Goal: Communication & Community: Answer question/provide support

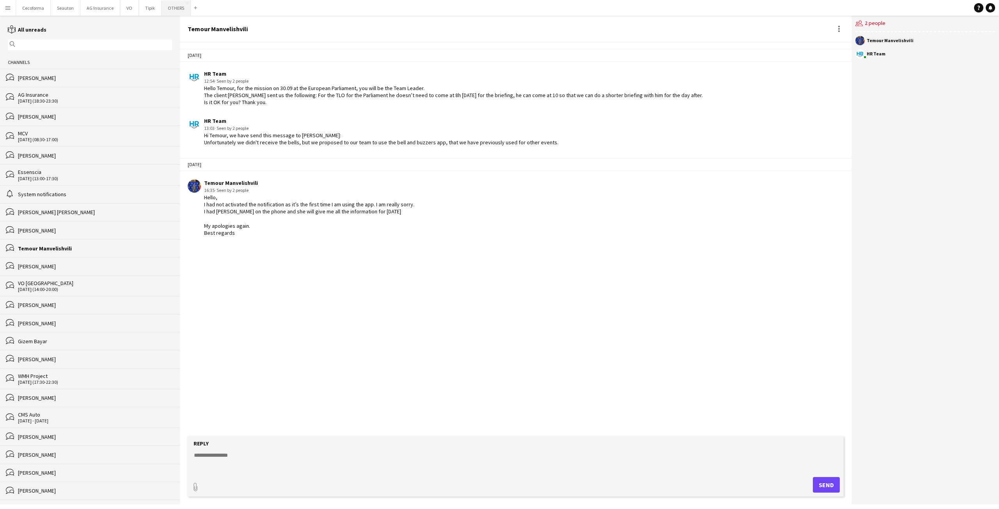
click at [162, 8] on button "OTHERS Close" at bounding box center [176, 7] width 29 height 15
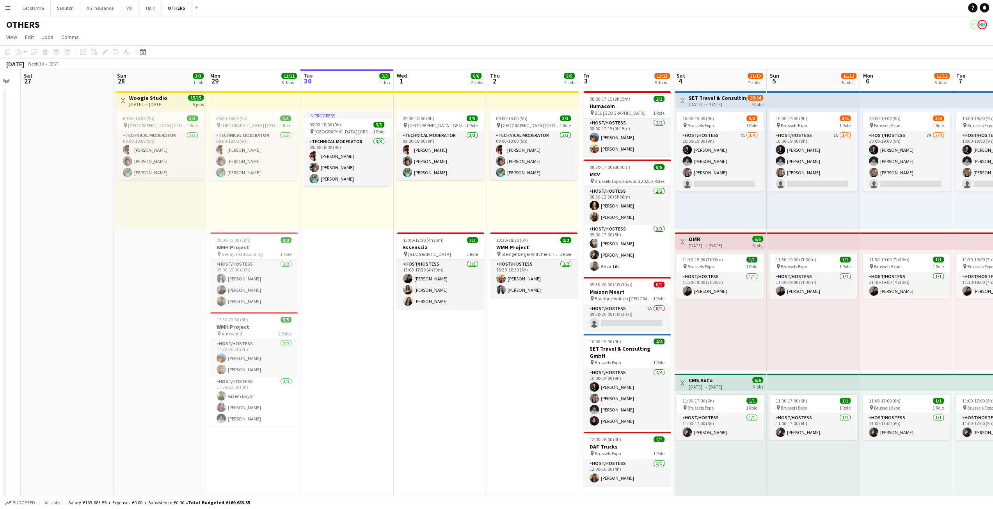
scroll to position [0, 163]
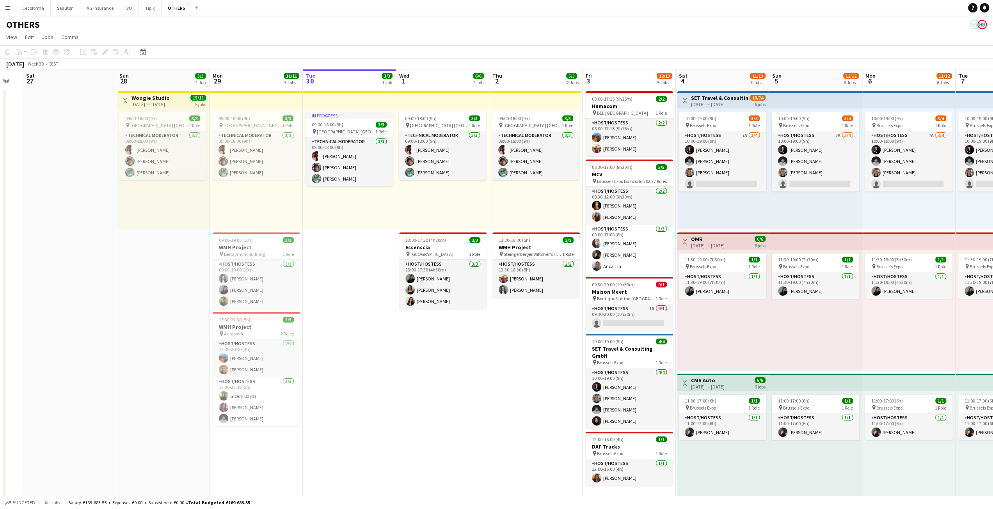
drag, startPoint x: 287, startPoint y: 389, endPoint x: 496, endPoint y: 366, distance: 210.8
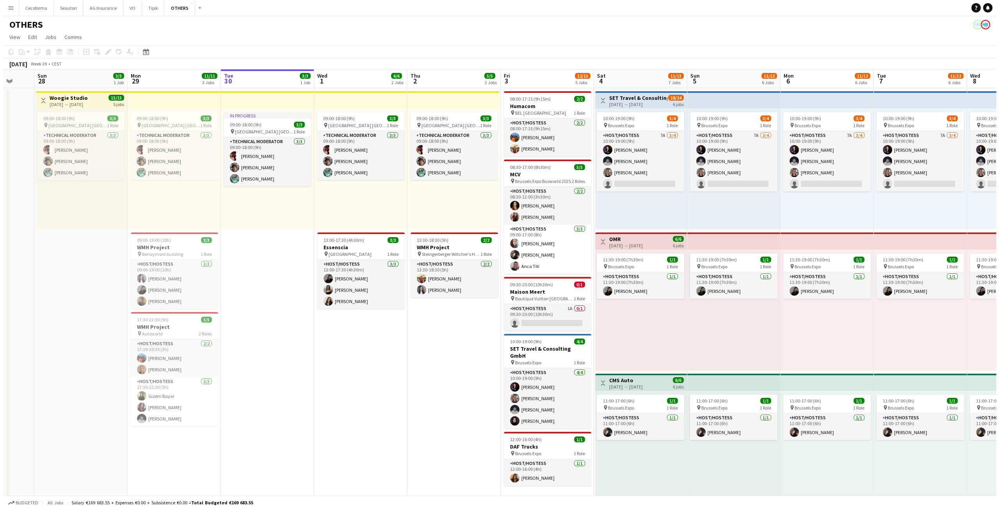
scroll to position [0, 249]
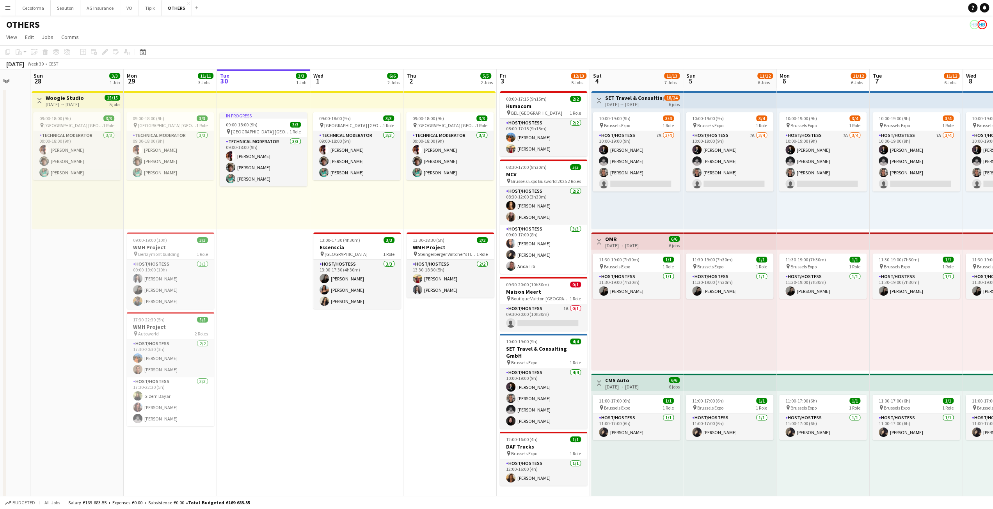
drag, startPoint x: 440, startPoint y: 360, endPoint x: 354, endPoint y: 360, distance: 85.8
click at [550, 320] on app-card-role "Host/Hostess 1A 0/1 09:30-20:00 (10h30m) single-neutral-actions" at bounding box center [543, 317] width 87 height 27
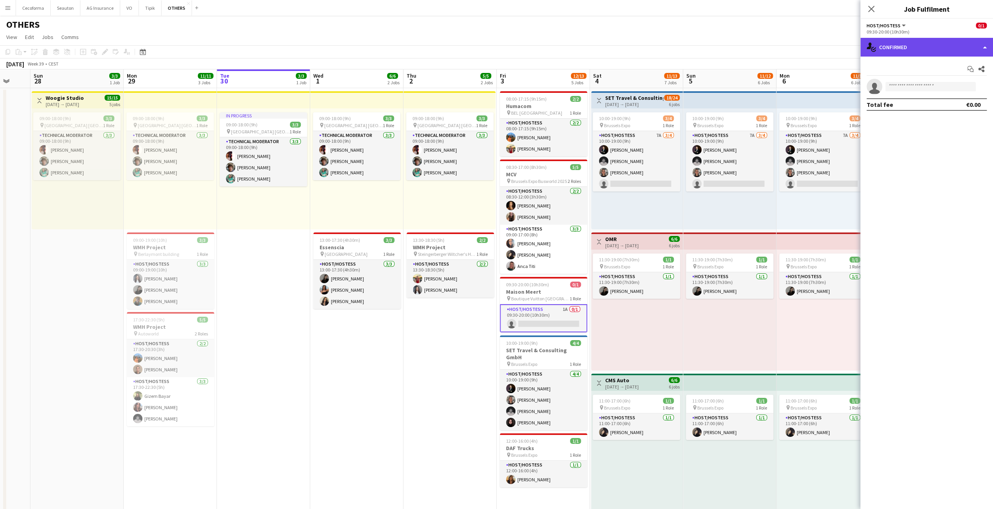
click at [878, 48] on div "single-neutral-actions-check-2 Confirmed" at bounding box center [926, 47] width 133 height 19
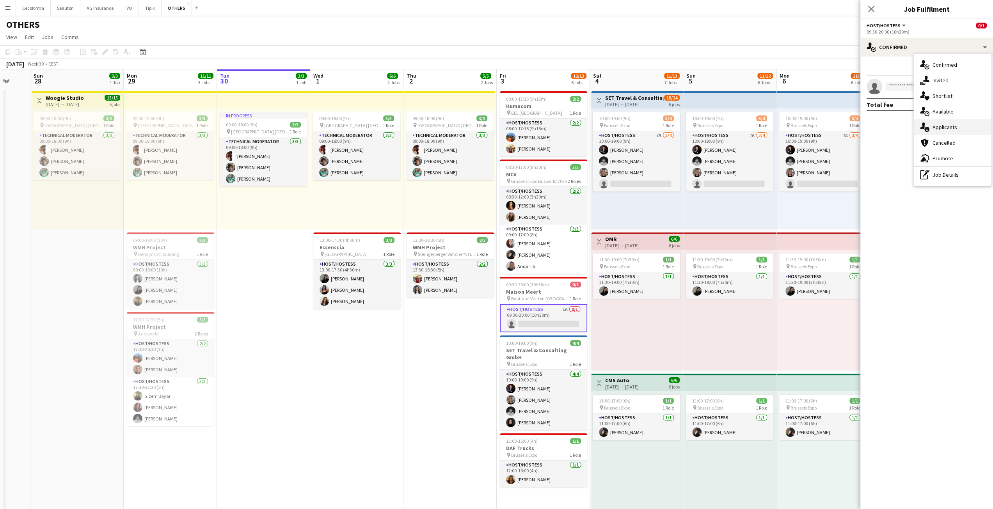
click at [948, 127] on span "Applicants" at bounding box center [944, 127] width 25 height 7
click at [900, 97] on div "[PERSON_NAME]" at bounding box center [907, 97] width 45 height 7
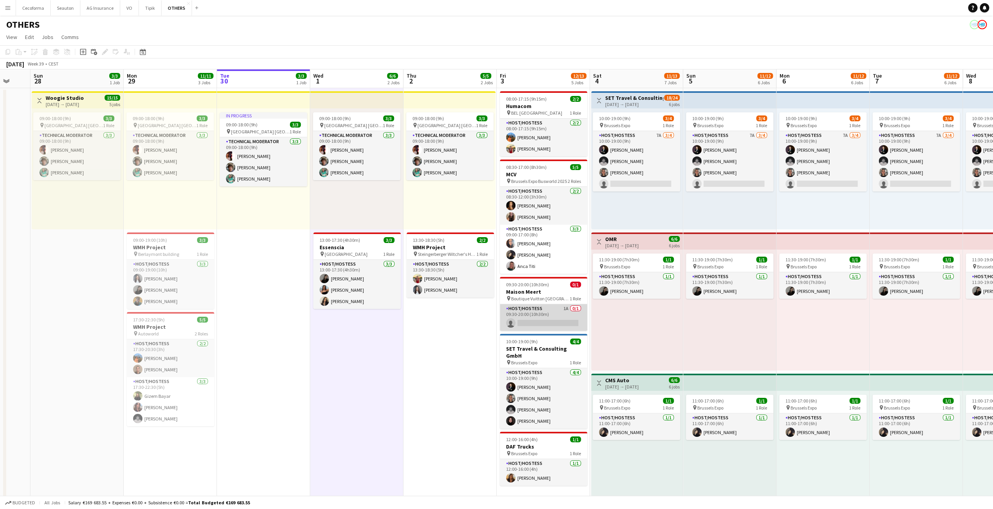
click at [533, 314] on app-card-role "Host/Hostess 1A 0/1 09:30-20:00 (10h30m) single-neutral-actions" at bounding box center [543, 317] width 87 height 27
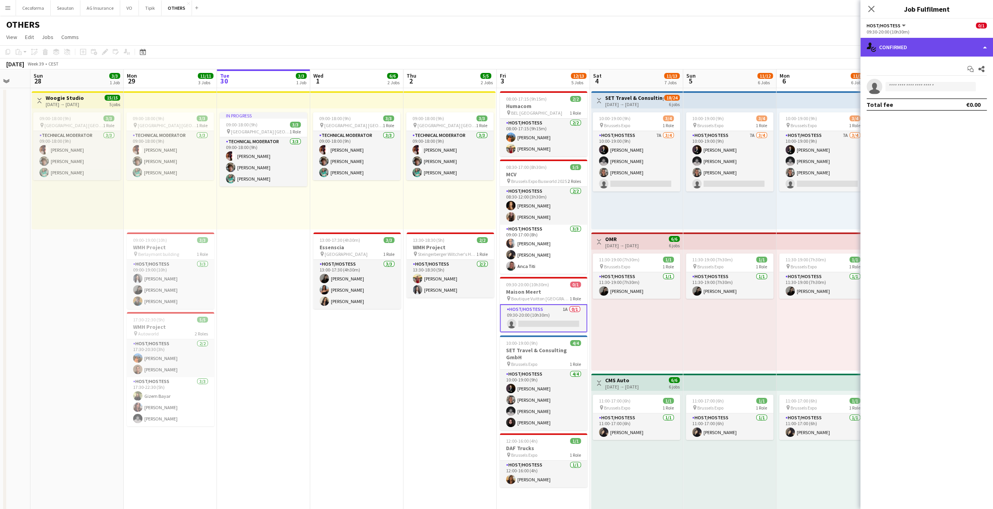
click at [898, 48] on div "single-neutral-actions-check-2 Confirmed" at bounding box center [926, 47] width 133 height 19
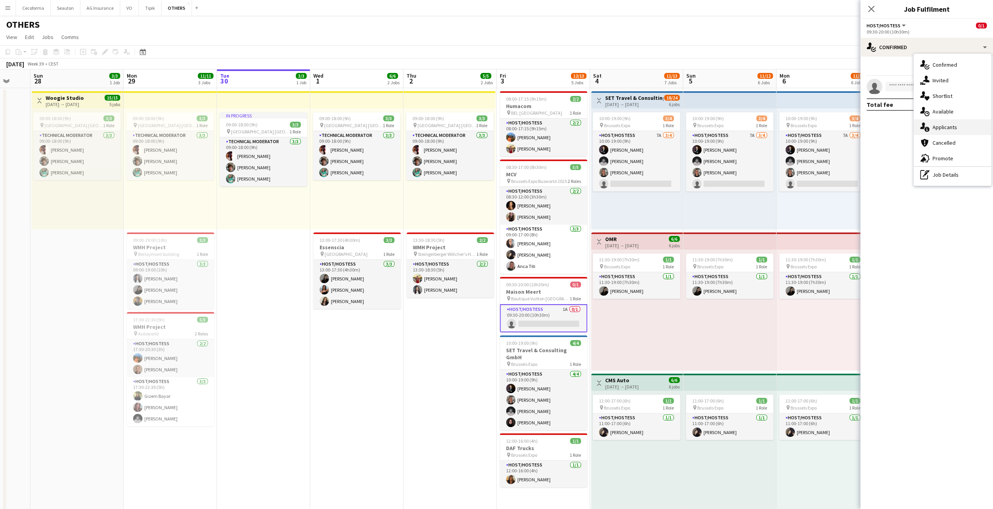
click at [943, 125] on span "Applicants" at bounding box center [944, 127] width 25 height 7
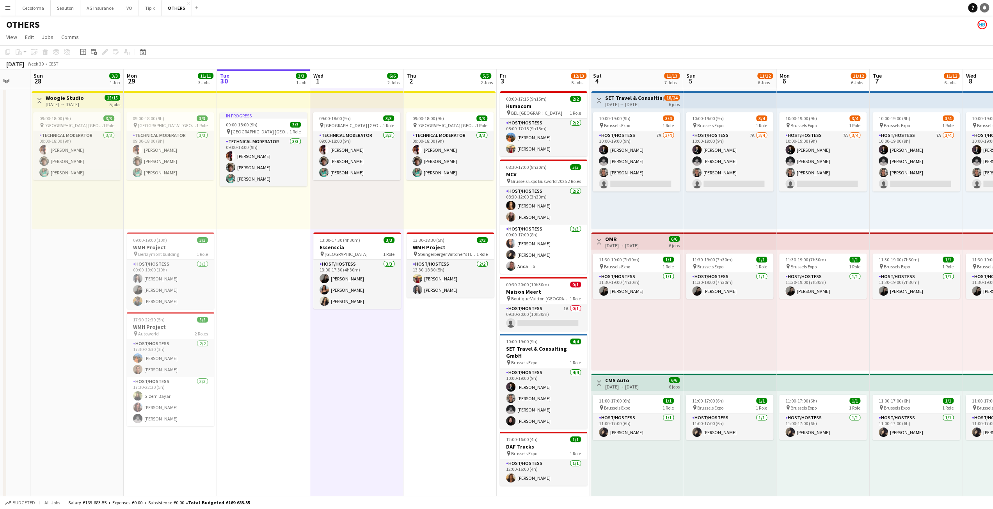
click at [984, 12] on link "Notifications" at bounding box center [984, 7] width 9 height 9
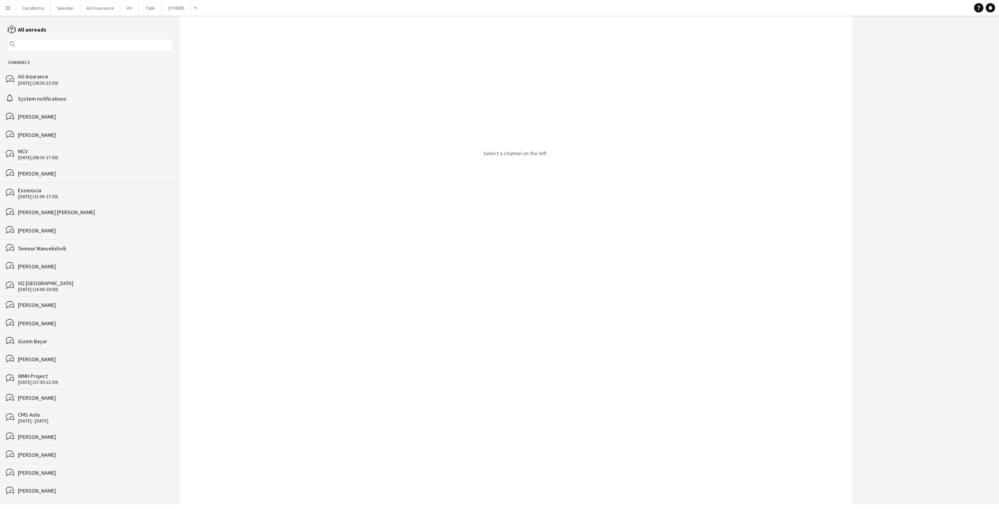
click at [62, 94] on div "alarm System notifications" at bounding box center [90, 99] width 180 height 18
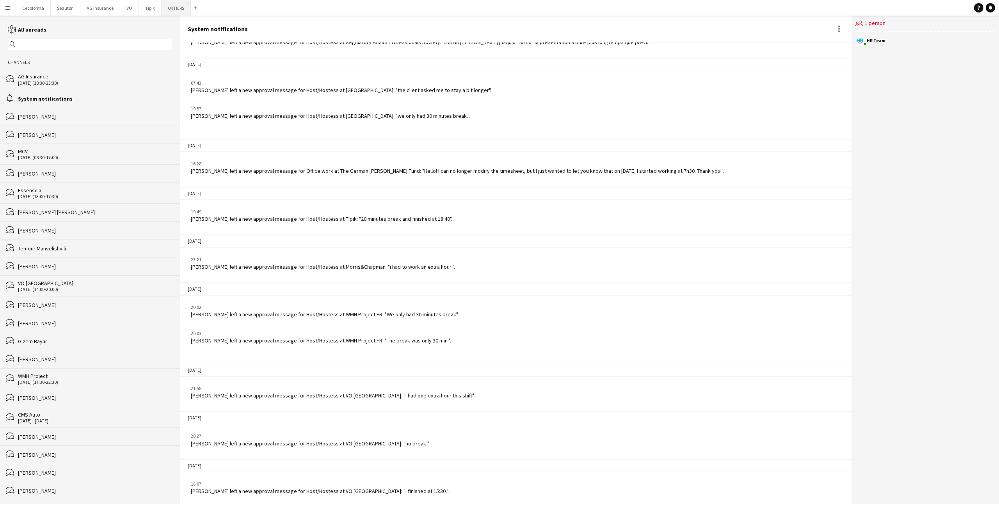
click at [175, 7] on button "OTHERS Close" at bounding box center [176, 7] width 29 height 15
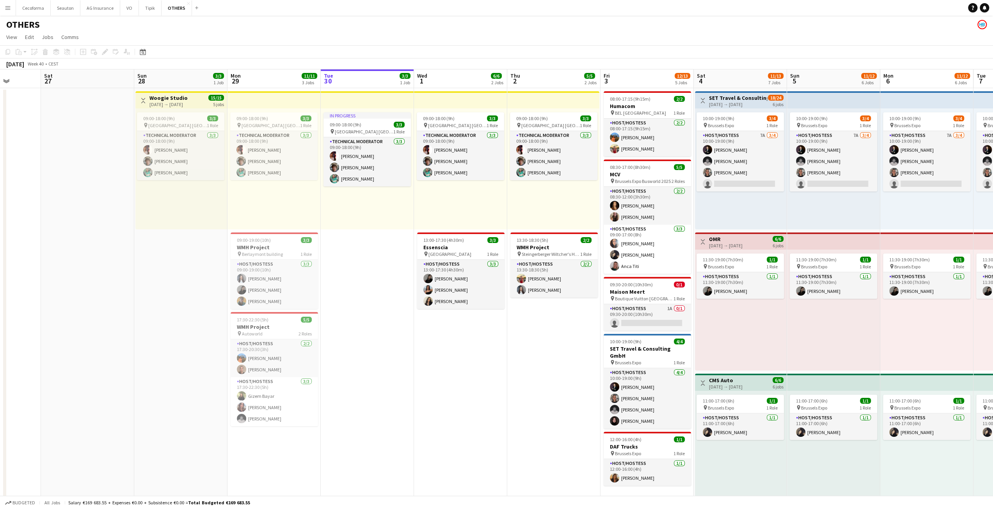
scroll to position [0, 237]
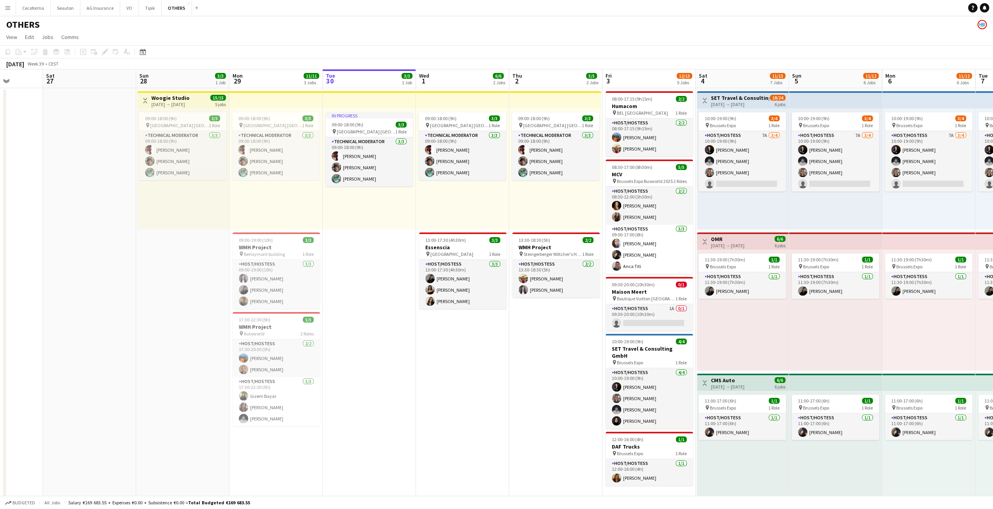
drag, startPoint x: 304, startPoint y: 385, endPoint x: 520, endPoint y: 334, distance: 222.5
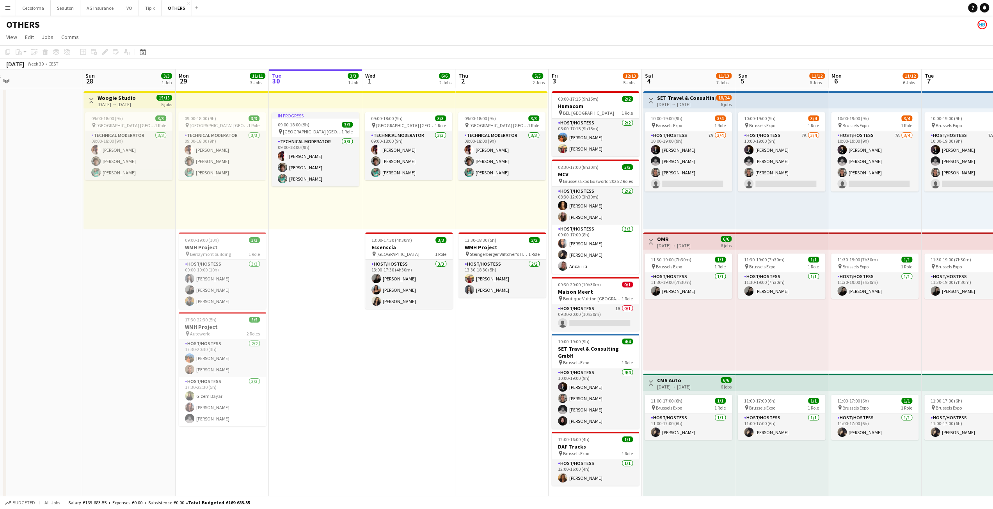
scroll to position [0, 298]
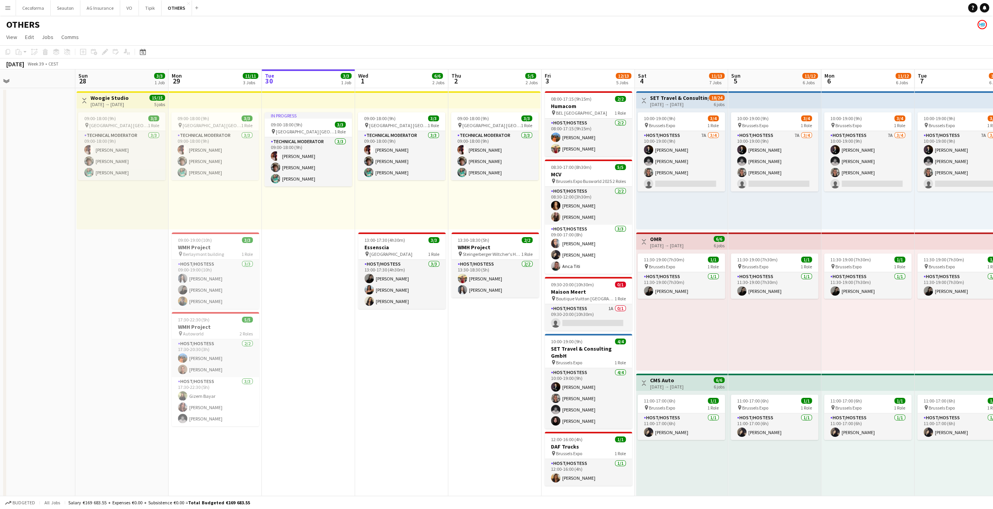
drag, startPoint x: 364, startPoint y: 353, endPoint x: 304, endPoint y: 366, distance: 62.2
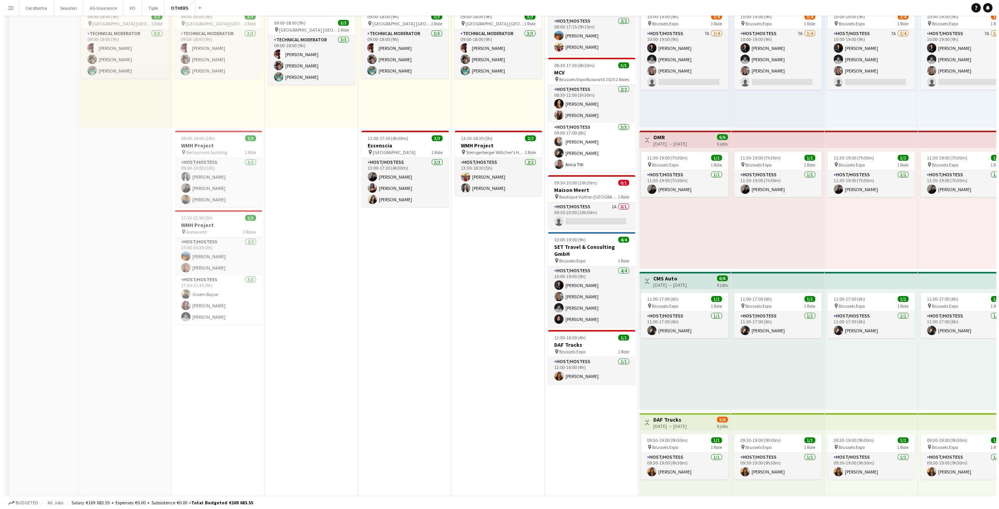
scroll to position [0, 0]
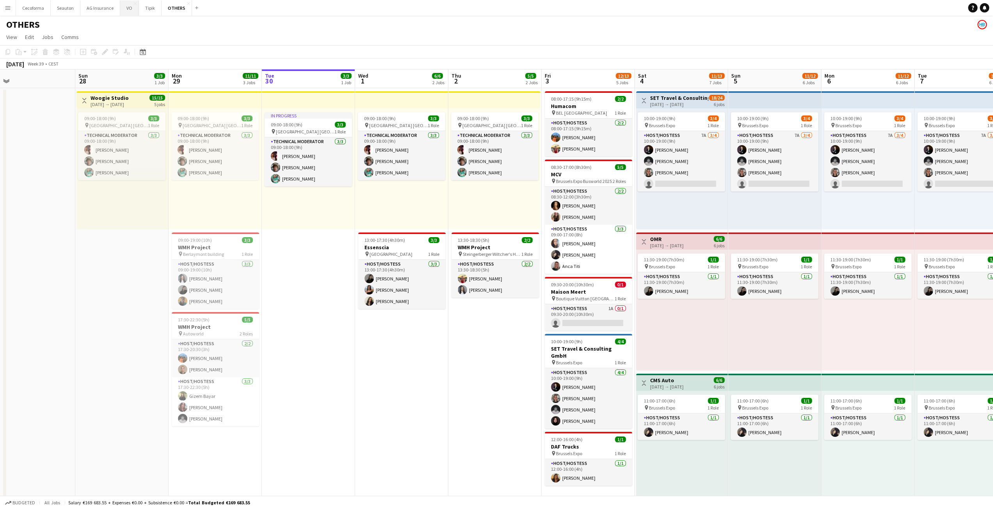
click at [128, 4] on button "VO Close" at bounding box center [129, 7] width 19 height 15
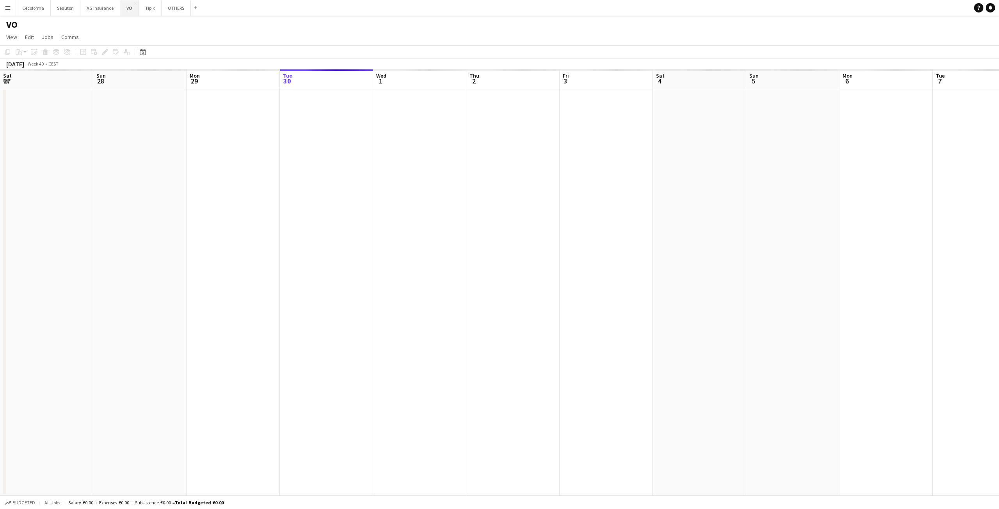
scroll to position [0, 186]
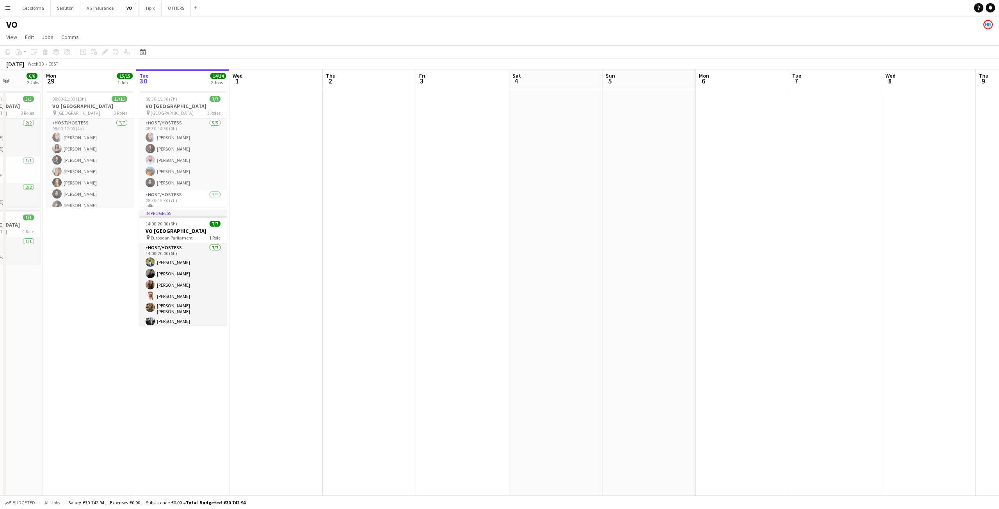
drag, startPoint x: 250, startPoint y: 219, endPoint x: 470, endPoint y: 211, distance: 220.2
click at [470, 211] on app-calendar-viewport "Fri 26 9/9 1 Job Sat 27 5/5 2 Jobs Sun 28 6/6 2 Jobs Mon 29 15/15 1 Job Tue 30 …" at bounding box center [499, 282] width 999 height 426
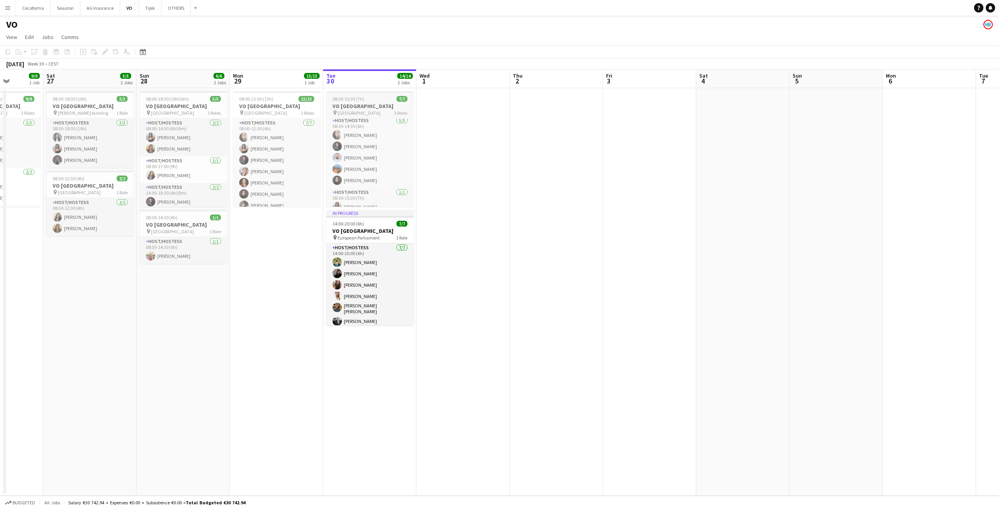
scroll to position [0, 0]
click at [989, 8] on icon "Notifications" at bounding box center [990, 7] width 5 height 5
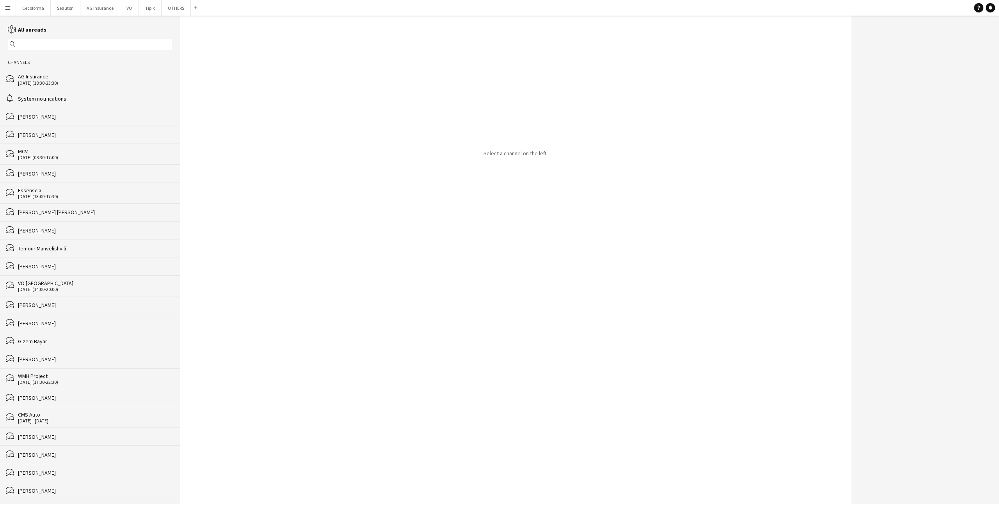
click at [49, 99] on div "System notifications" at bounding box center [95, 98] width 154 height 7
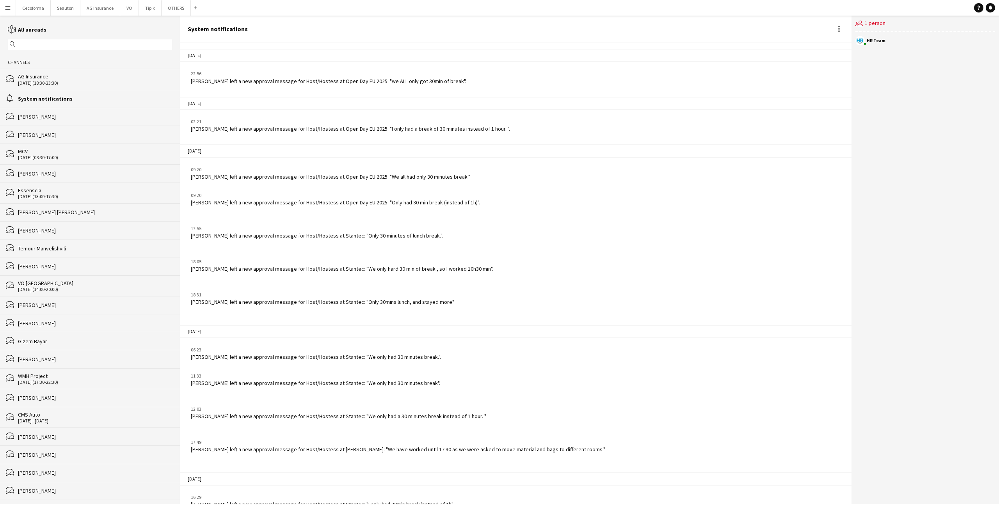
scroll to position [757, 0]
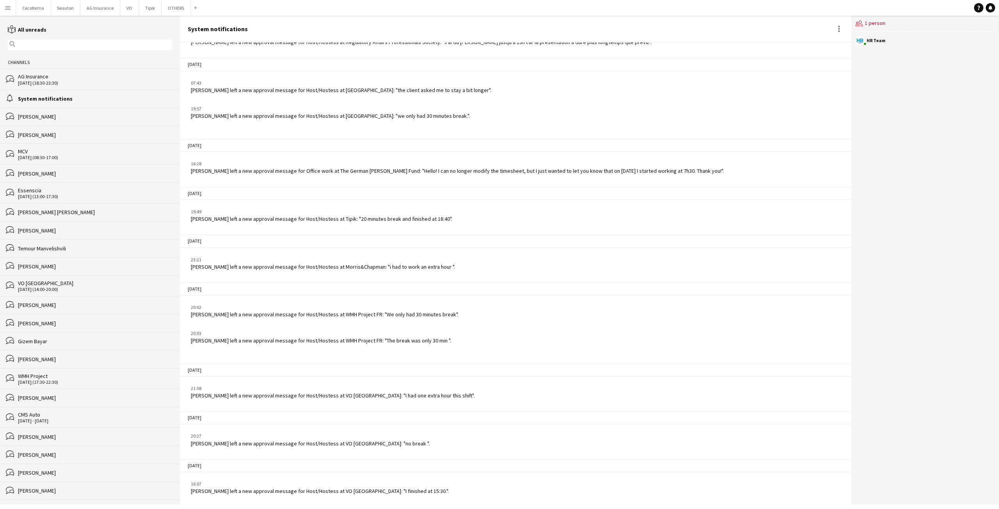
click at [47, 85] on div "[DATE] (18:30-23:30)" at bounding box center [95, 82] width 154 height 5
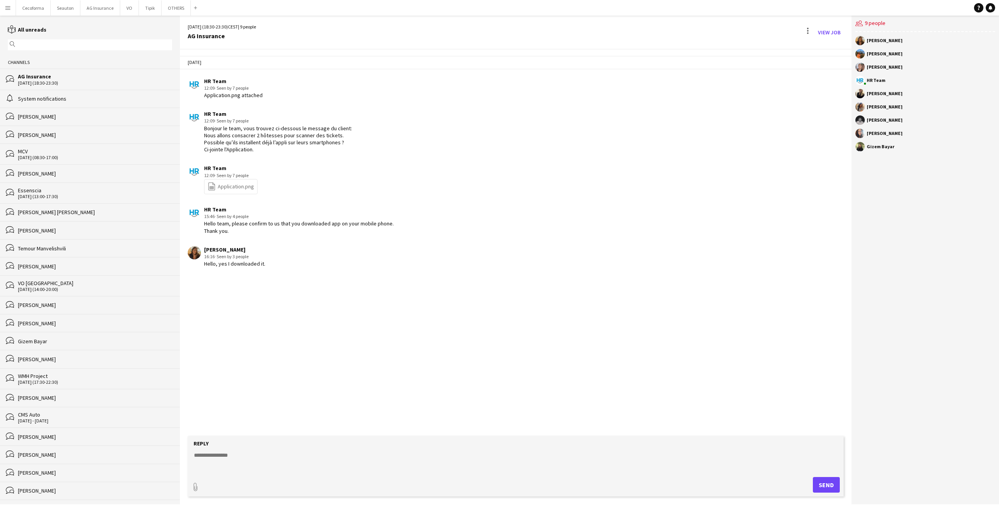
click at [41, 102] on div "alarm System notifications" at bounding box center [90, 99] width 180 height 18
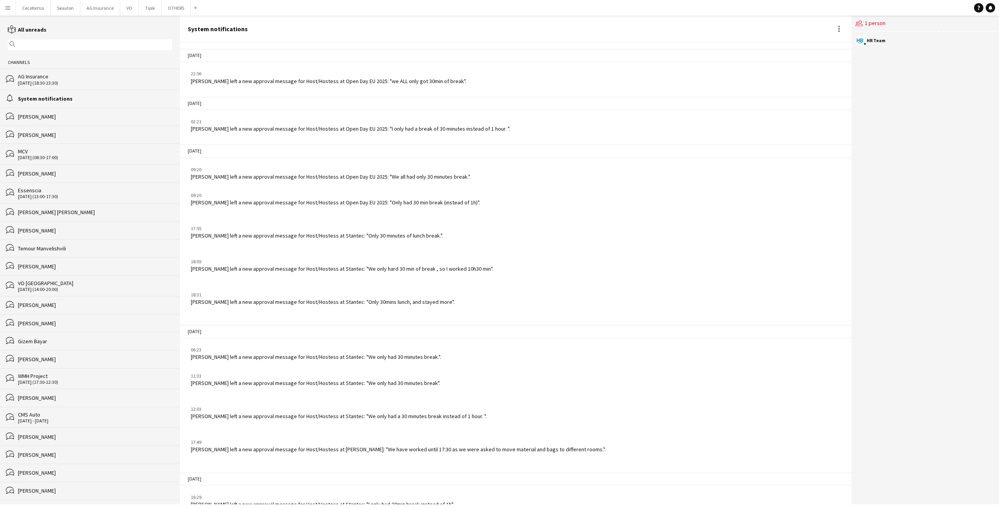
scroll to position [757, 0]
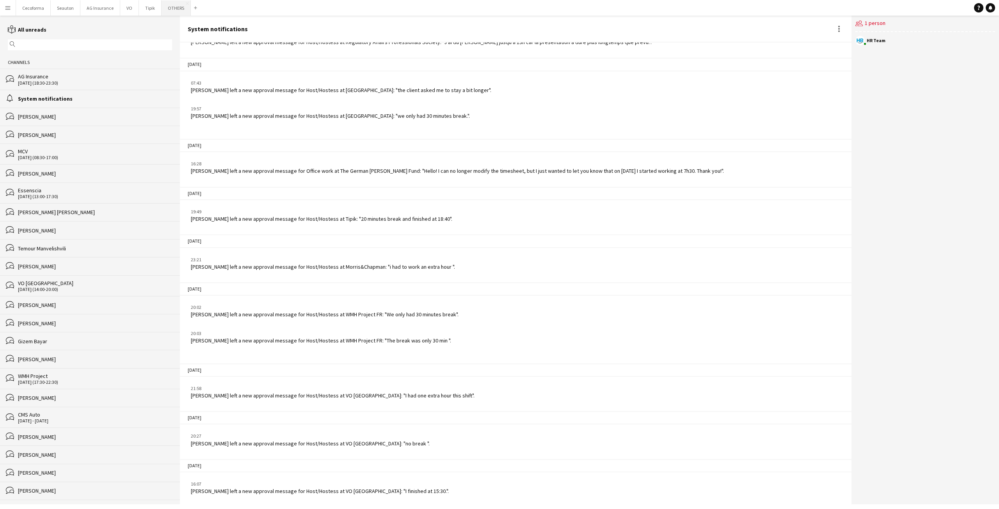
click at [169, 12] on button "OTHERS Close" at bounding box center [176, 7] width 29 height 15
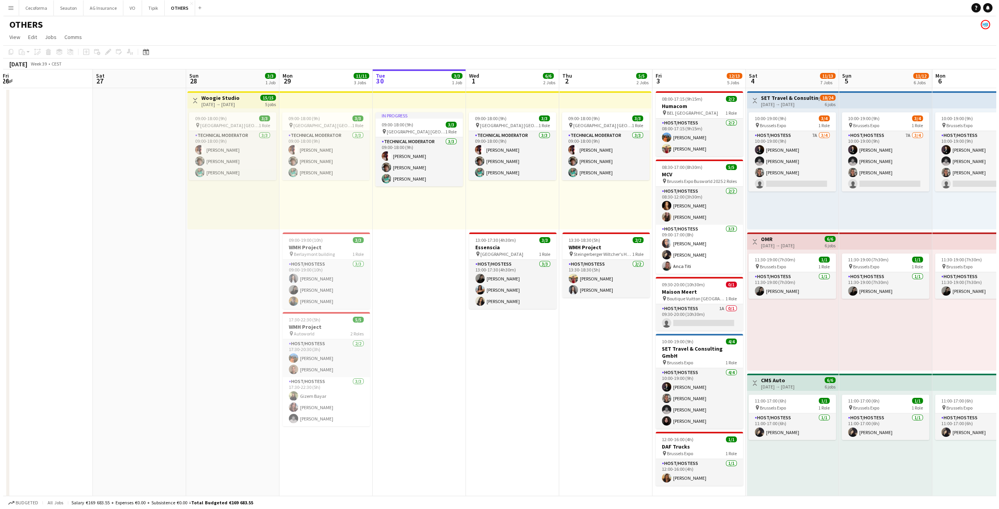
scroll to position [0, 218]
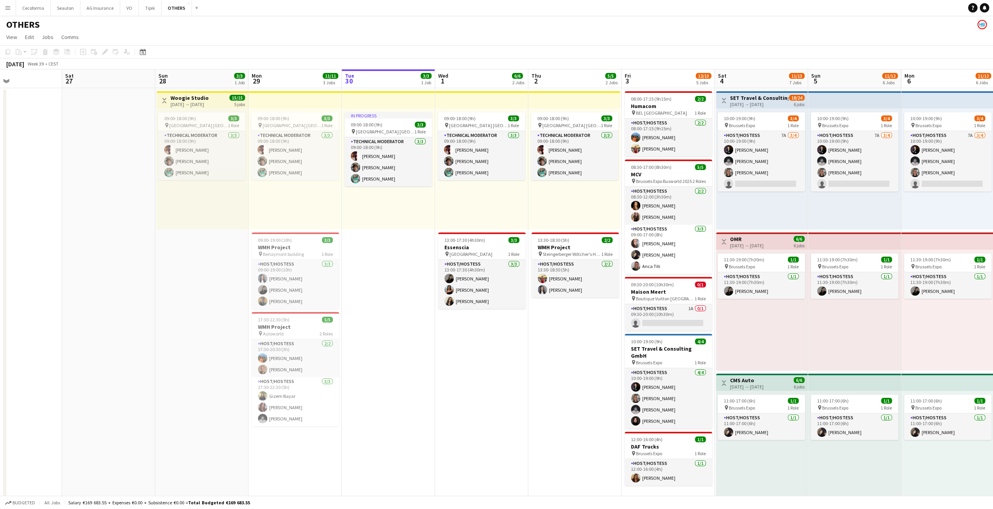
drag, startPoint x: 170, startPoint y: 297, endPoint x: 392, endPoint y: 296, distance: 222.0
click at [125, 8] on button "VO Close" at bounding box center [129, 7] width 19 height 15
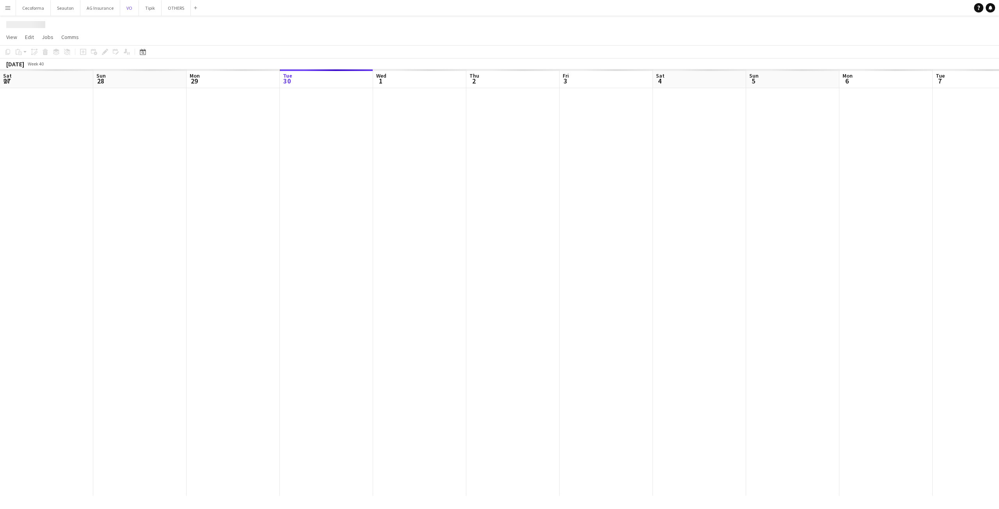
scroll to position [0, 186]
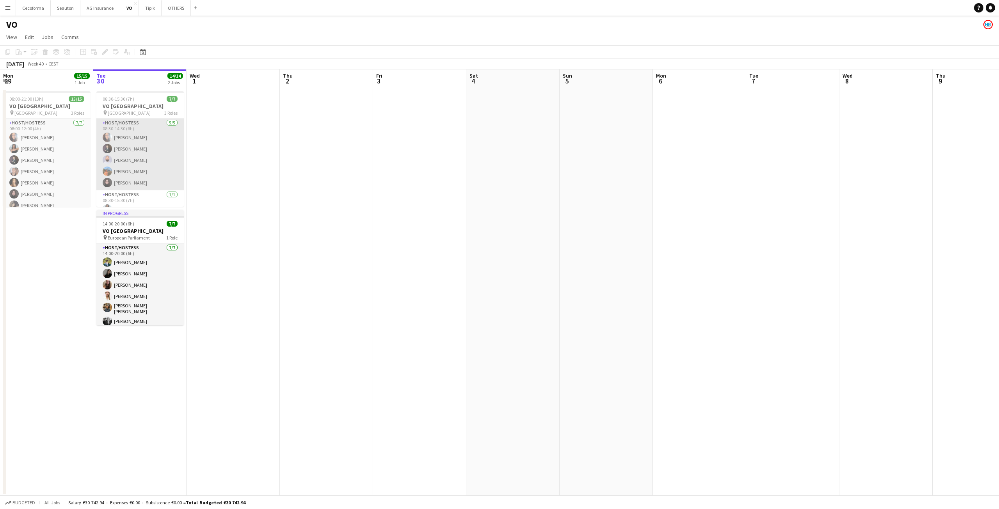
click at [155, 154] on app-card-role "Host/Hostess [DATE] 08:30-14:30 (6h) [PERSON_NAME] Louissi [PERSON_NAME] [PERSO…" at bounding box center [139, 155] width 87 height 72
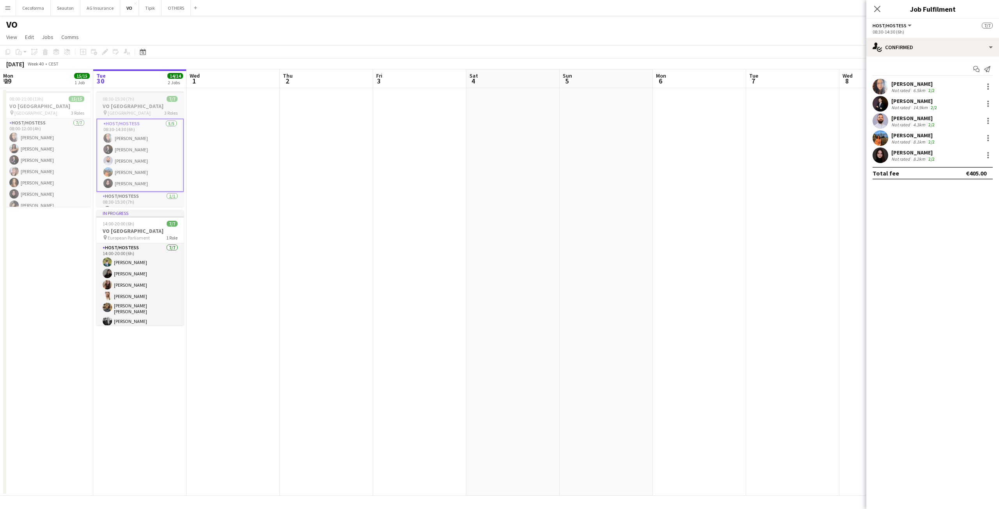
click at [136, 146] on app-card-role "Host/Hostess [DATE] 08:30-14:30 (6h) [PERSON_NAME] Louissi [PERSON_NAME] [PERSO…" at bounding box center [139, 155] width 87 height 73
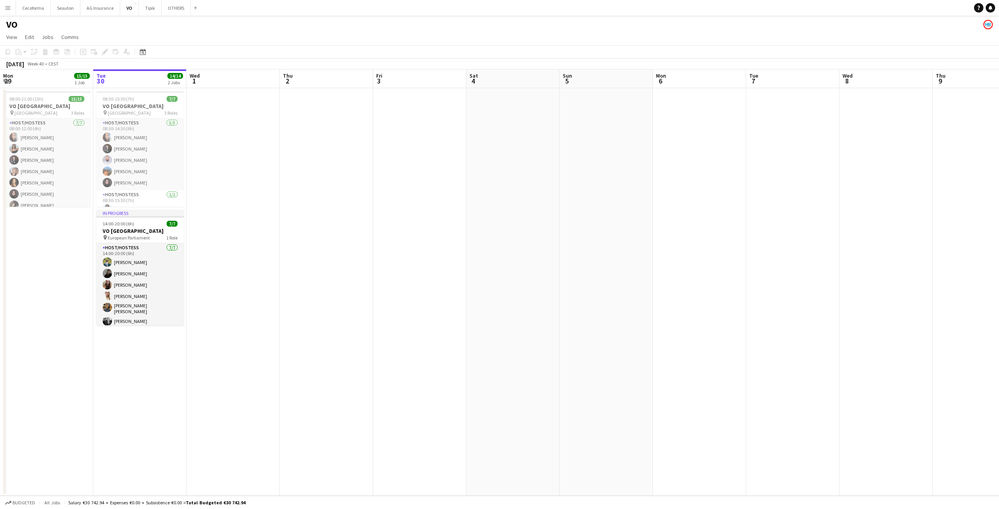
click at [123, 84] on app-board-header-date "Tue 30 14/14 2 Jobs" at bounding box center [139, 78] width 93 height 19
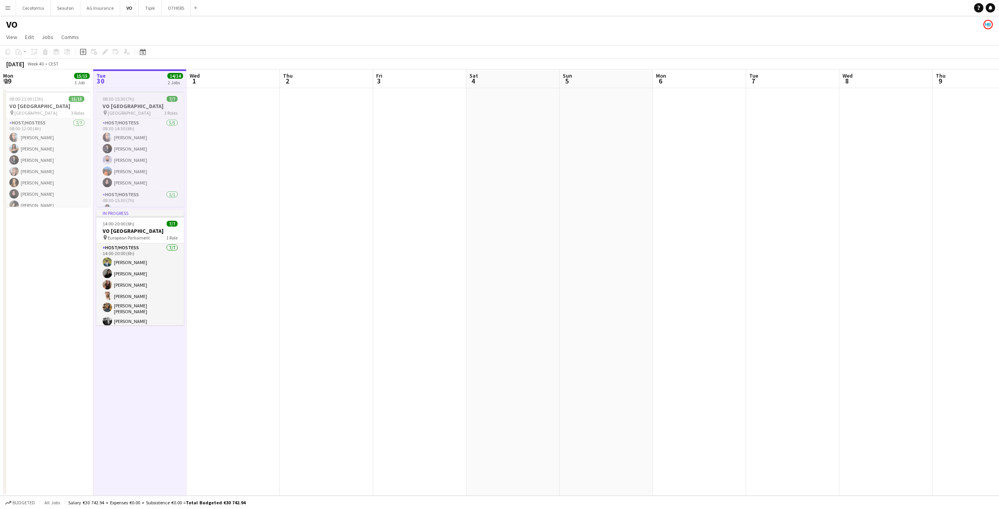
click at [118, 92] on div at bounding box center [139, 92] width 87 height 2
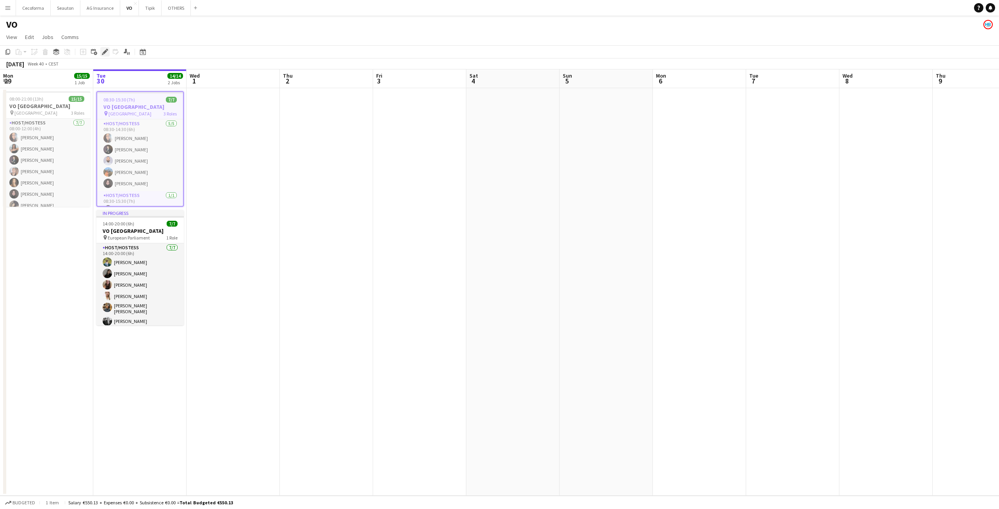
click at [103, 52] on icon at bounding box center [105, 52] width 4 height 4
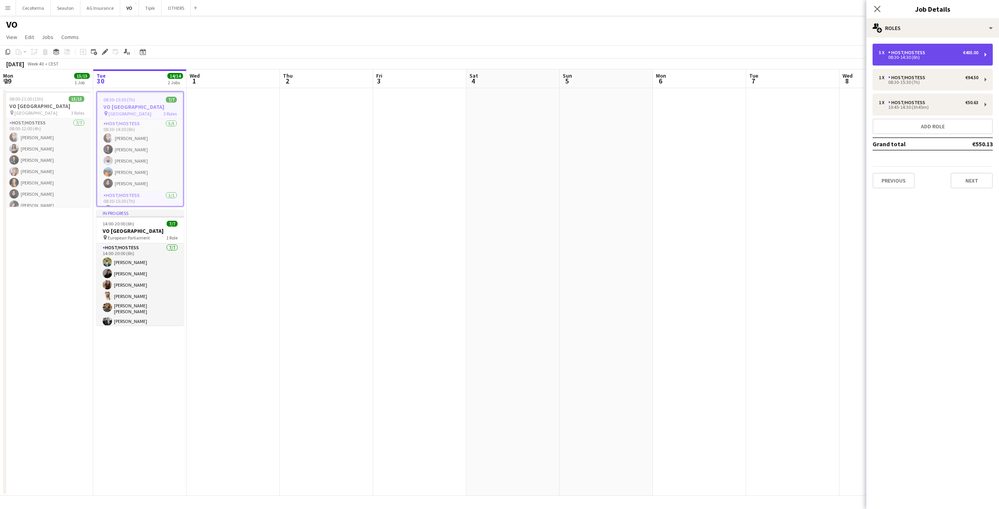
click at [925, 59] on div "08:30-14:30 (6h)" at bounding box center [928, 57] width 99 height 4
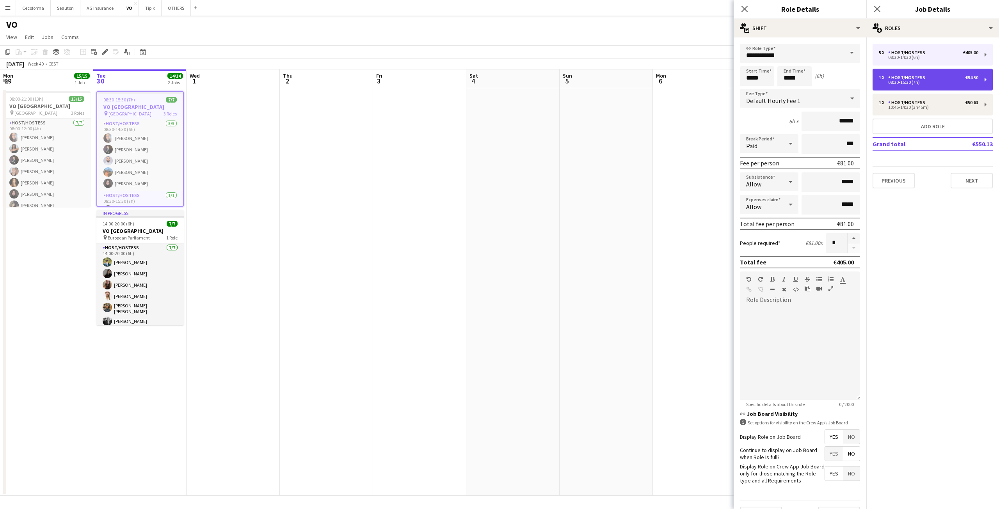
click at [916, 76] on div "Host/Hostess" at bounding box center [908, 77] width 40 height 5
type input "*****"
type input "*"
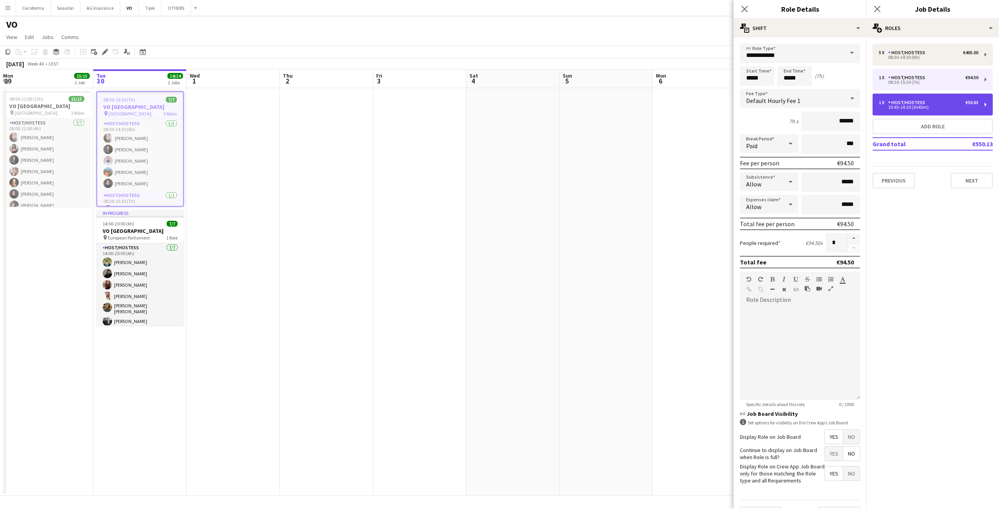
click at [918, 103] on div "Host/Hostess" at bounding box center [908, 102] width 40 height 5
type input "*****"
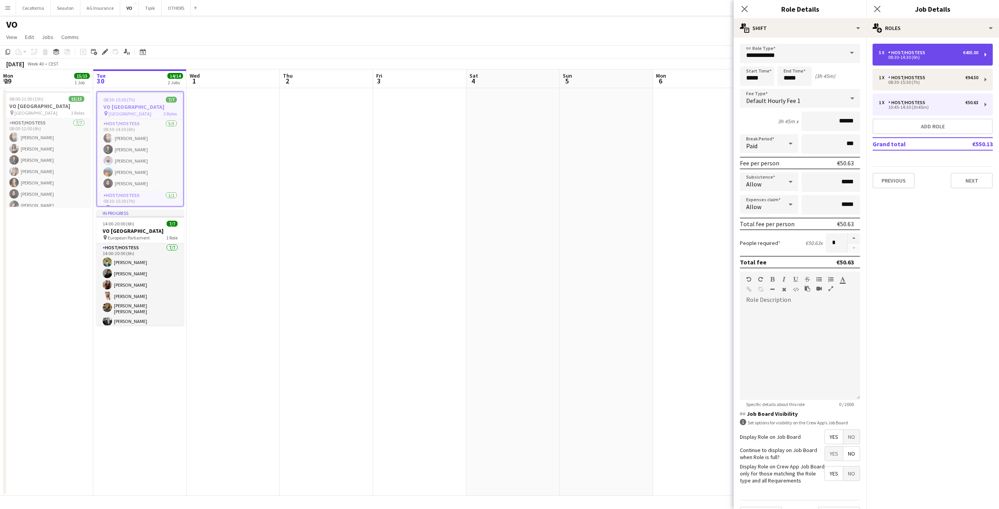
click at [911, 52] on div "Host/Hostess" at bounding box center [908, 52] width 40 height 5
type input "*****"
type input "*"
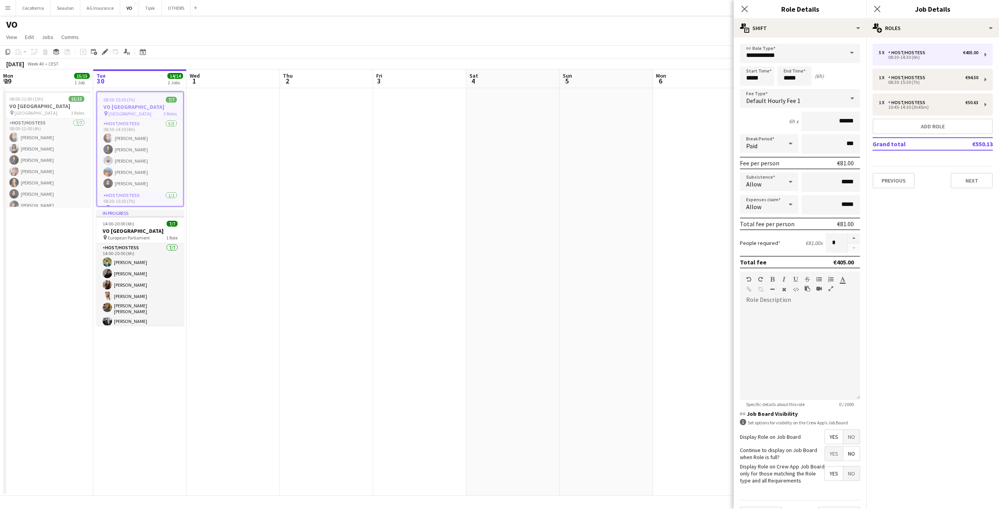
click at [584, 194] on app-date-cell at bounding box center [605, 292] width 93 height 408
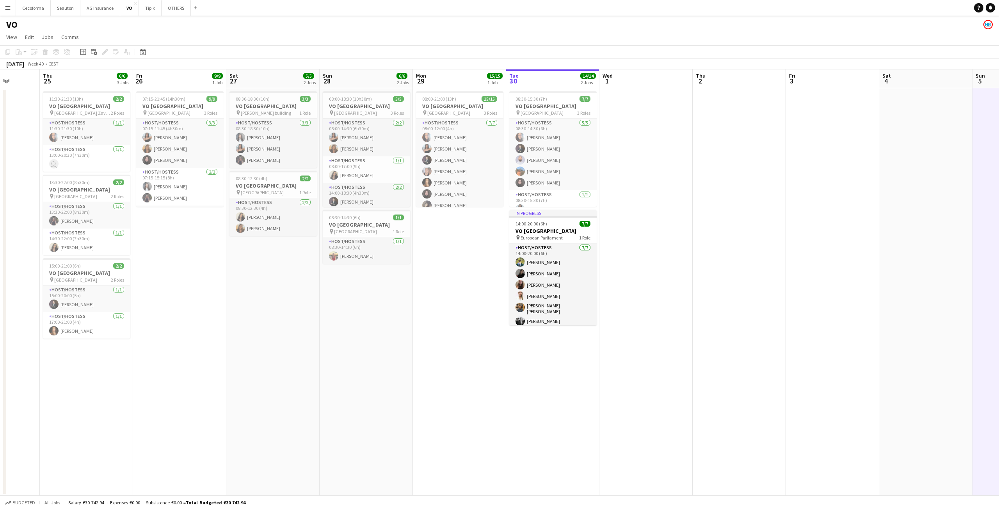
scroll to position [0, 205]
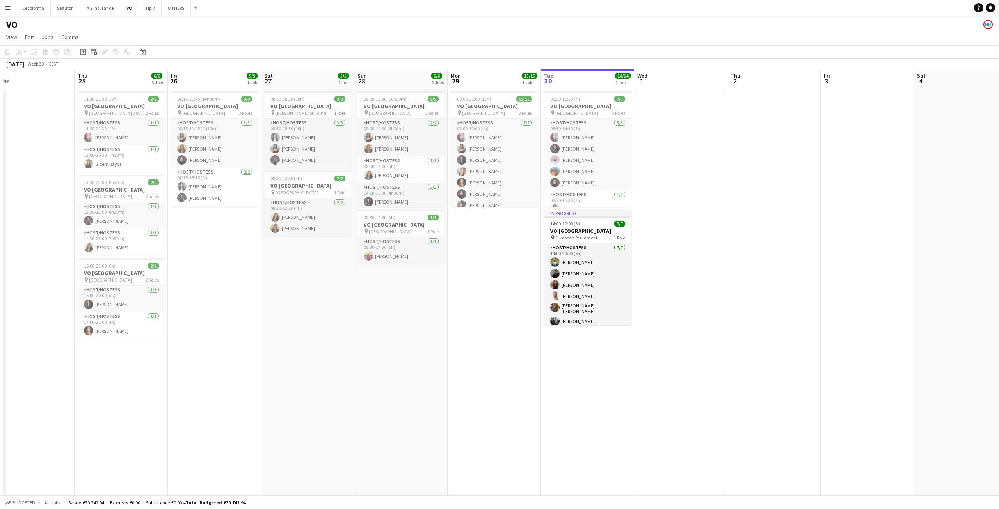
drag, startPoint x: 293, startPoint y: 155, endPoint x: 742, endPoint y: 126, distance: 449.2
click at [742, 126] on app-calendar-viewport "Mon 22 Tue 23 Wed 24 Thu 25 6/6 3 Jobs Fri 26 9/9 1 Job Sat 27 5/5 2 Jobs Sun 2…" at bounding box center [499, 282] width 999 height 426
click at [993, 4] on link "Notifications" at bounding box center [989, 7] width 9 height 9
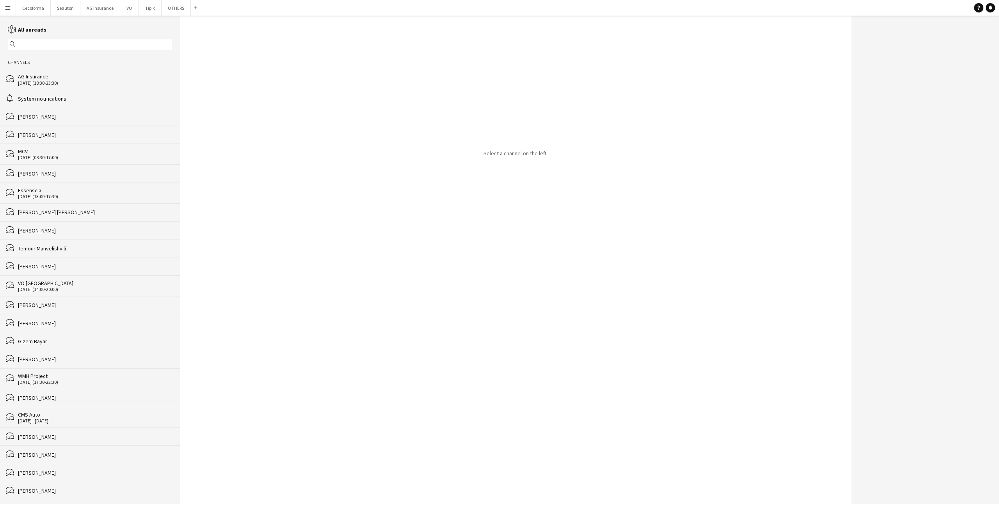
click at [53, 96] on div "System notifications" at bounding box center [95, 98] width 154 height 7
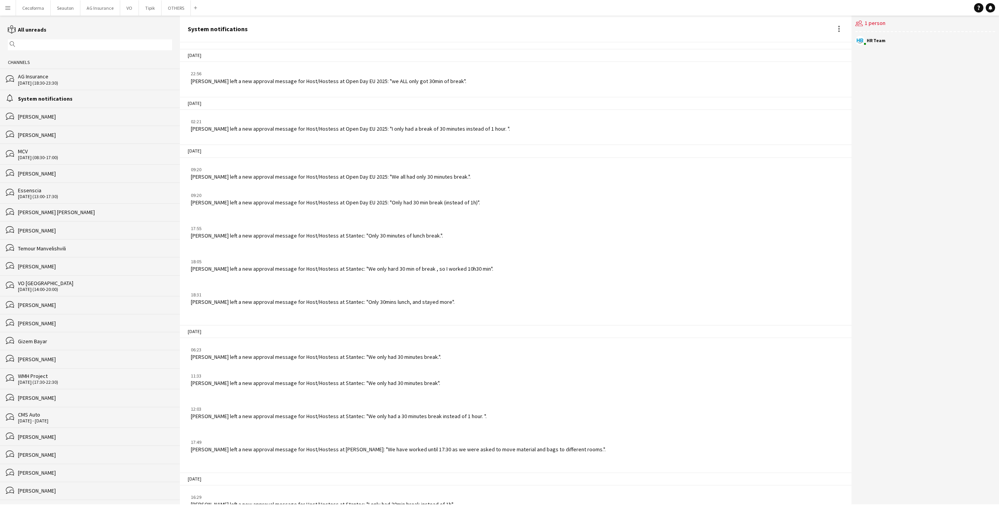
scroll to position [757, 0]
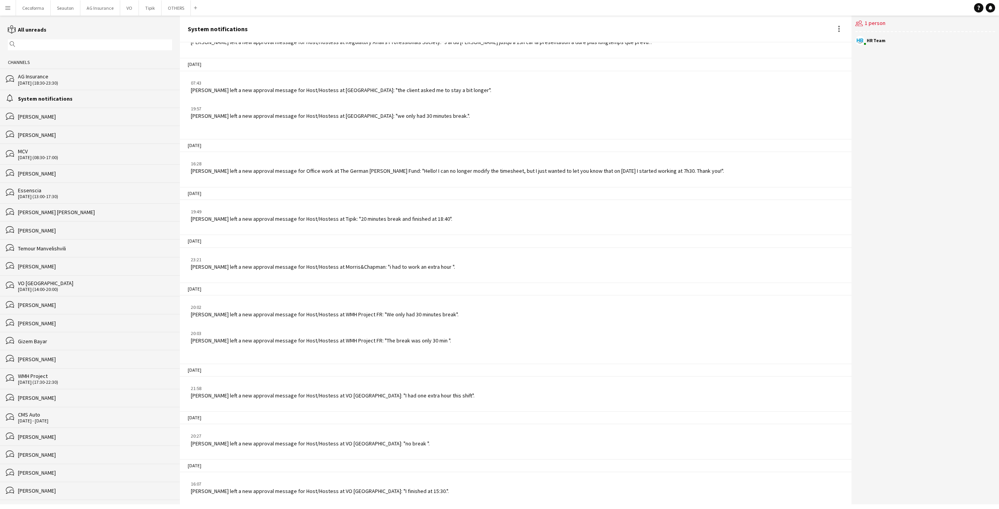
click at [70, 99] on div "System notifications" at bounding box center [95, 98] width 154 height 7
drag, startPoint x: 71, startPoint y: 99, endPoint x: 128, endPoint y: 6, distance: 108.7
click at [128, 6] on button "VO Close" at bounding box center [129, 7] width 19 height 15
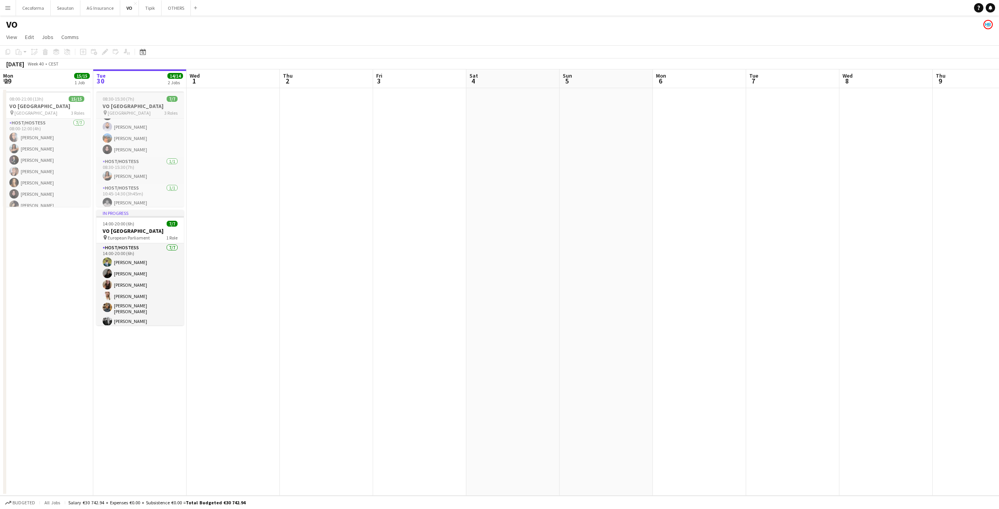
scroll to position [36, 0]
click at [141, 124] on app-card-role "Host/Hostess [DATE] 08:30-14:30 (6h) [PERSON_NAME] Louissi [PERSON_NAME] [PERSO…" at bounding box center [139, 118] width 87 height 72
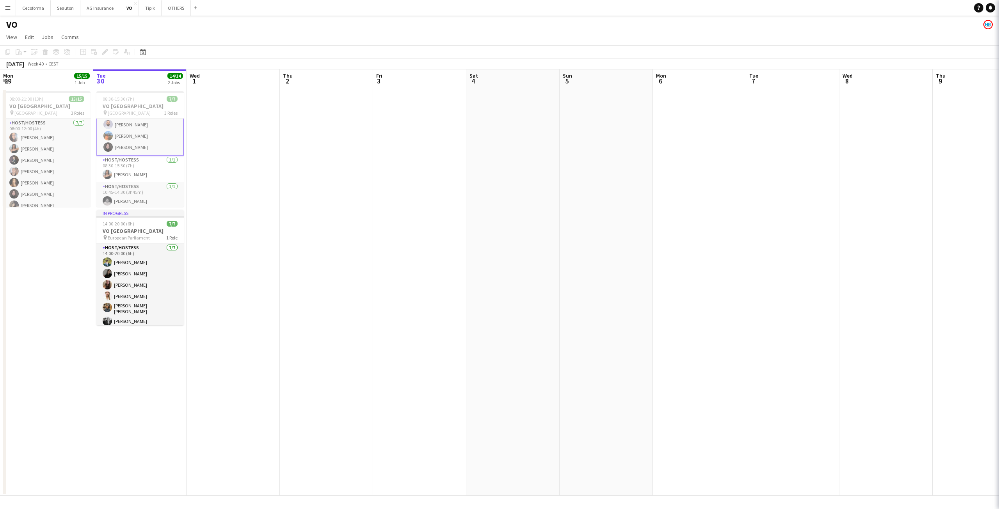
scroll to position [37, 0]
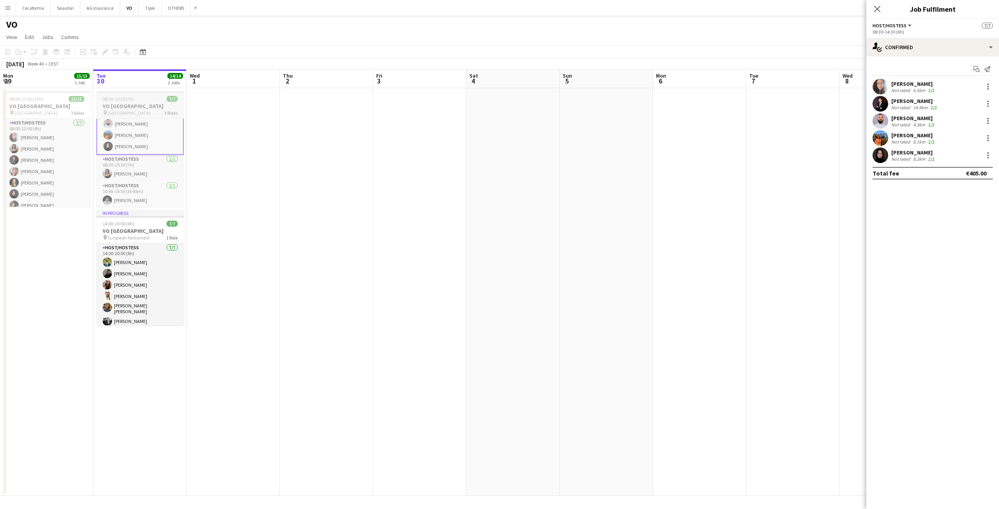
click at [139, 105] on h3 "VO [GEOGRAPHIC_DATA]" at bounding box center [139, 106] width 87 height 7
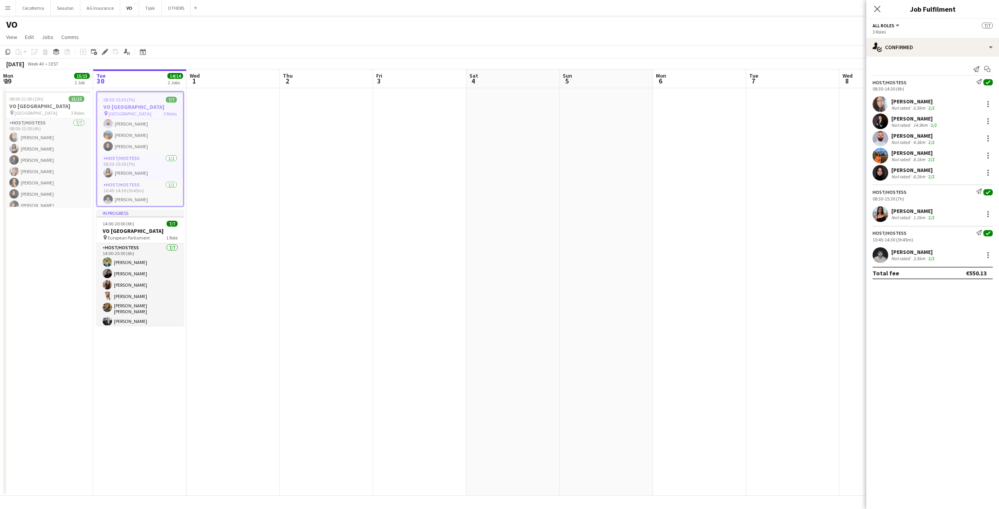
scroll to position [36, 0]
click at [149, 114] on div "pin UR Square 3 Roles" at bounding box center [140, 113] width 86 height 6
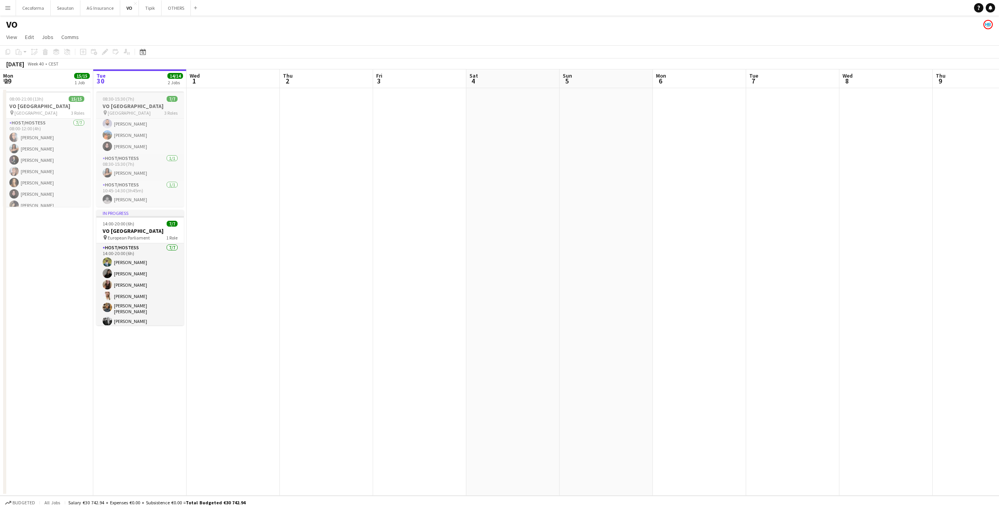
click at [142, 97] on div "08:30-15:30 (7h) 7/7" at bounding box center [139, 99] width 87 height 6
click at [103, 51] on icon "Edit" at bounding box center [105, 52] width 6 height 6
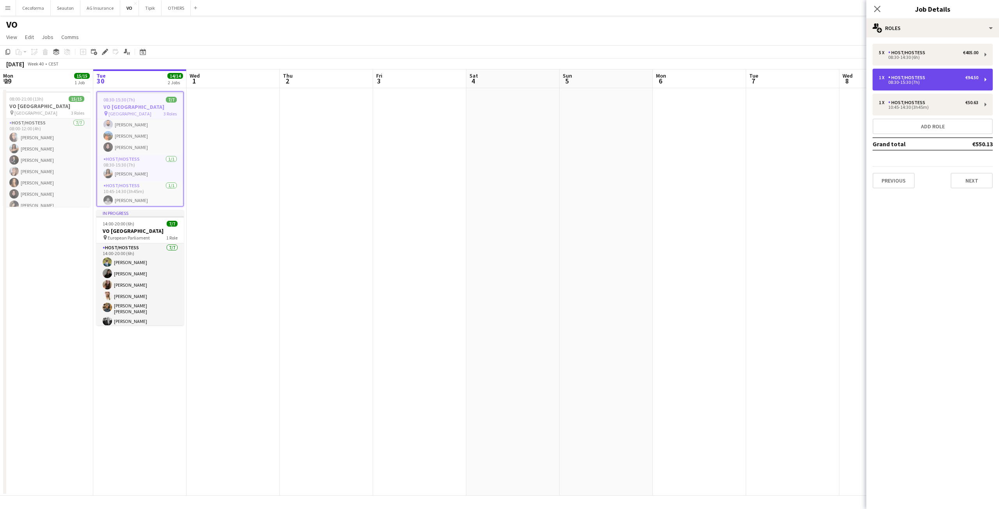
click at [971, 86] on div "1 x Host/Hostess €94.50 08:30-15:30 (7h)" at bounding box center [932, 80] width 120 height 22
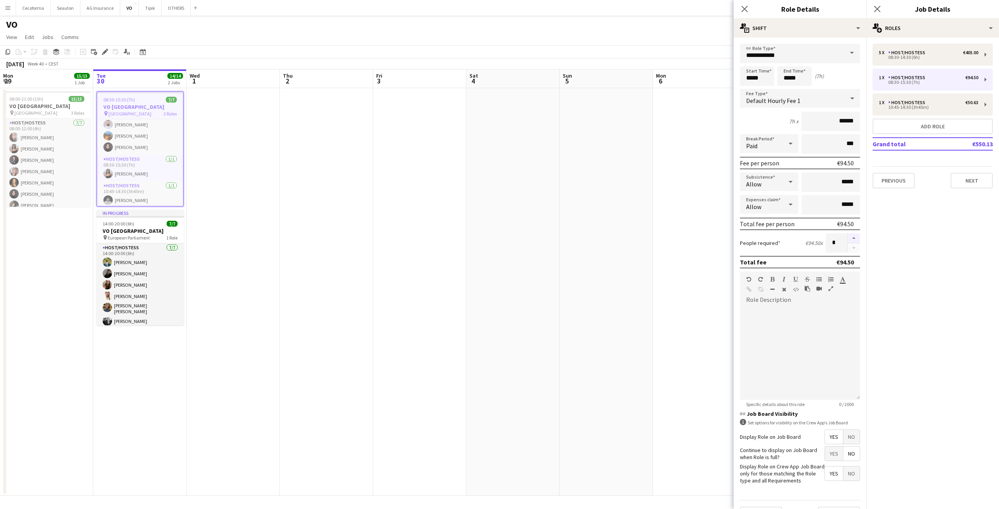
click at [848, 241] on button "button" at bounding box center [853, 238] width 12 height 10
type input "*"
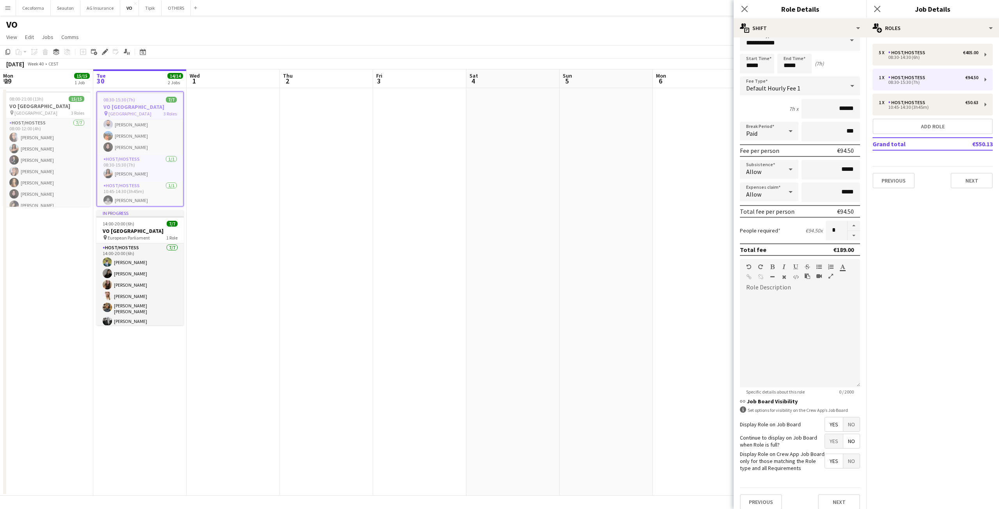
scroll to position [19, 0]
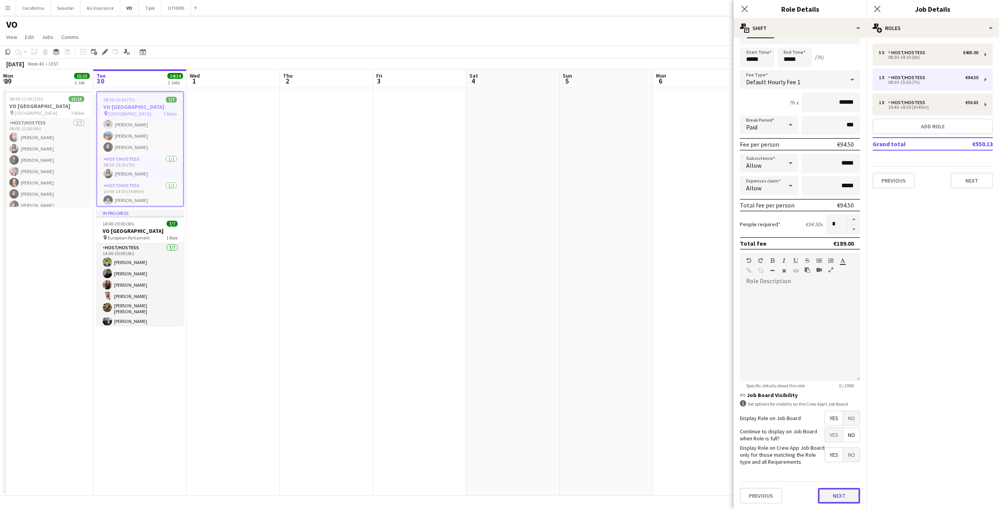
click at [838, 493] on button "Next" at bounding box center [839, 496] width 42 height 16
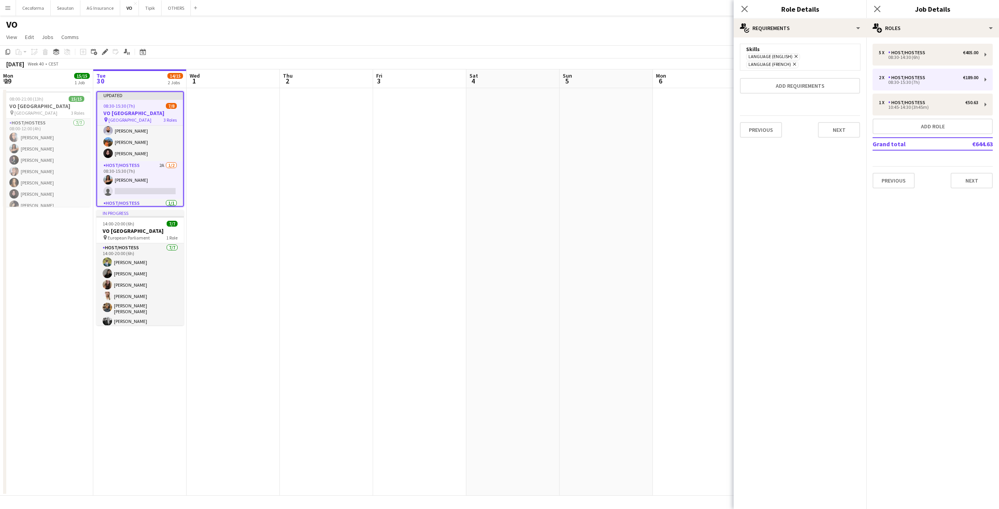
scroll to position [0, 0]
click at [843, 122] on button "Next" at bounding box center [839, 130] width 42 height 16
click at [843, 108] on button "Finish" at bounding box center [845, 105] width 29 height 16
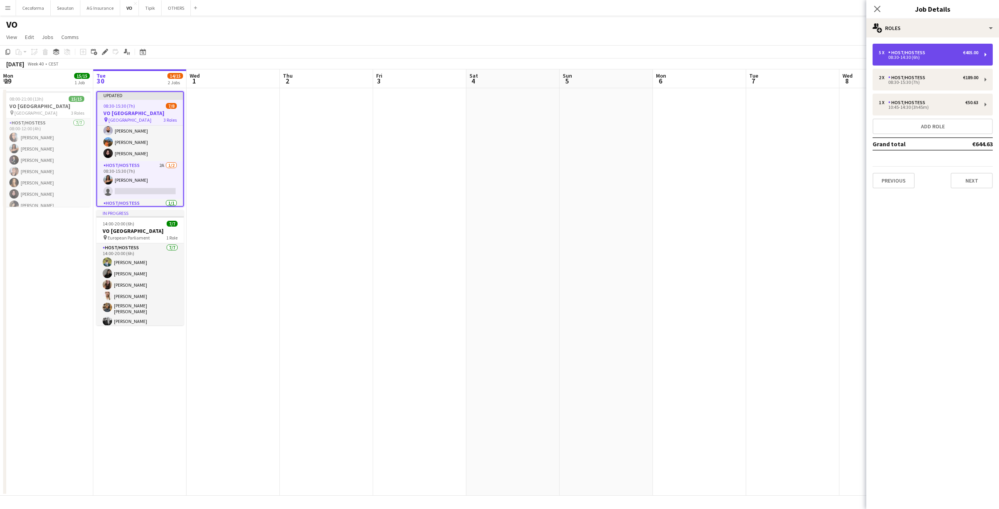
click at [931, 57] on div "08:30-14:30 (6h)" at bounding box center [928, 57] width 99 height 4
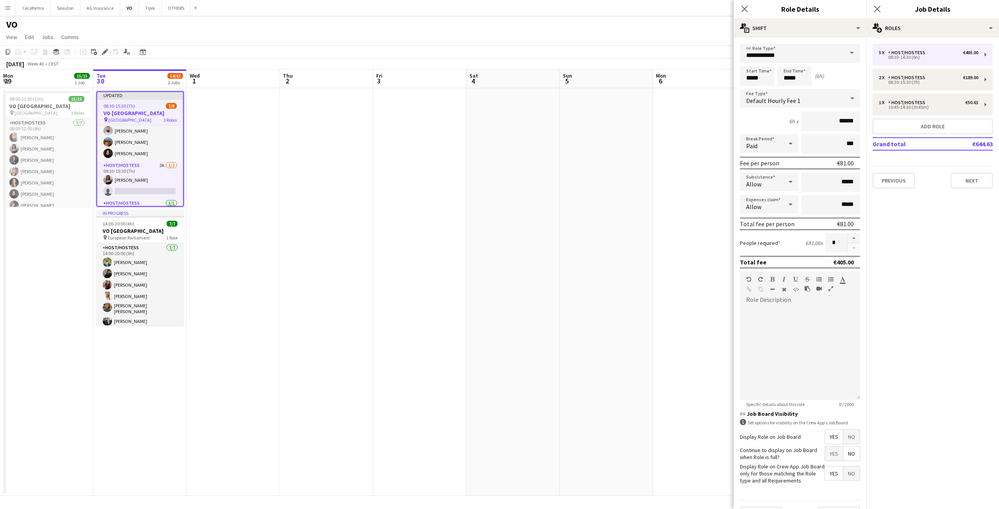
click at [750, 7] on div "Close pop-in" at bounding box center [744, 9] width 22 height 18
click at [746, 7] on icon at bounding box center [743, 8] width 7 height 7
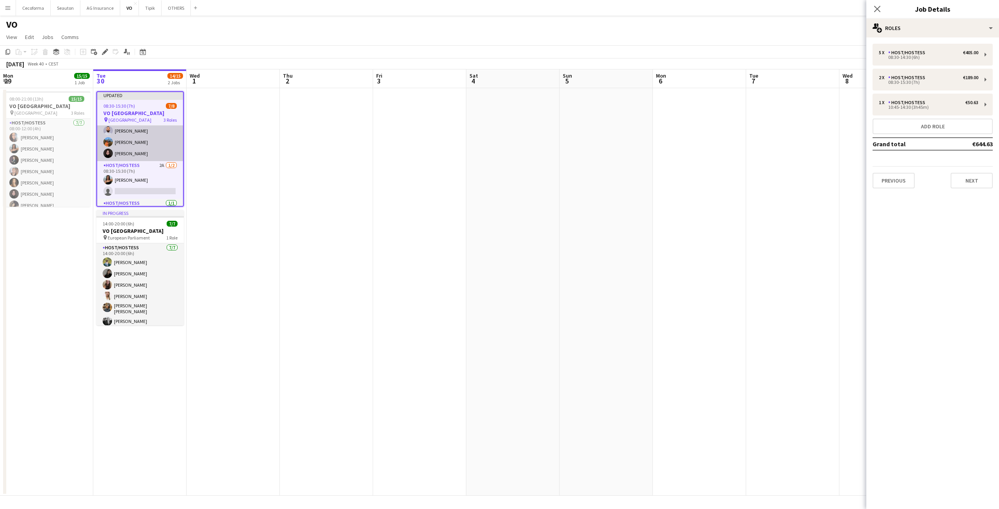
click at [126, 146] on app-card-role "Host/Hostess [DATE] 08:30-14:30 (6h) [PERSON_NAME] Louissi [PERSON_NAME] [PERSO…" at bounding box center [140, 125] width 86 height 72
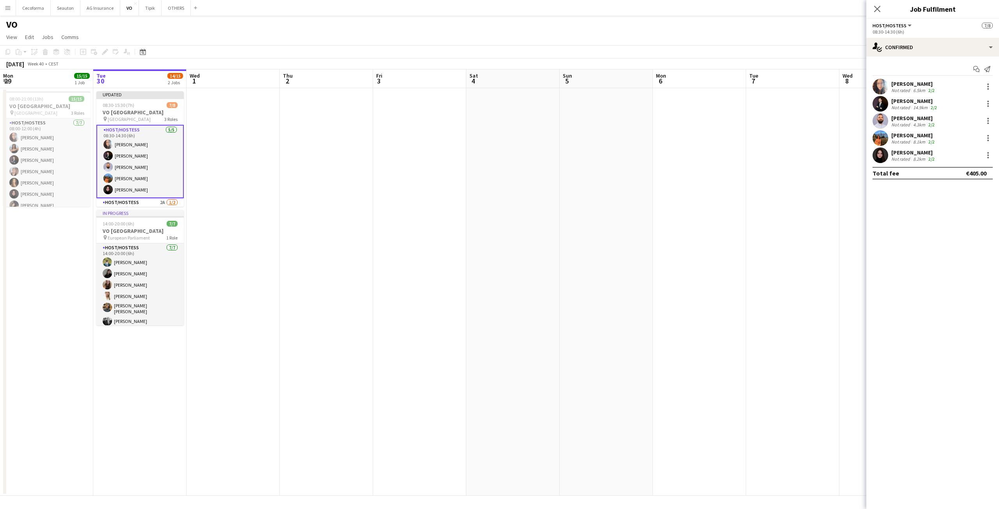
click at [131, 163] on app-card-role "Host/Hostess [DATE] 08:30-14:30 (6h) [PERSON_NAME] Louissi [PERSON_NAME] [PERSO…" at bounding box center [139, 161] width 87 height 73
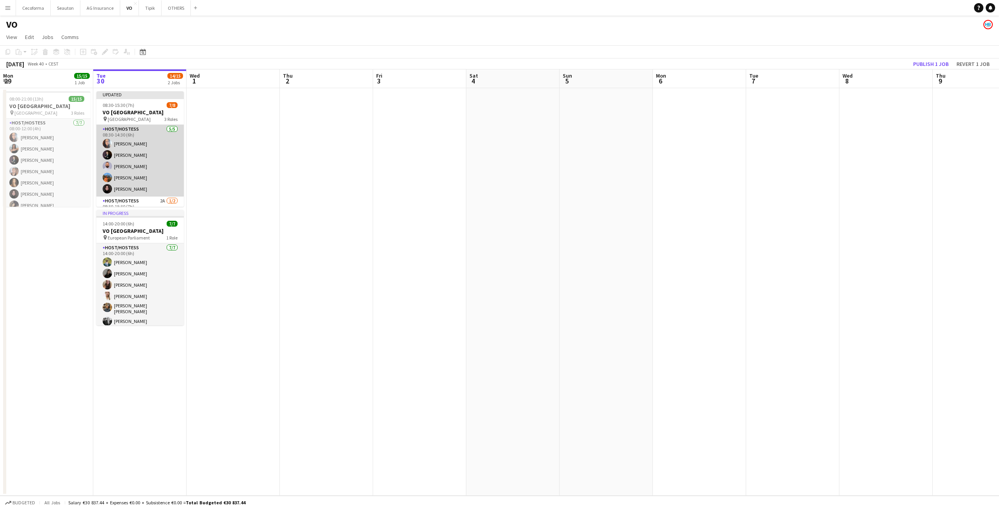
click at [134, 170] on app-card-role "Host/Hostess [DATE] 08:30-14:30 (6h) [PERSON_NAME] Louissi [PERSON_NAME] [PERSO…" at bounding box center [139, 161] width 87 height 72
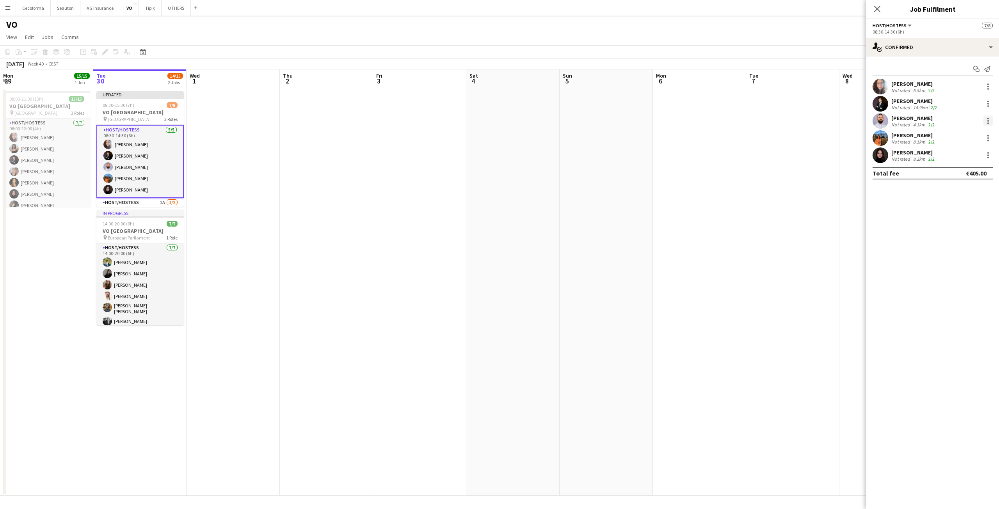
click at [987, 118] on div at bounding box center [988, 119] width 2 height 2
click at [962, 212] on span "Remove" at bounding box center [962, 210] width 48 height 7
click at [798, 223] on app-date-cell at bounding box center [792, 292] width 93 height 408
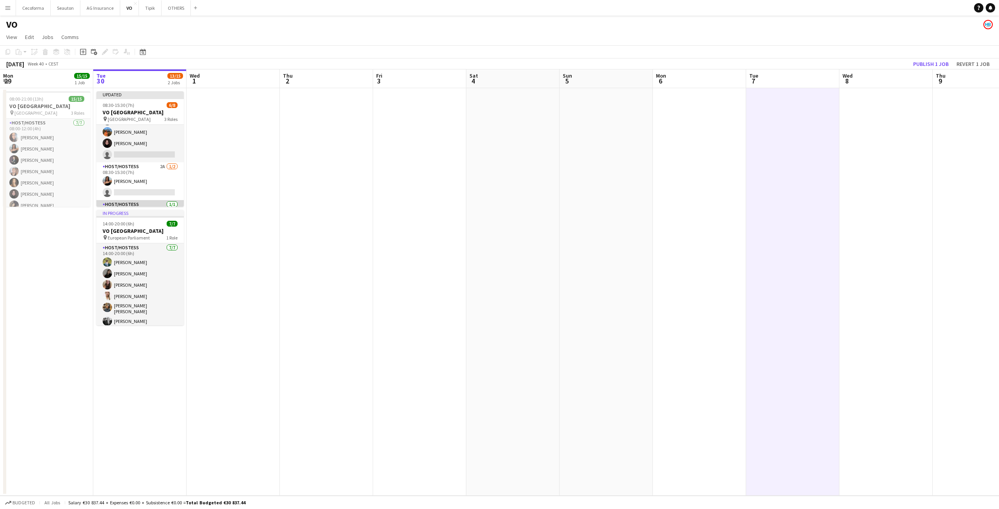
scroll to position [54, 0]
click at [938, 66] on button "Publish 1 job" at bounding box center [931, 64] width 42 height 10
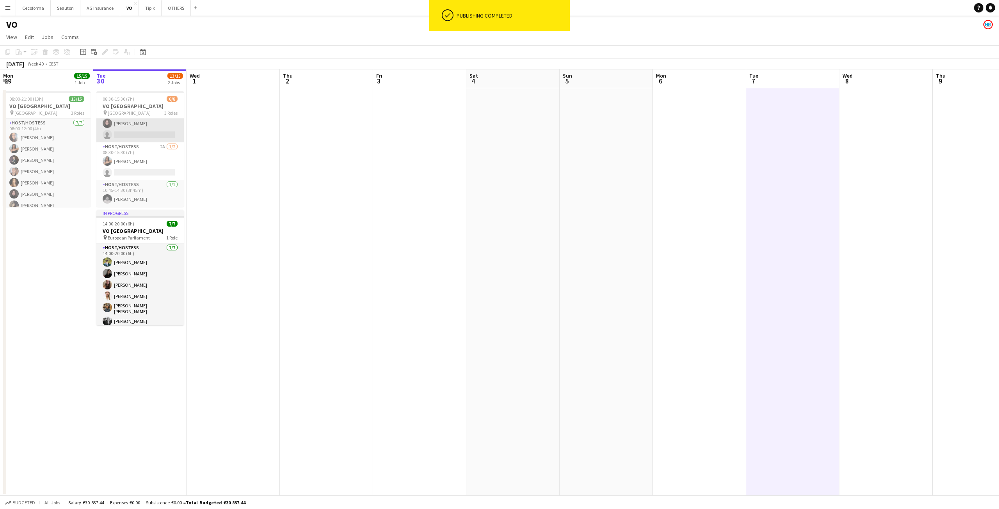
scroll to position [48, 0]
click at [147, 172] on app-card-role "Host/Hostess 2A [DATE] 08:30-15:30 (7h) [PERSON_NAME] single-neutral-actions" at bounding box center [139, 162] width 87 height 38
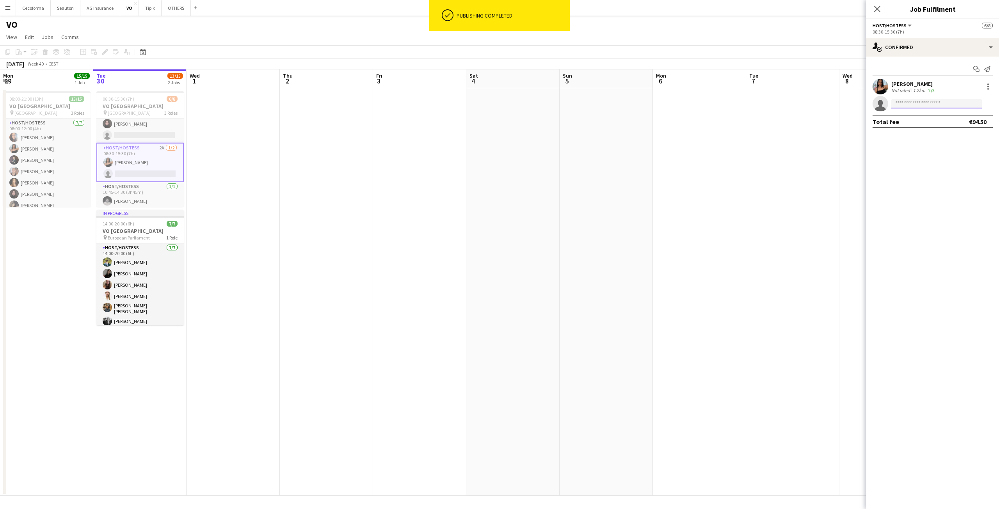
click at [925, 105] on input at bounding box center [936, 103] width 91 height 9
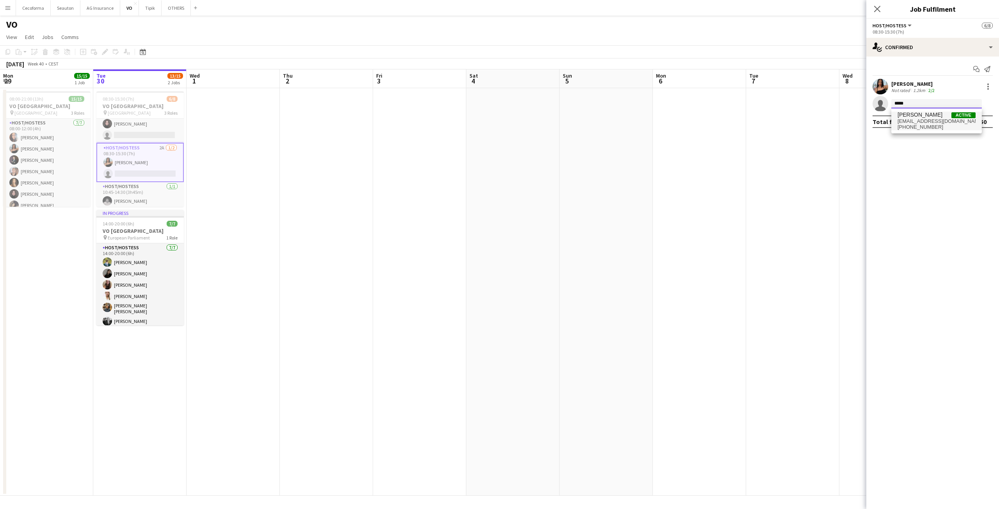
type input "*****"
click at [927, 119] on span "[EMAIL_ADDRESS][DOMAIN_NAME]" at bounding box center [936, 121] width 78 height 6
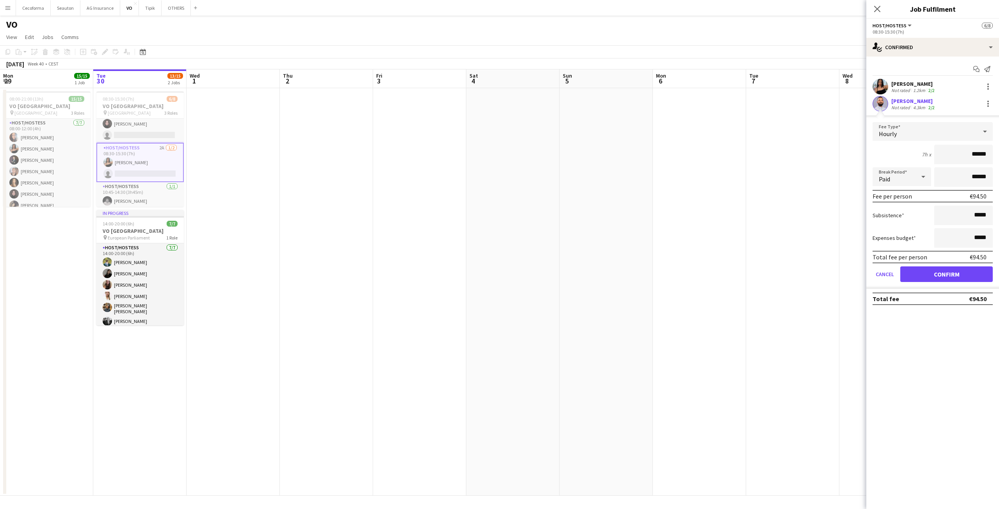
click at [800, 195] on app-date-cell at bounding box center [792, 292] width 93 height 408
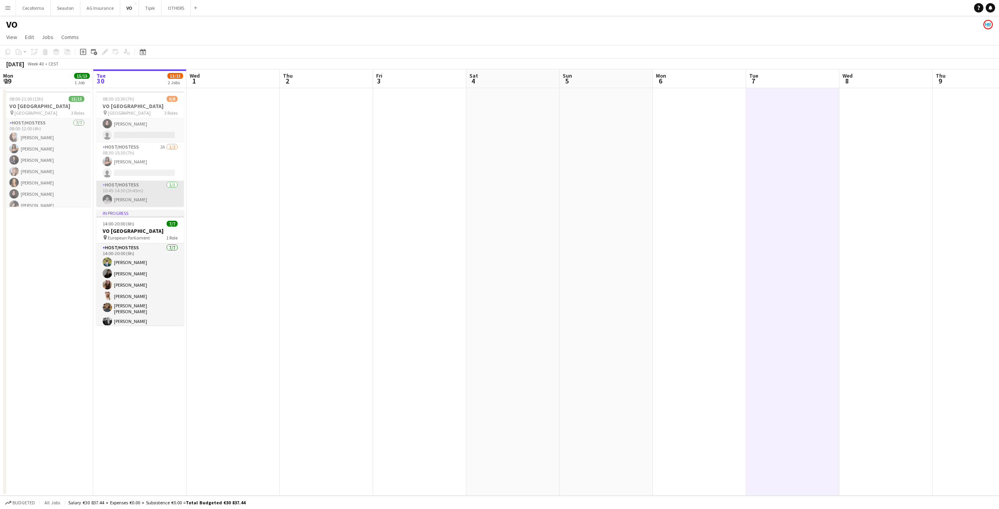
click at [141, 183] on app-card-role "Host/Hostess [DATE] 10:45-14:30 (3h45m) [PERSON_NAME]" at bounding box center [139, 194] width 87 height 27
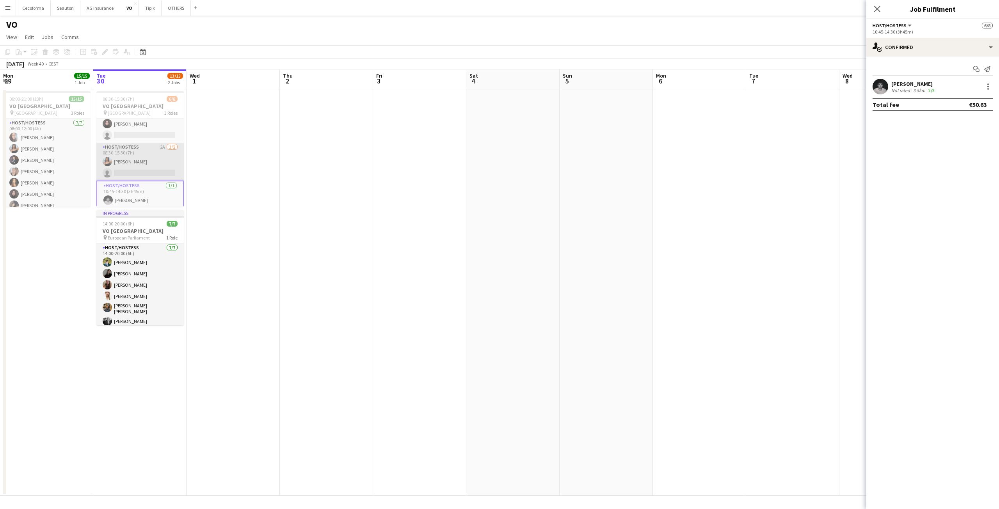
click at [125, 165] on app-card-role "Host/Hostess 2A [DATE] 08:30-15:30 (7h) [PERSON_NAME] single-neutral-actions" at bounding box center [139, 162] width 87 height 38
click at [760, 148] on app-date-cell at bounding box center [792, 292] width 93 height 408
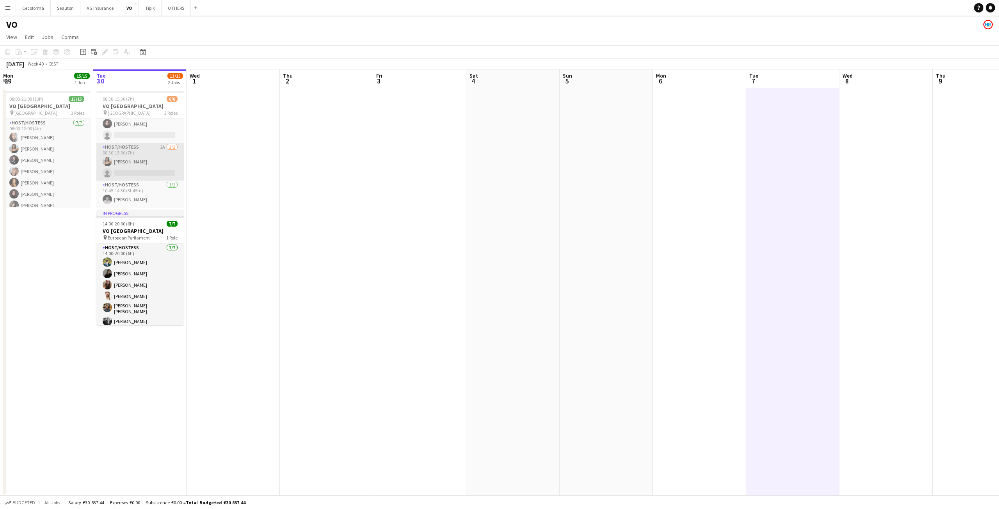
click at [120, 163] on app-card-role "Host/Hostess 2A [DATE] 08:30-15:30 (7h) [PERSON_NAME] single-neutral-actions" at bounding box center [139, 162] width 87 height 38
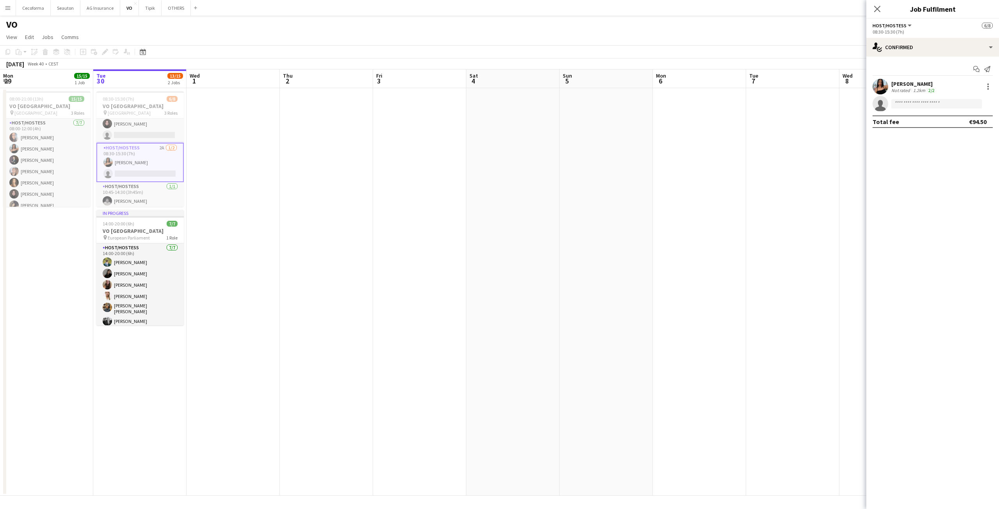
click at [894, 96] on app-invite-slot "single-neutral-actions" at bounding box center [932, 104] width 133 height 16
click at [899, 99] on input at bounding box center [936, 103] width 91 height 9
type input "****"
click at [919, 117] on span "[PERSON_NAME]" at bounding box center [919, 115] width 45 height 7
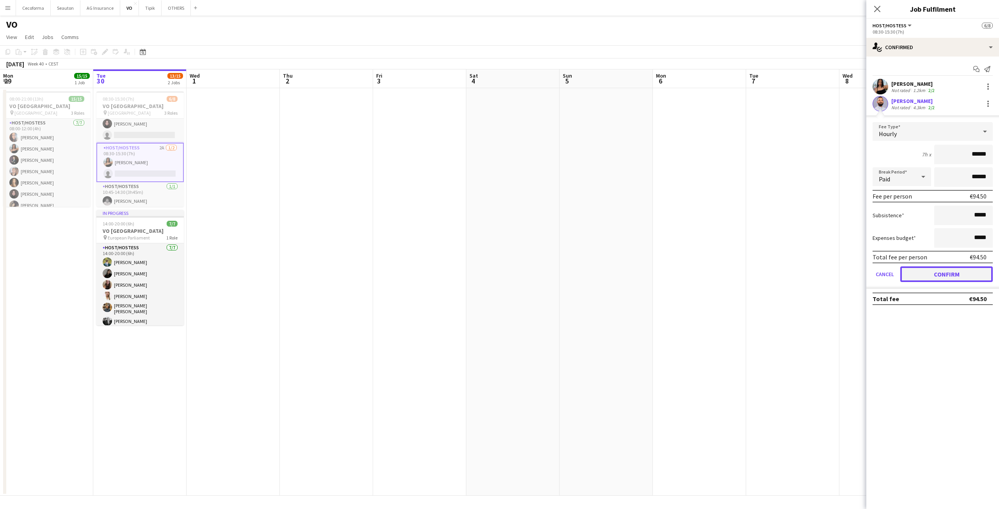
click at [942, 268] on button "Confirm" at bounding box center [946, 274] width 92 height 16
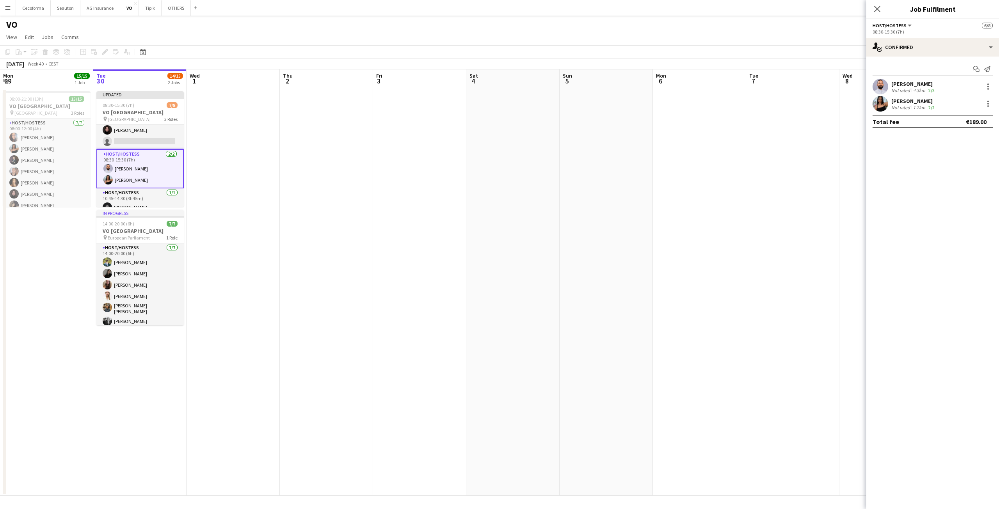
click at [742, 250] on app-date-cell at bounding box center [699, 292] width 93 height 408
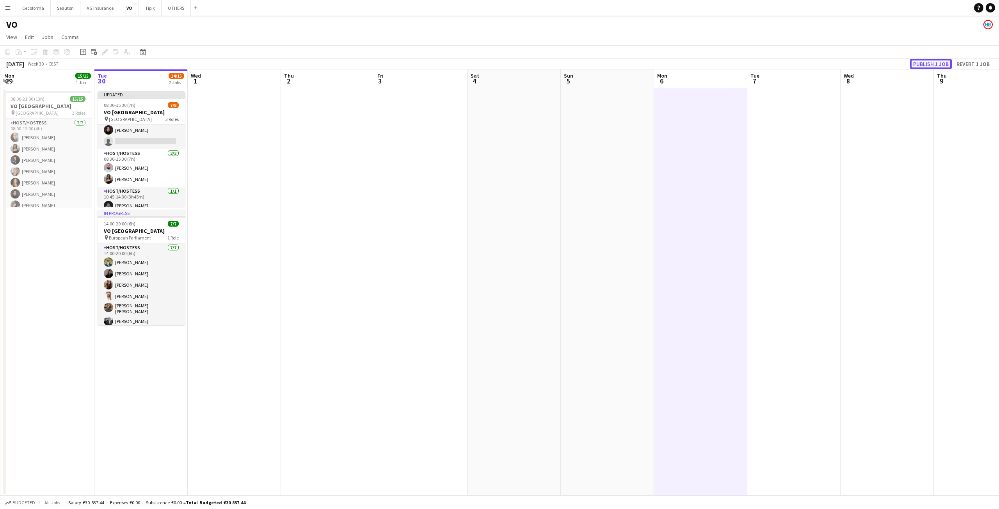
click at [939, 60] on button "Publish 1 job" at bounding box center [931, 64] width 42 height 10
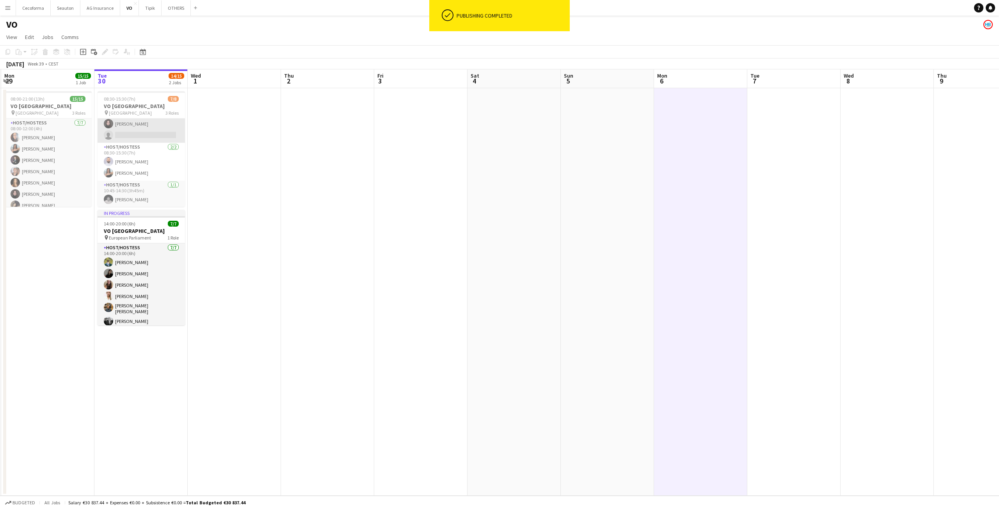
click at [147, 128] on app-card-role "Host/Hostess 1A [DATE] 08:30-14:30 (6h) [PERSON_NAME] Louissi [PERSON_NAME] [PE…" at bounding box center [141, 107] width 87 height 72
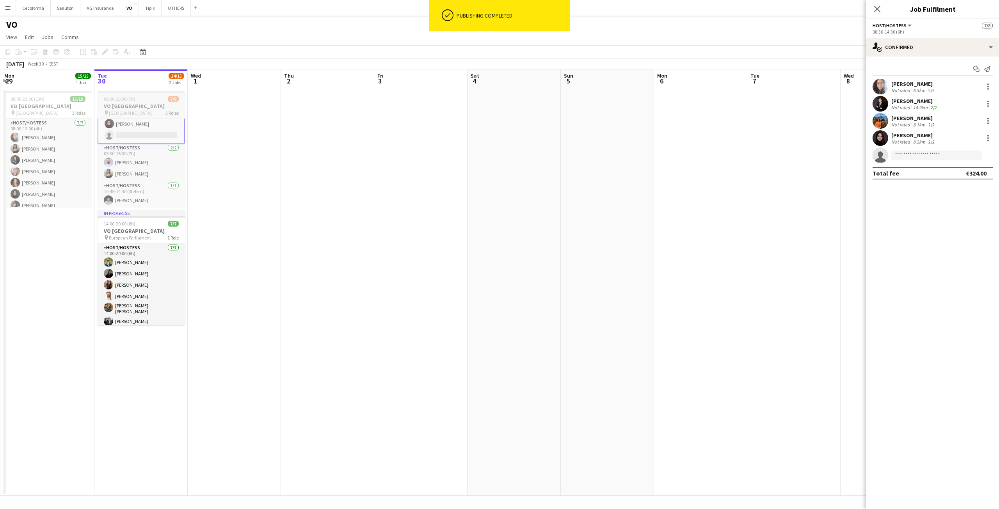
click at [132, 98] on span "08:30-15:30 (7h)" at bounding box center [120, 99] width 32 height 6
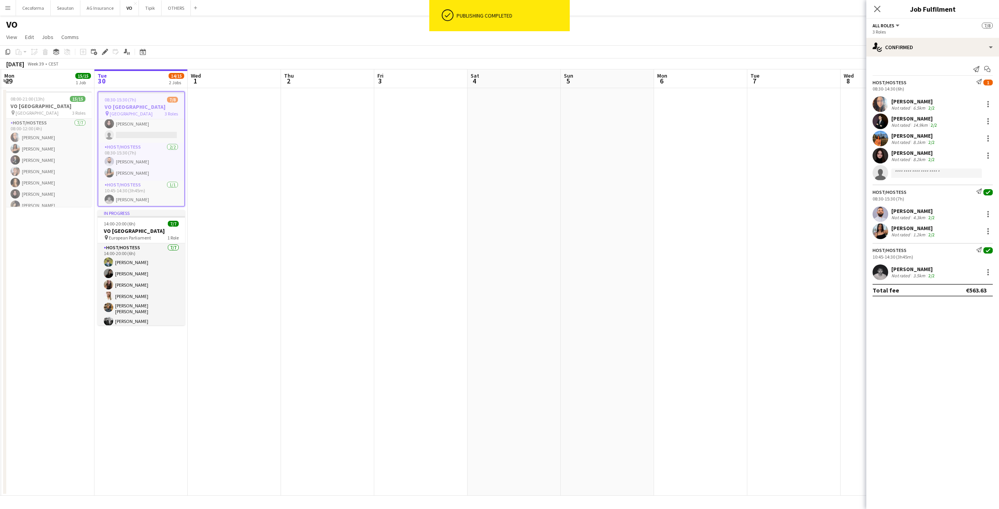
scroll to position [48, 0]
click at [134, 75] on app-board-header-date "Tue 30 14/15 2 Jobs" at bounding box center [140, 78] width 93 height 19
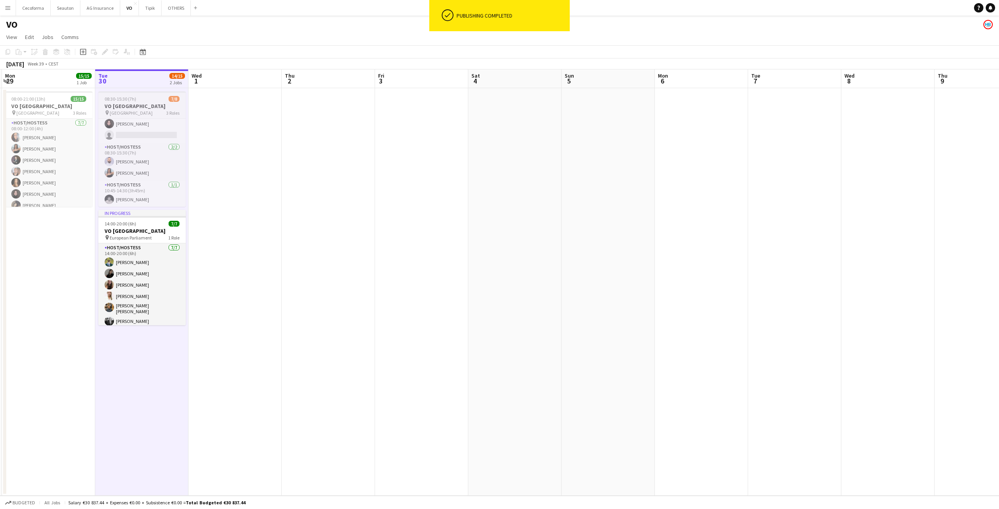
click at [133, 103] on h3 "VO [GEOGRAPHIC_DATA]" at bounding box center [141, 106] width 87 height 7
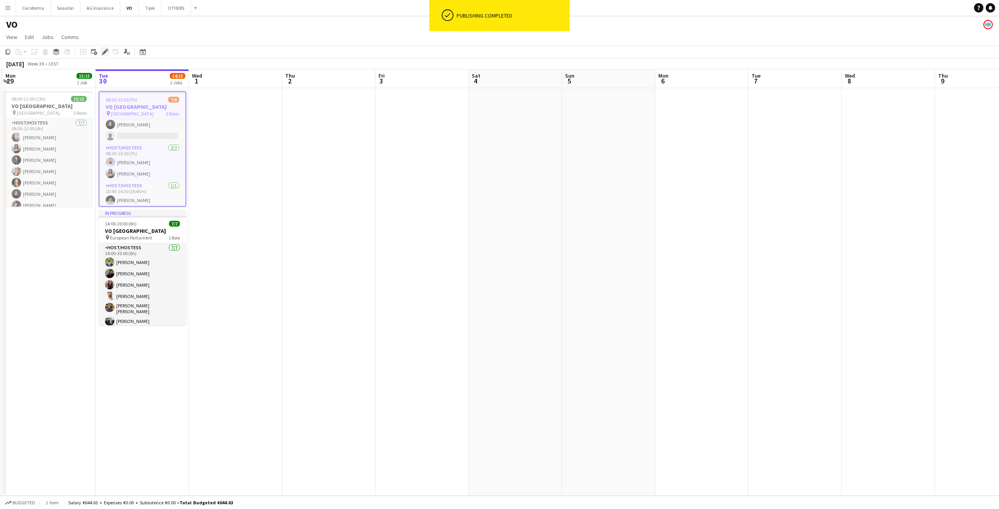
click at [102, 54] on icon at bounding box center [103, 54] width 2 height 2
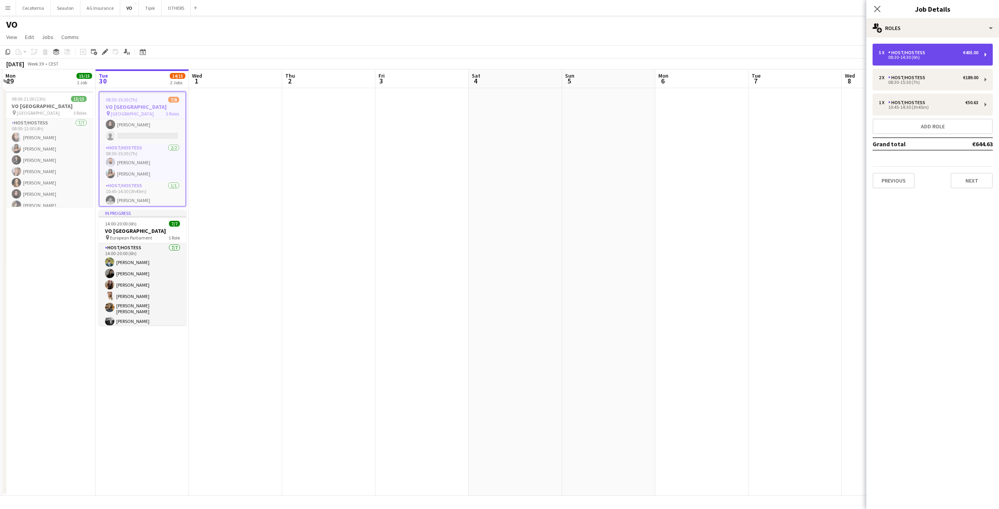
click at [920, 58] on div "08:30-14:30 (6h)" at bounding box center [928, 57] width 99 height 4
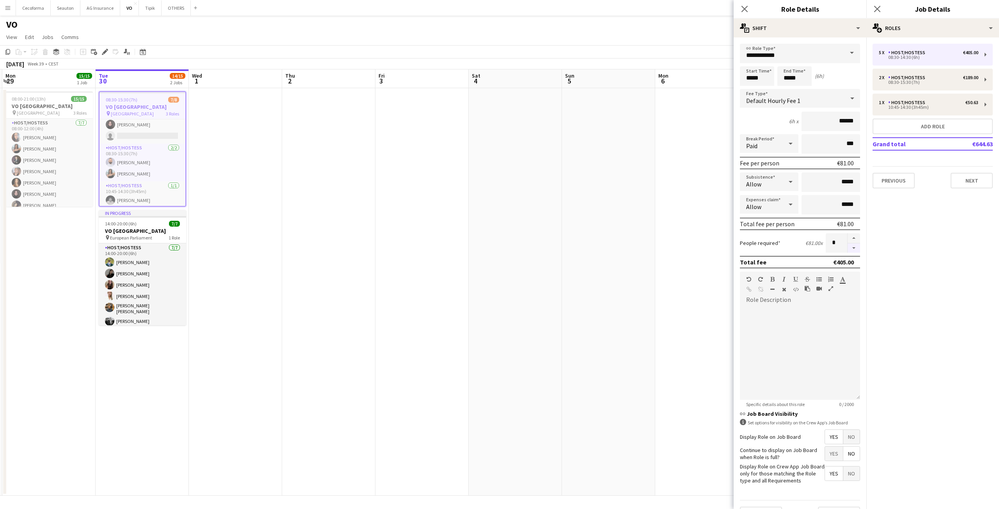
click at [847, 250] on button "button" at bounding box center [853, 248] width 12 height 10
type input "*"
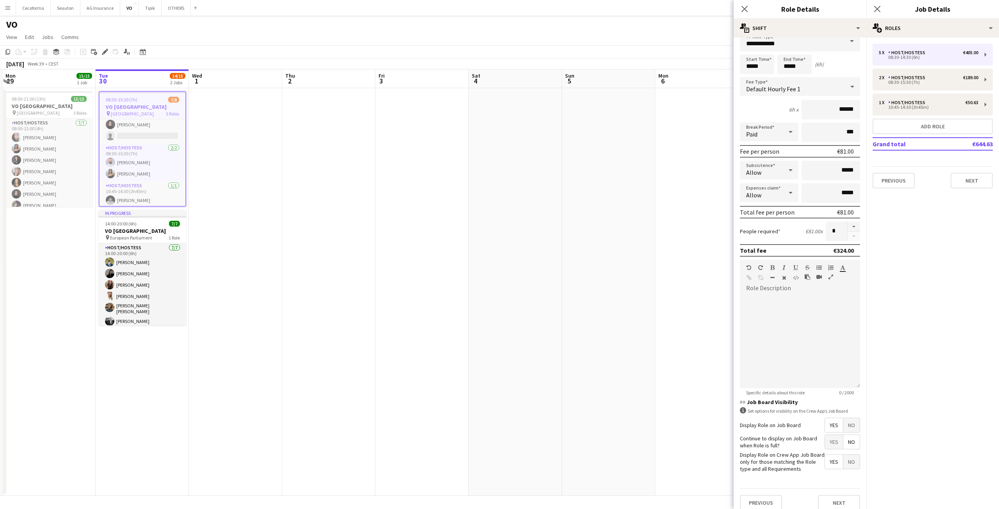
scroll to position [19, 0]
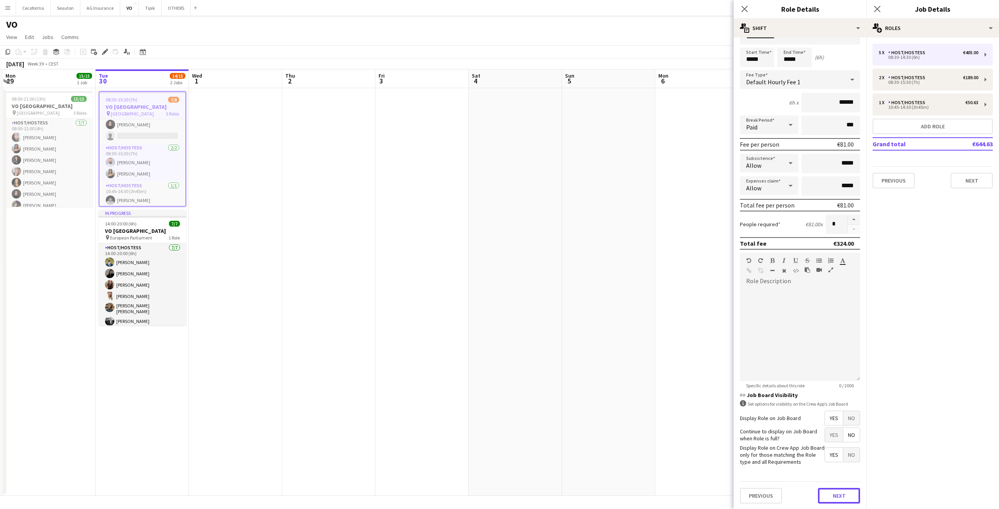
click at [829, 503] on button "Next" at bounding box center [839, 496] width 42 height 16
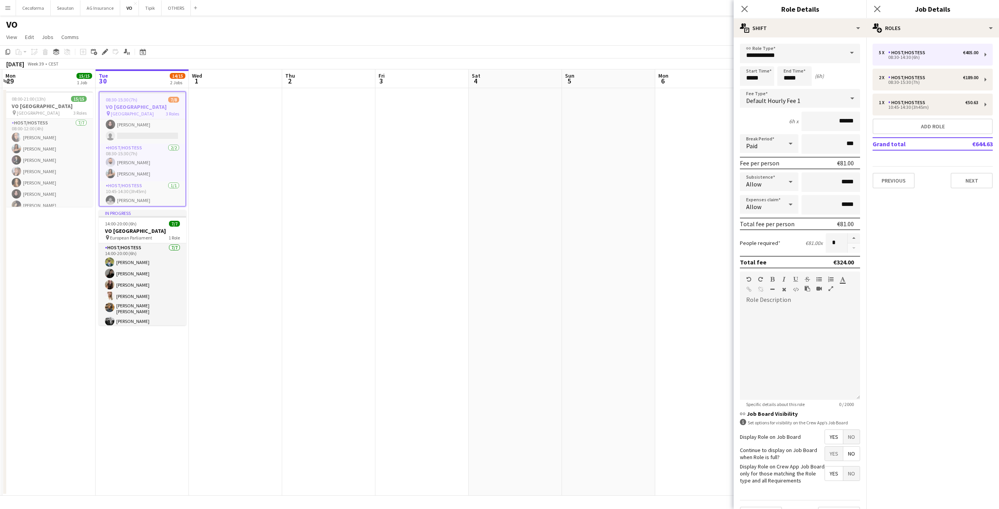
scroll to position [44, 0]
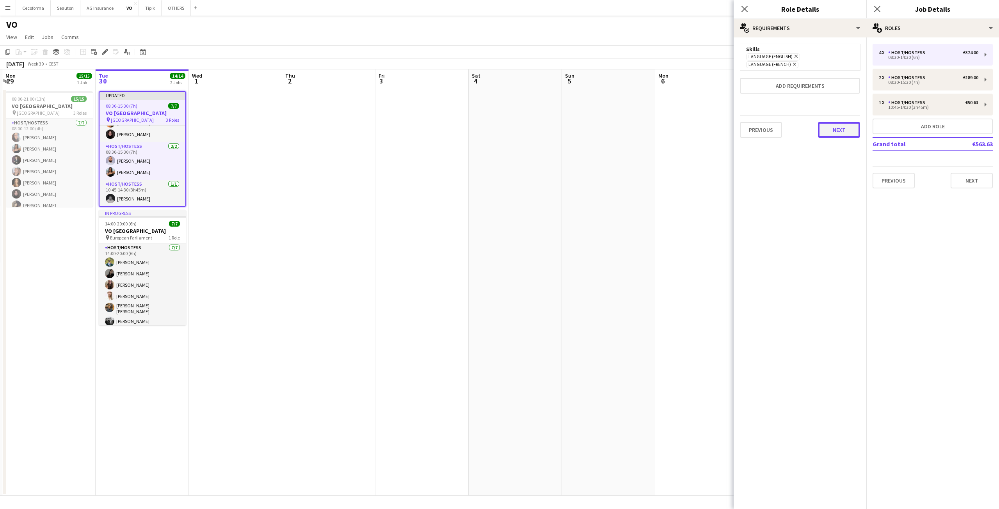
click at [827, 133] on div "Previous Next" at bounding box center [800, 129] width 120 height 28
click at [827, 123] on button "Next" at bounding box center [839, 130] width 42 height 16
click at [841, 103] on button "Finish" at bounding box center [845, 105] width 29 height 16
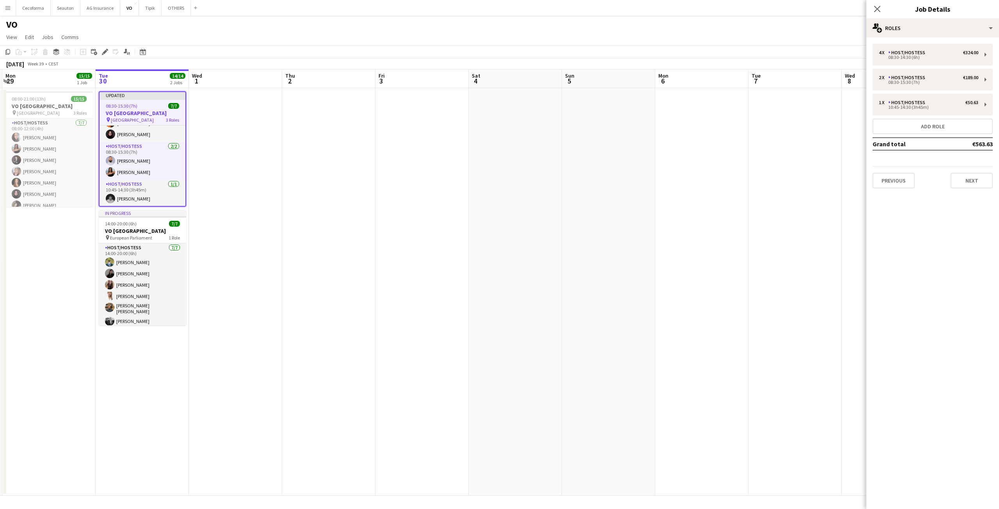
click at [709, 221] on app-date-cell at bounding box center [701, 292] width 93 height 408
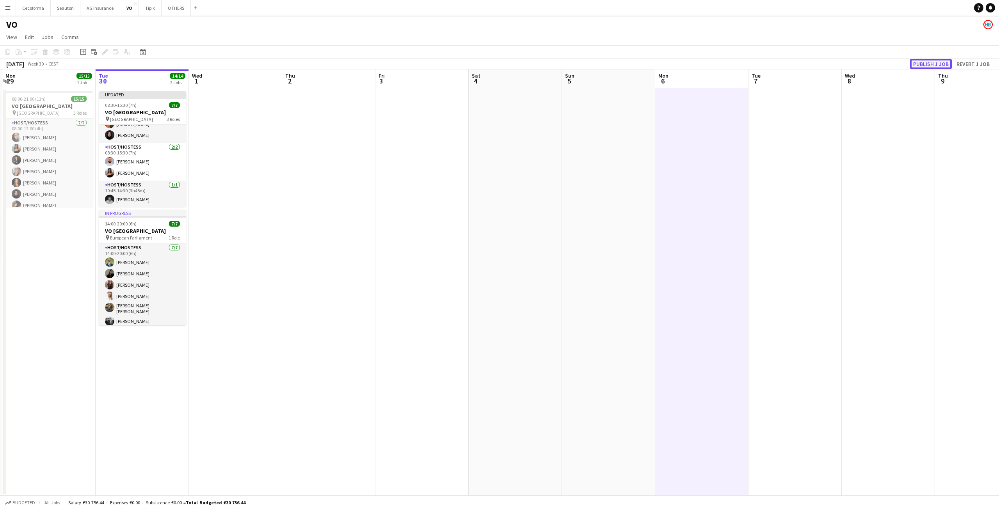
click at [925, 64] on button "Publish 1 job" at bounding box center [931, 64] width 42 height 10
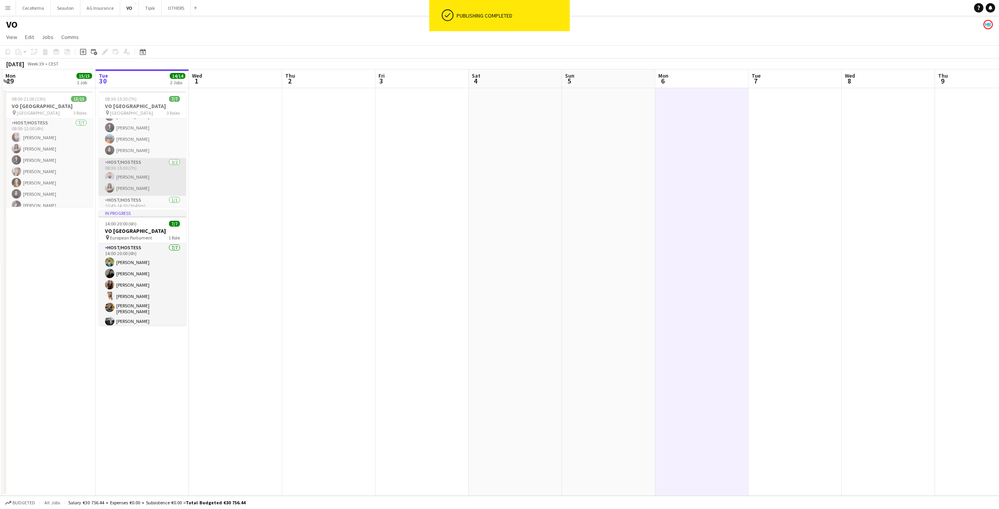
scroll to position [36, 0]
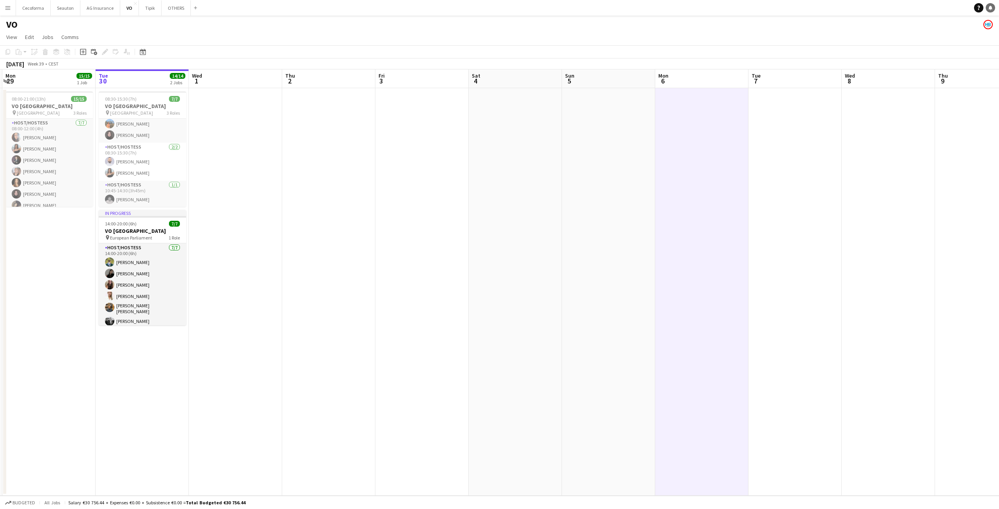
click at [990, 9] on icon at bounding box center [990, 7] width 4 height 4
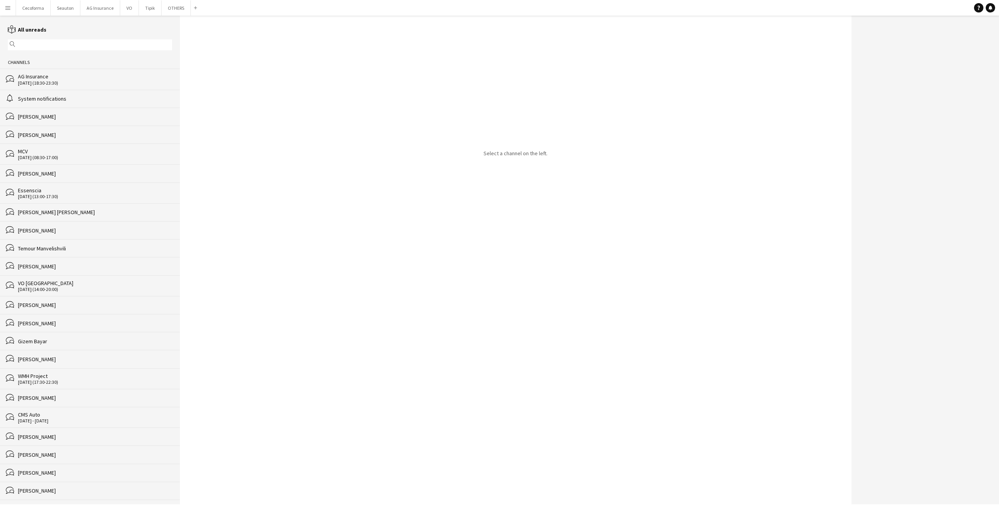
click at [66, 351] on div "bubbles [PERSON_NAME]" at bounding box center [90, 359] width 180 height 18
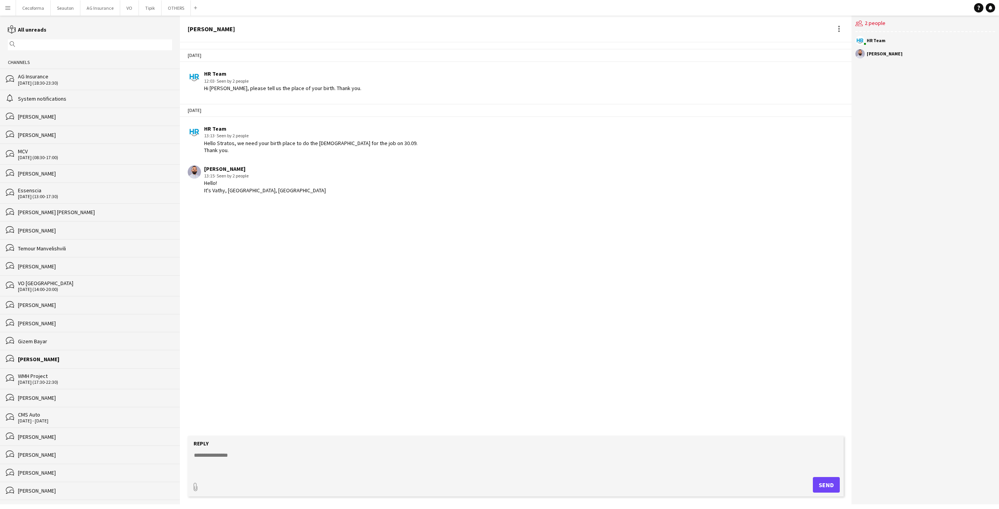
click at [204, 461] on textarea at bounding box center [517, 461] width 648 height 20
type textarea "*"
click at [197, 168] on app-user-avatar at bounding box center [194, 171] width 13 height 13
click at [206, 167] on div "[PERSON_NAME]" at bounding box center [265, 168] width 122 height 7
click at [215, 457] on textarea "******" at bounding box center [517, 461] width 648 height 20
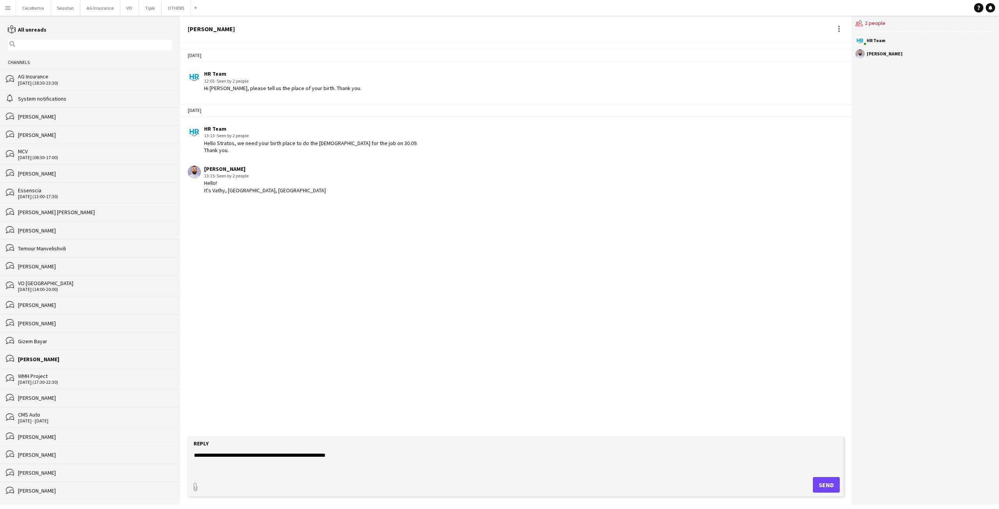
type textarea "**********"
click at [827, 485] on button "Send" at bounding box center [826, 485] width 27 height 16
click at [243, 471] on textarea at bounding box center [517, 461] width 648 height 20
type textarea "**********"
click at [822, 487] on button "Send" at bounding box center [826, 485] width 27 height 16
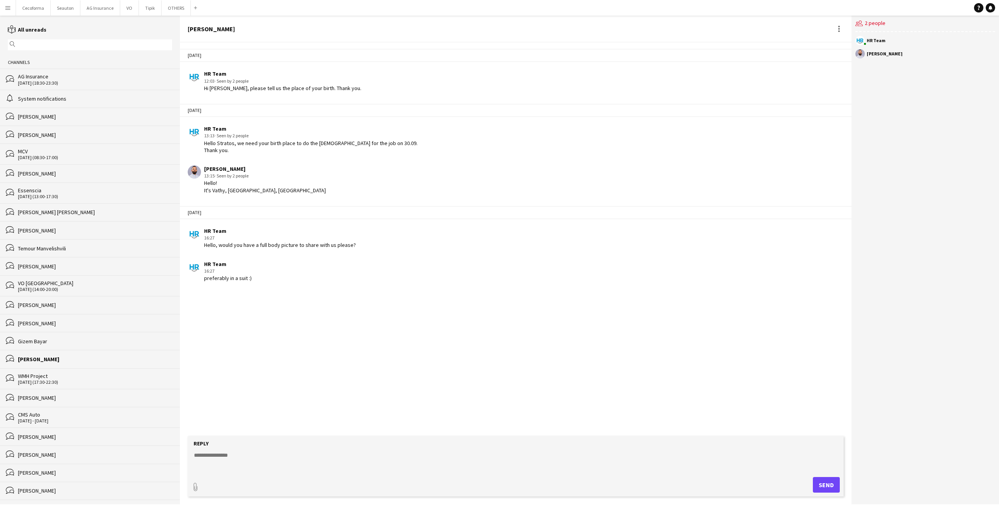
click at [216, 456] on textarea at bounding box center [517, 461] width 648 height 20
click at [313, 474] on form "**********" at bounding box center [516, 466] width 656 height 60
click at [201, 458] on textarea "**********" at bounding box center [517, 461] width 648 height 20
click at [235, 468] on textarea "**********" at bounding box center [517, 461] width 648 height 20
click at [292, 467] on textarea "**********" at bounding box center [517, 461] width 648 height 20
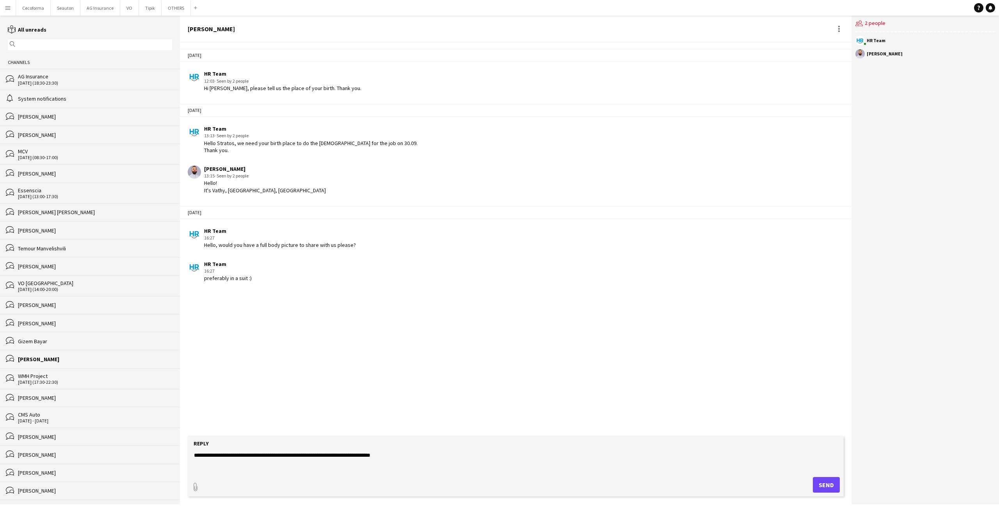
click at [403, 460] on textarea "**********" at bounding box center [517, 461] width 648 height 20
type textarea "**********"
click at [826, 485] on button "Send" at bounding box center [826, 485] width 27 height 16
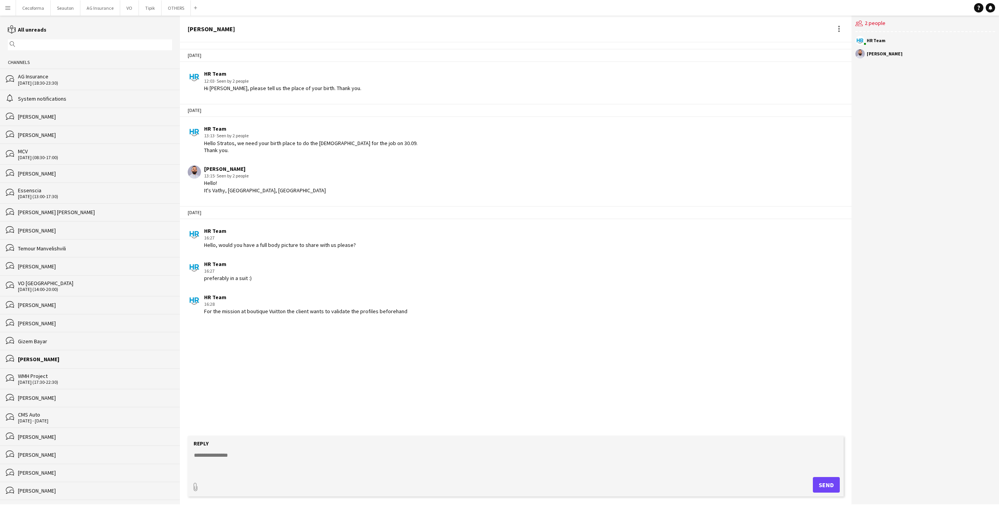
click at [204, 345] on div "[DATE] HR Team 12:03 · Seen by 2 people Hi [PERSON_NAME], please tell us the pl…" at bounding box center [515, 240] width 671 height 394
click at [228, 377] on div "[DATE] HR Team 12:03 · Seen by 2 people Hi [PERSON_NAME], please tell us the pl…" at bounding box center [515, 240] width 671 height 394
click at [166, 6] on button "OTHERS Close" at bounding box center [176, 7] width 29 height 15
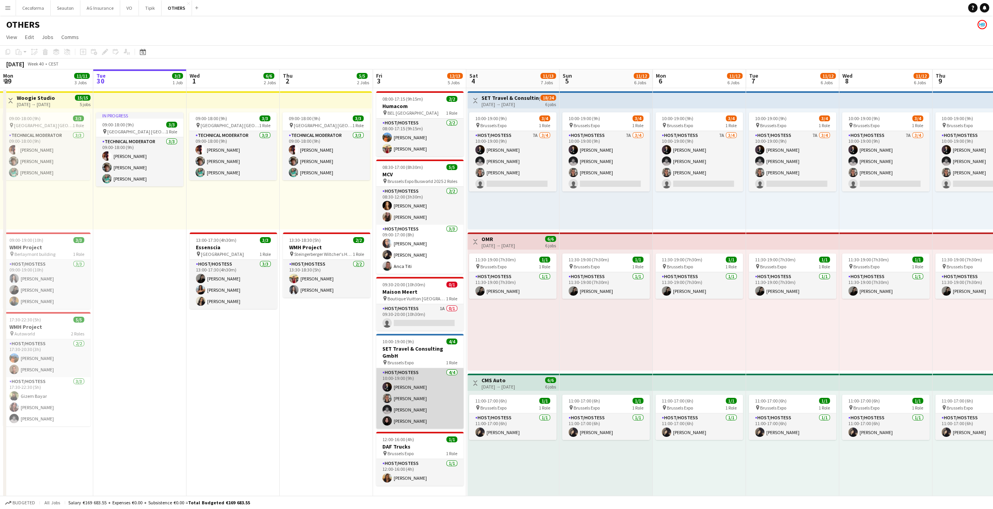
click at [452, 408] on app-card-role "Host/Hostess [DATE] 10:00-19:00 (9h) [PERSON_NAME] [PERSON_NAME] [PERSON_NAME] …" at bounding box center [419, 398] width 87 height 60
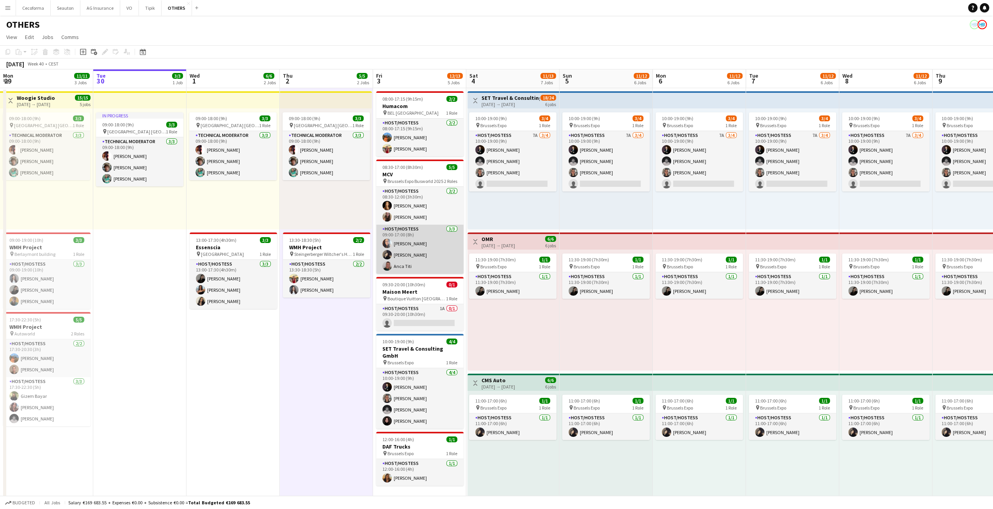
click at [424, 240] on app-card-role "Host/Hostess [DATE] 09:00-17:00 (8h) [PERSON_NAME] Louissi [PERSON_NAME] Anca T…" at bounding box center [419, 249] width 87 height 49
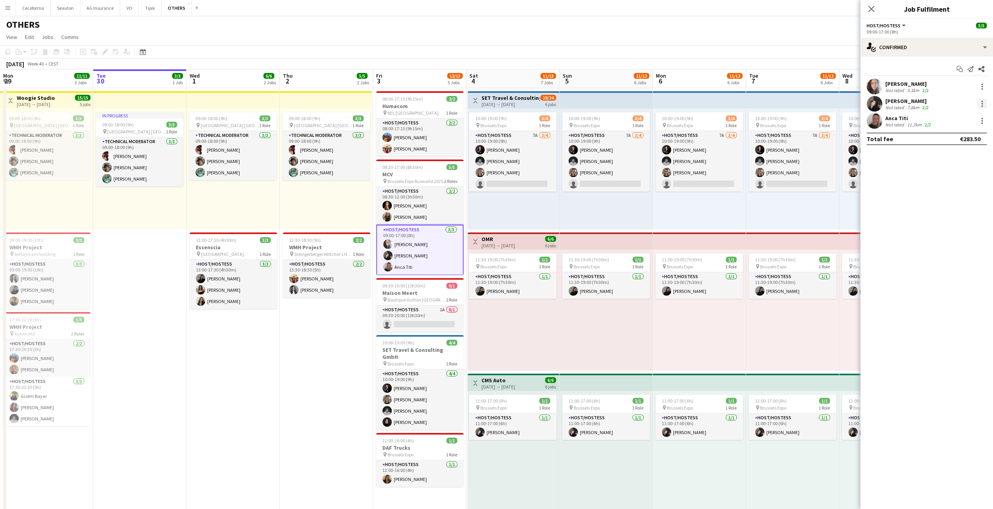
click at [978, 101] on div at bounding box center [981, 103] width 9 height 9
click at [965, 191] on span "Remove" at bounding box center [956, 193] width 48 height 7
drag, startPoint x: 337, startPoint y: 360, endPoint x: 344, endPoint y: 360, distance: 6.6
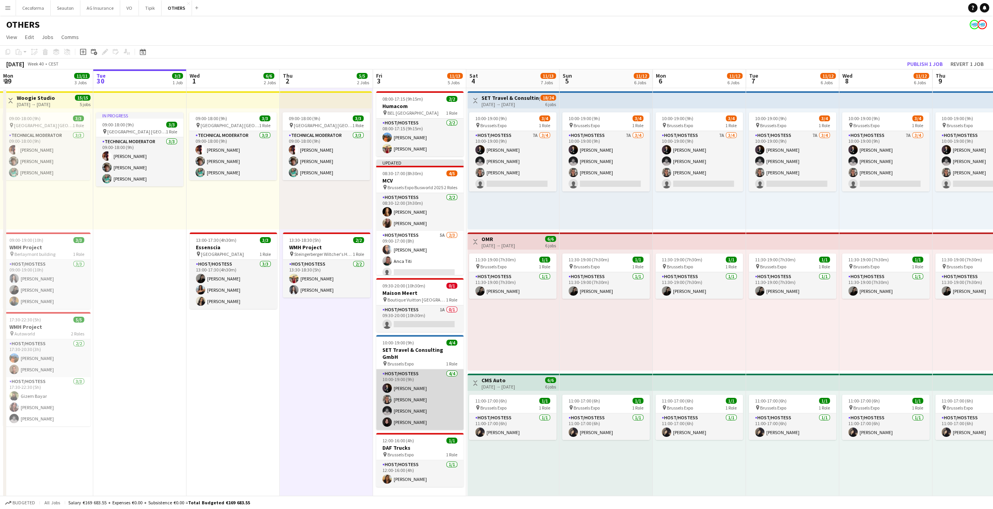
click at [436, 394] on app-card-role "Host/Hostess [DATE] 10:00-19:00 (9h) [PERSON_NAME] [PERSON_NAME] [PERSON_NAME] …" at bounding box center [419, 399] width 87 height 60
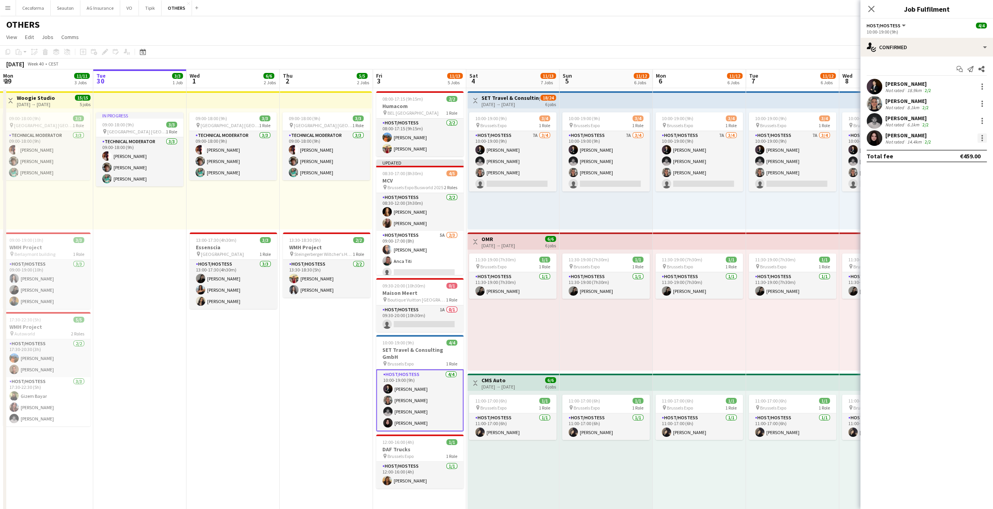
click at [982, 137] on div at bounding box center [981, 137] width 9 height 9
click at [960, 226] on span "Remove" at bounding box center [956, 227] width 48 height 7
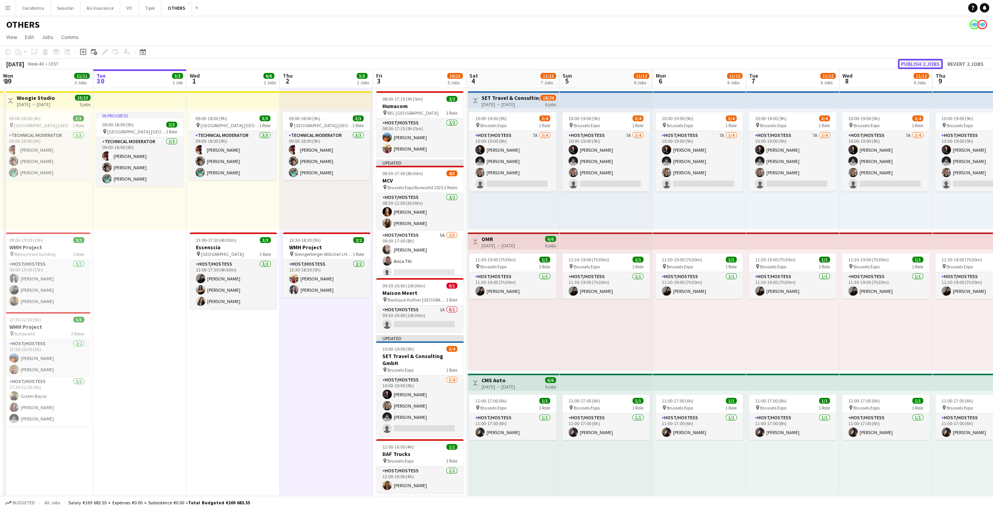
click at [931, 64] on button "Publish 2 jobs" at bounding box center [920, 64] width 45 height 10
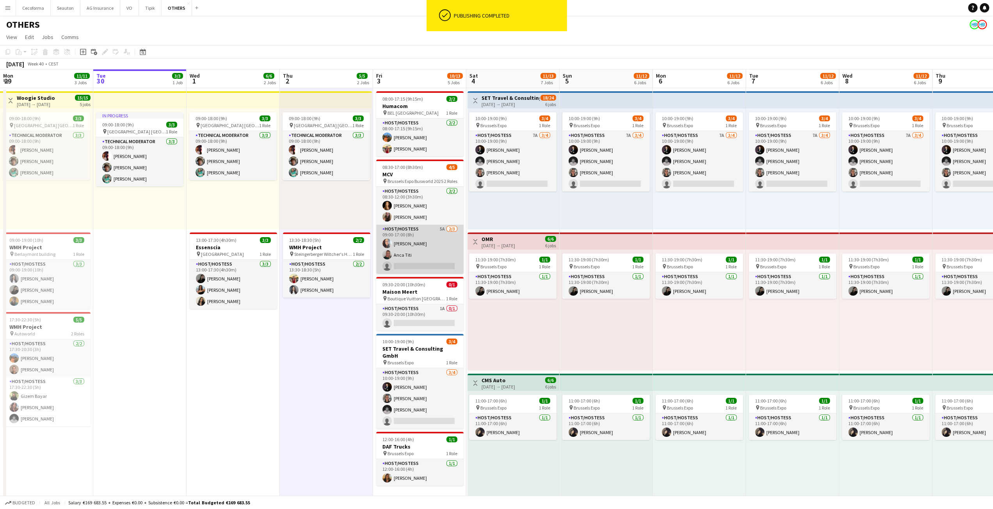
click at [417, 266] on app-card-role "Host/Hostess 5A [DATE] 09:00-17:00 (8h) [PERSON_NAME] single-neutral-actions" at bounding box center [419, 249] width 87 height 49
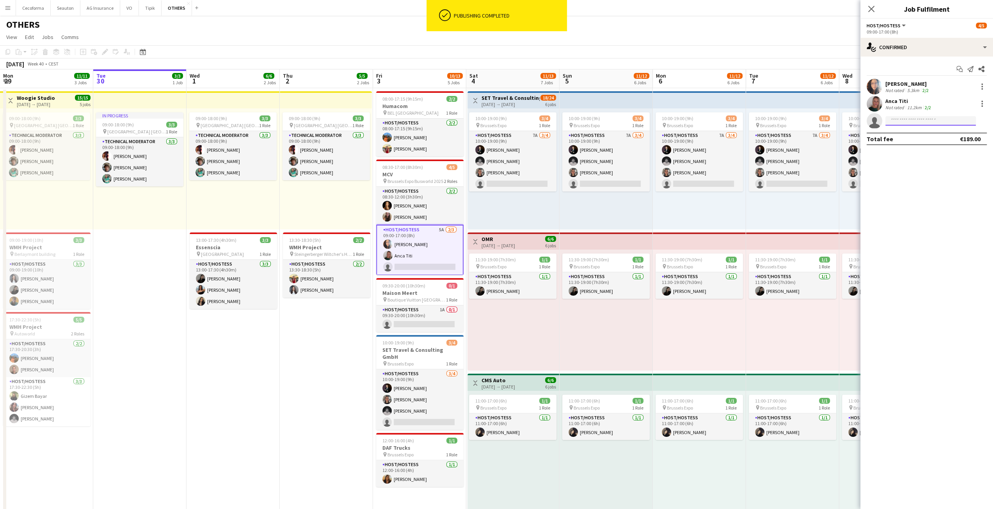
click at [901, 120] on input at bounding box center [930, 120] width 91 height 9
type input "*"
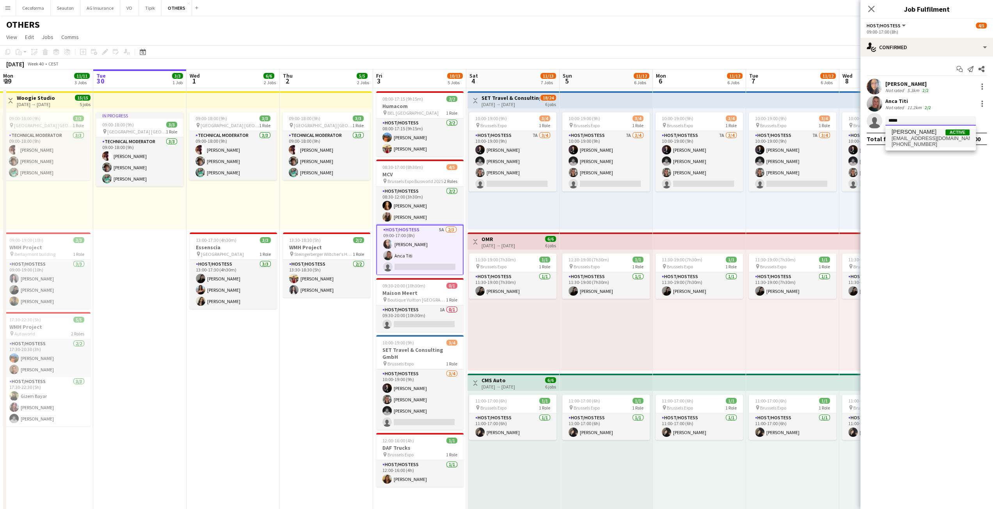
type input "*****"
click at [905, 136] on span "[EMAIL_ADDRESS][DOMAIN_NAME]" at bounding box center [930, 138] width 78 height 6
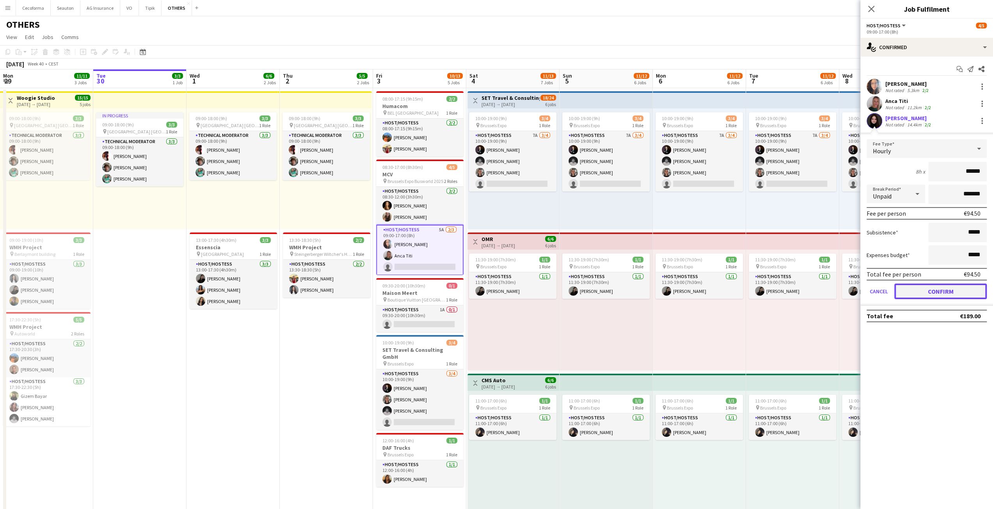
click at [928, 292] on button "Confirm" at bounding box center [940, 292] width 92 height 16
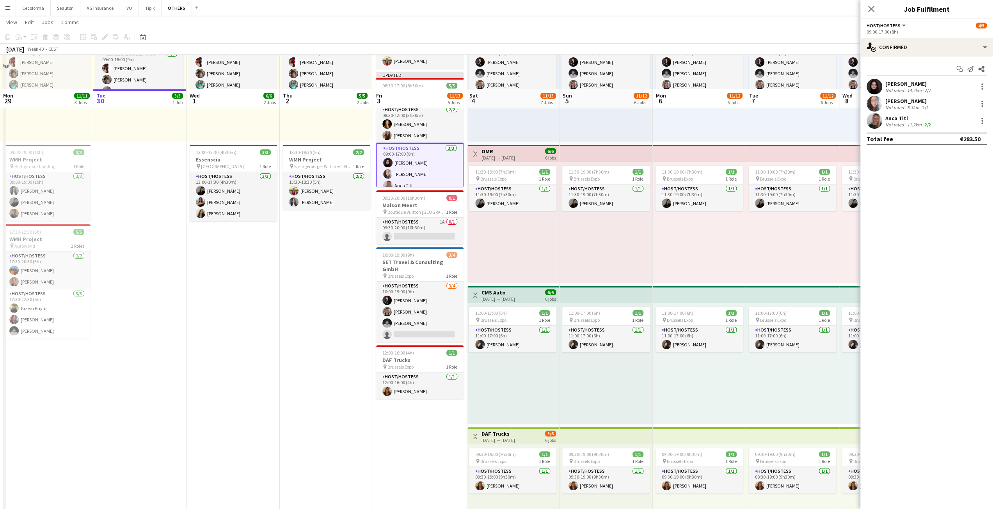
scroll to position [39, 0]
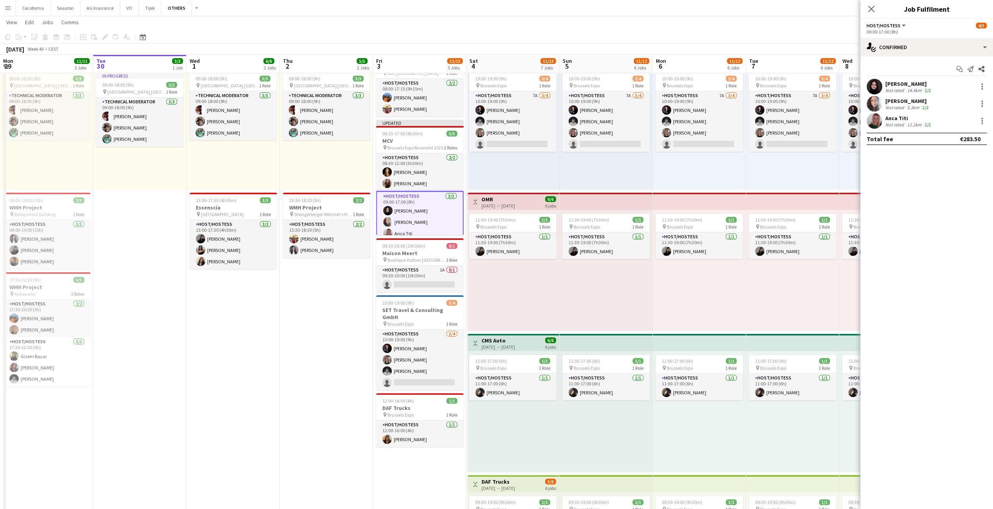
click at [869, 10] on icon "Close pop-in" at bounding box center [871, 9] width 6 height 6
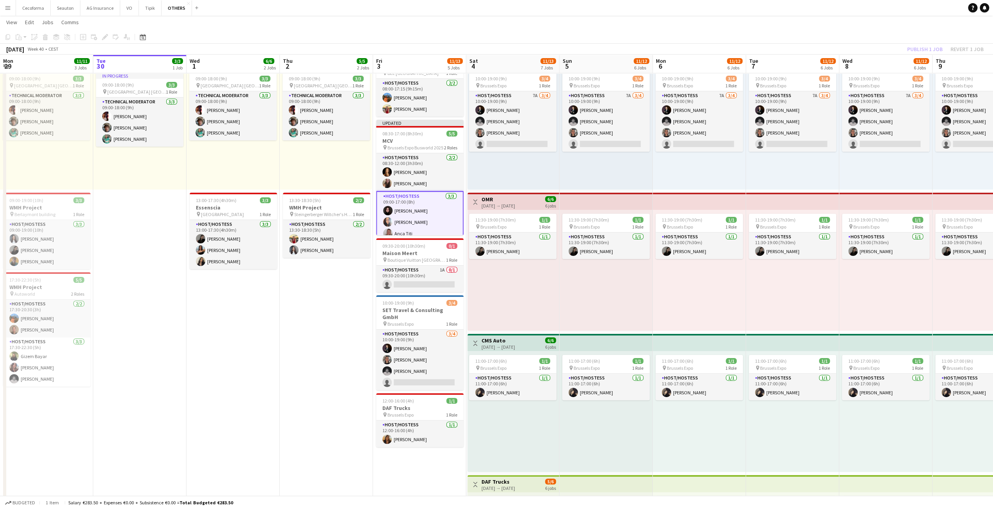
click at [921, 46] on div "Publish 1 job Revert 1 job" at bounding box center [945, 49] width 95 height 10
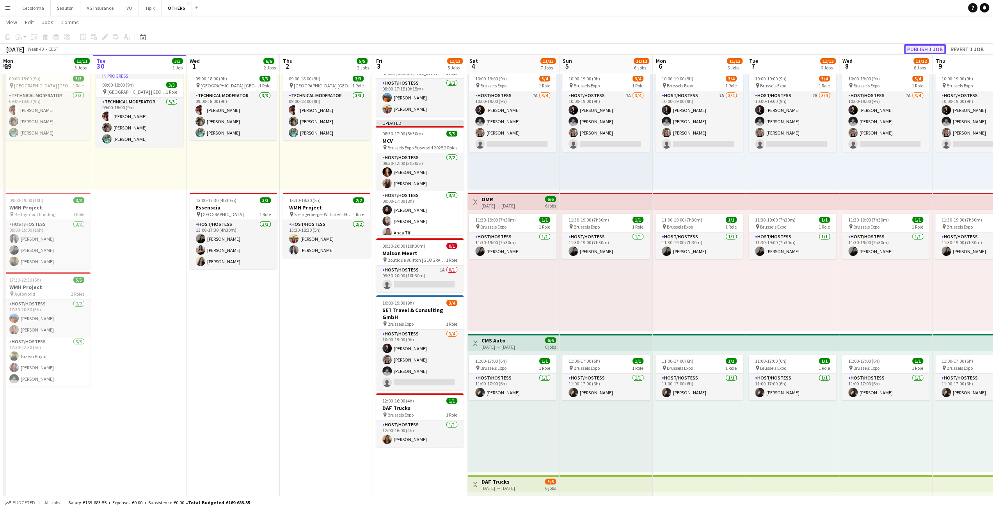
click at [921, 46] on button "Publish 1 job" at bounding box center [925, 49] width 42 height 10
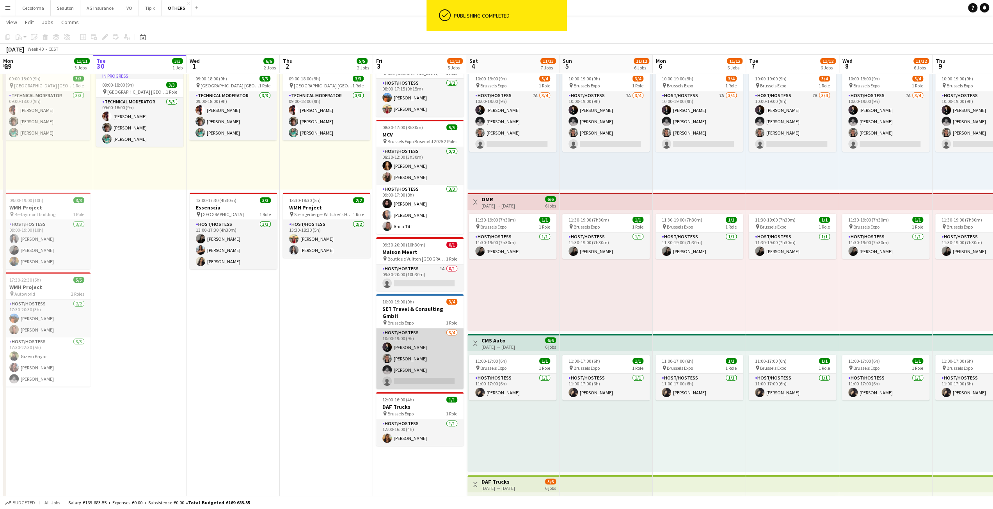
click at [439, 371] on app-card-role "Host/Hostess [DATE] 10:00-19:00 (9h) [PERSON_NAME] [PERSON_NAME] [PERSON_NAME] …" at bounding box center [419, 358] width 87 height 60
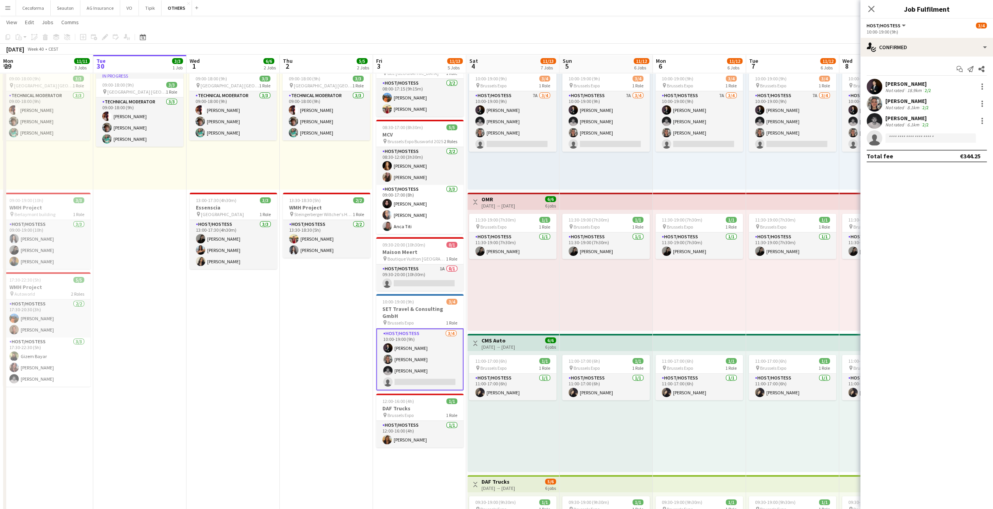
click at [326, 371] on app-date-cell "09:00-18:00 (9h) 3/3 pin Vilnius [GEOGRAPHIC_DATA] 1 Role Technical Moderator […" at bounding box center [326, 508] width 93 height 921
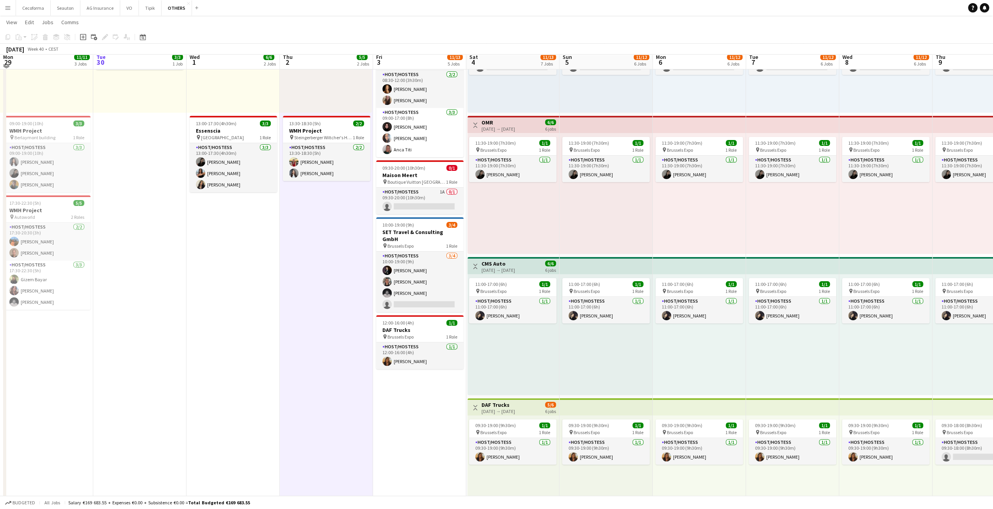
scroll to position [117, 0]
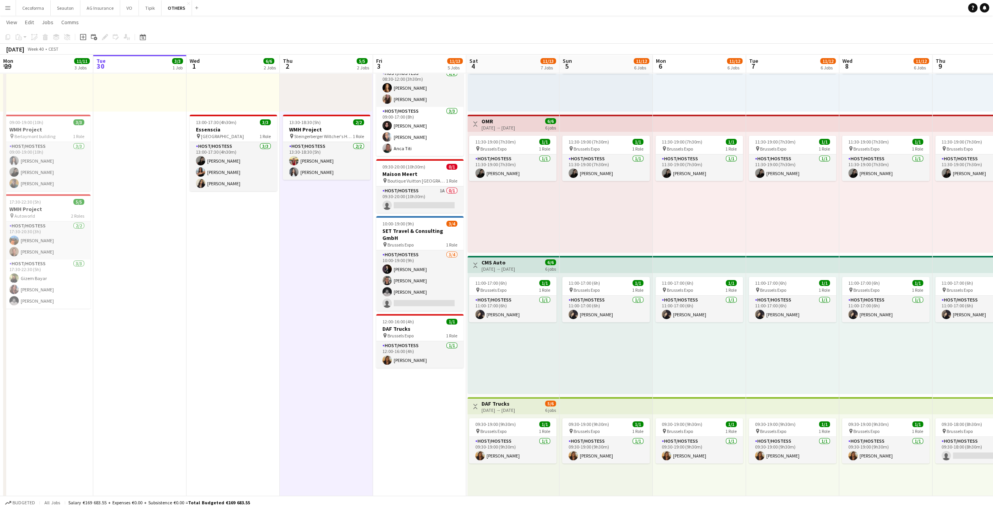
click at [408, 388] on app-date-cell "08:00-17:15 (9h15m) 2/2 Humacom pin BEL Brussels 1 Role Host/Hostess [DATE] 08:…" at bounding box center [419, 430] width 93 height 921
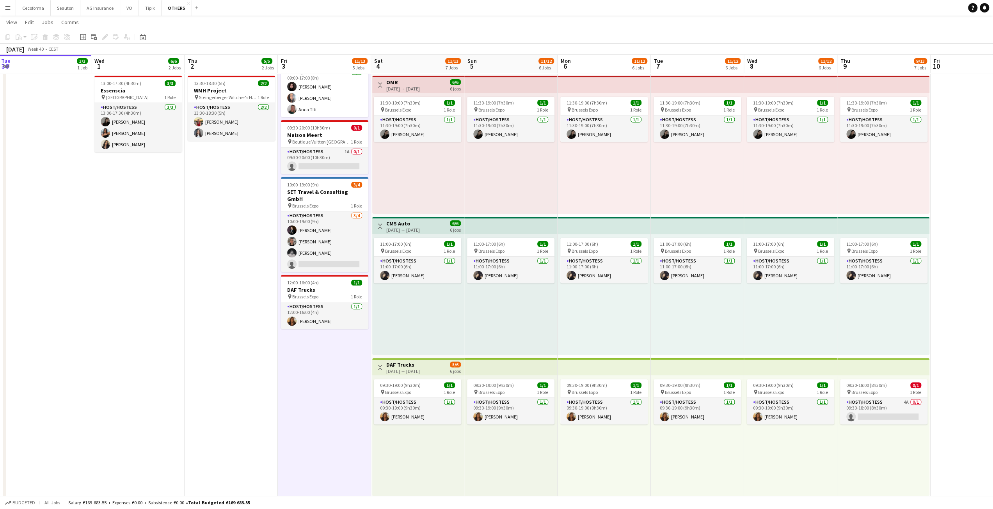
scroll to position [0, 172]
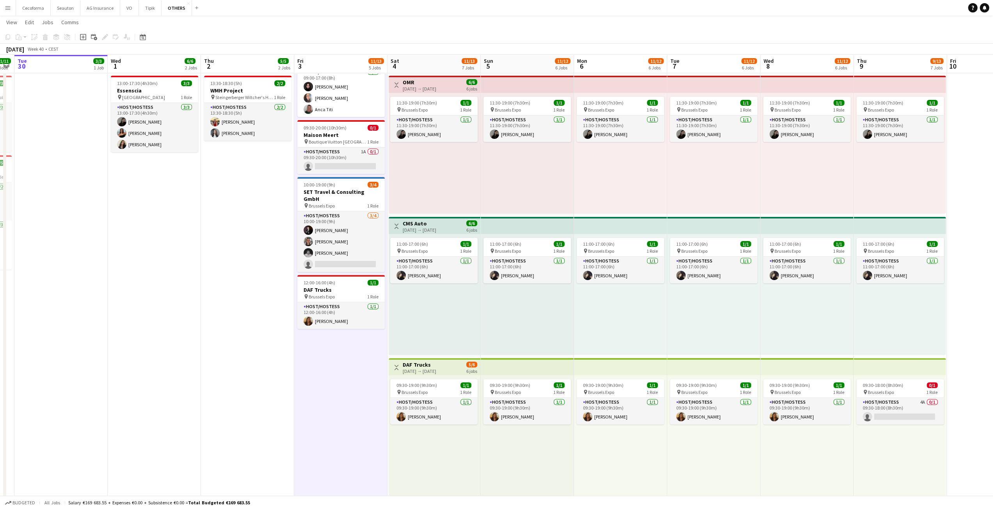
drag, startPoint x: 788, startPoint y: 457, endPoint x: 695, endPoint y: 483, distance: 96.5
click at [731, 456] on app-calendar-viewport "Sun 28 3/3 1 Job Mon 29 11/11 3 Jobs Tue 30 3/3 1 Job Wed 1 6/6 2 Jobs Thu 2 5/…" at bounding box center [496, 363] width 993 height 978
click at [591, 468] on div "09:30-19:00 (9h30m) 1/1 pin Brussels Expo 1 Role Host/Hostess [DATE] 09:30-19:0…" at bounding box center [620, 435] width 93 height 121
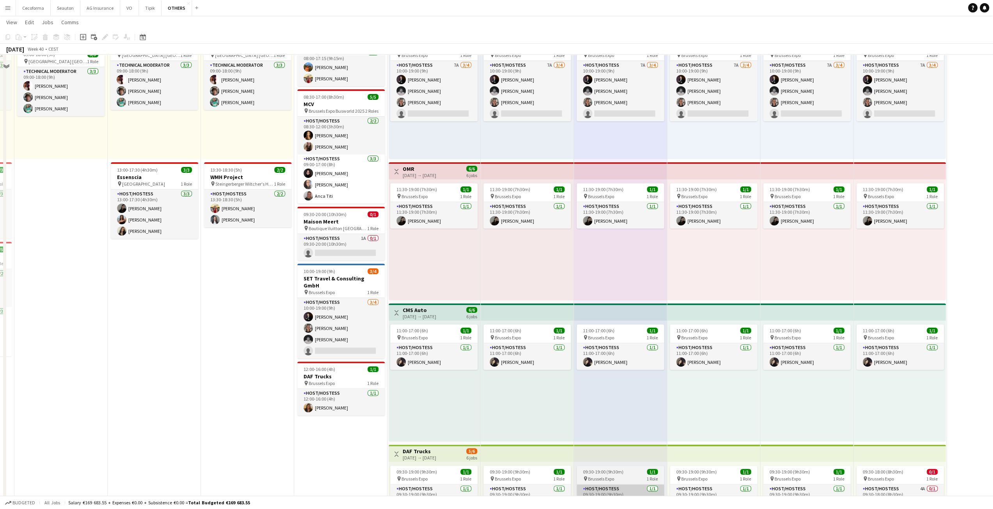
scroll to position [78, 0]
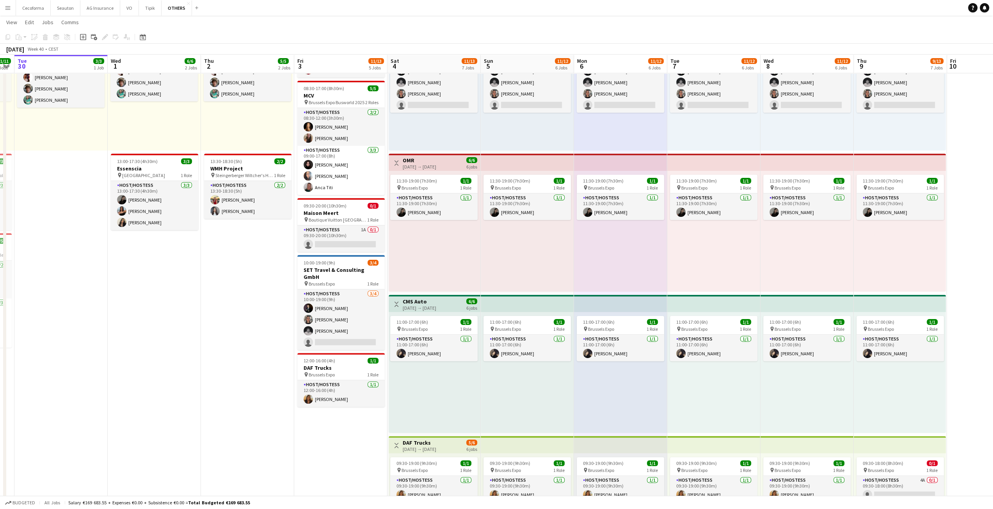
click at [322, 445] on app-date-cell "08:00-17:15 (9h15m) 2/2 Humacom pin BEL Brussels 1 Role Host/Hostess [DATE] 08:…" at bounding box center [340, 469] width 93 height 921
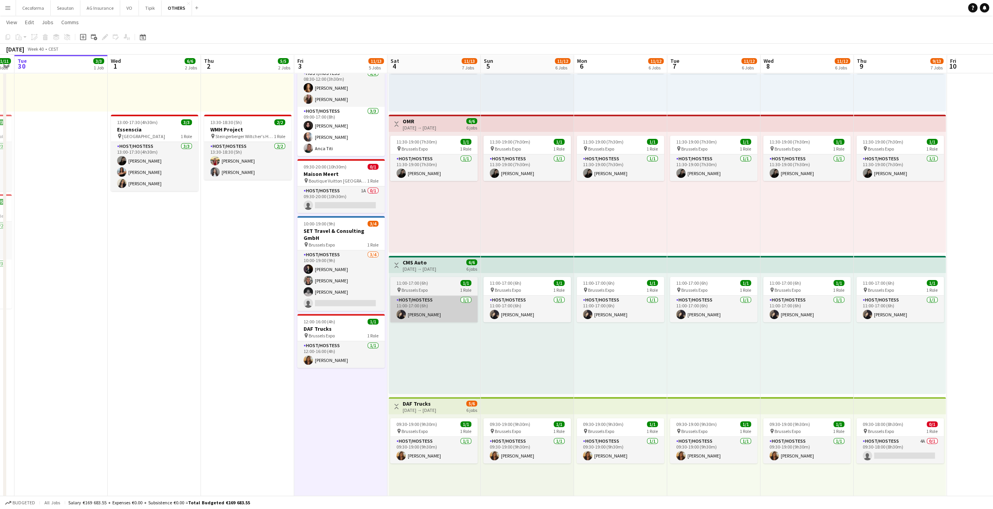
scroll to position [0, 0]
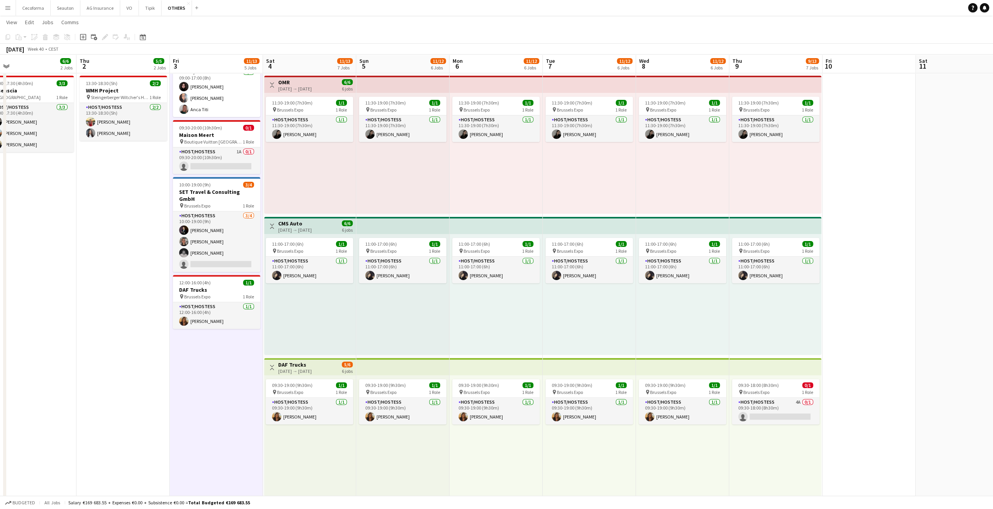
scroll to position [0, 287]
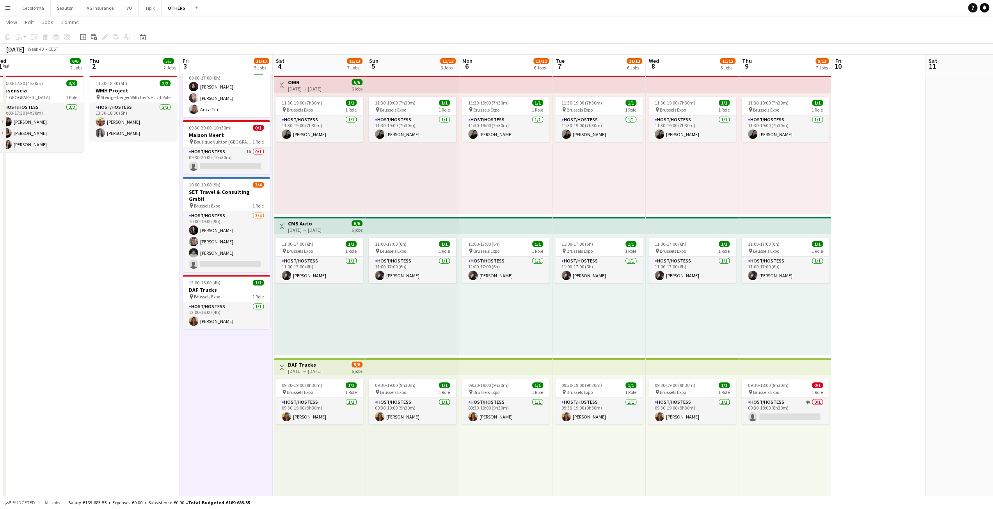
drag, startPoint x: 332, startPoint y: 388, endPoint x: 218, endPoint y: 392, distance: 114.8
click at [218, 392] on app-calendar-viewport "Sun 28 3/3 1 Job Mon 29 11/11 3 Jobs Tue 30 3/3 1 Job Wed 1 6/6 2 Jobs Thu 2 5/…" at bounding box center [496, 363] width 993 height 978
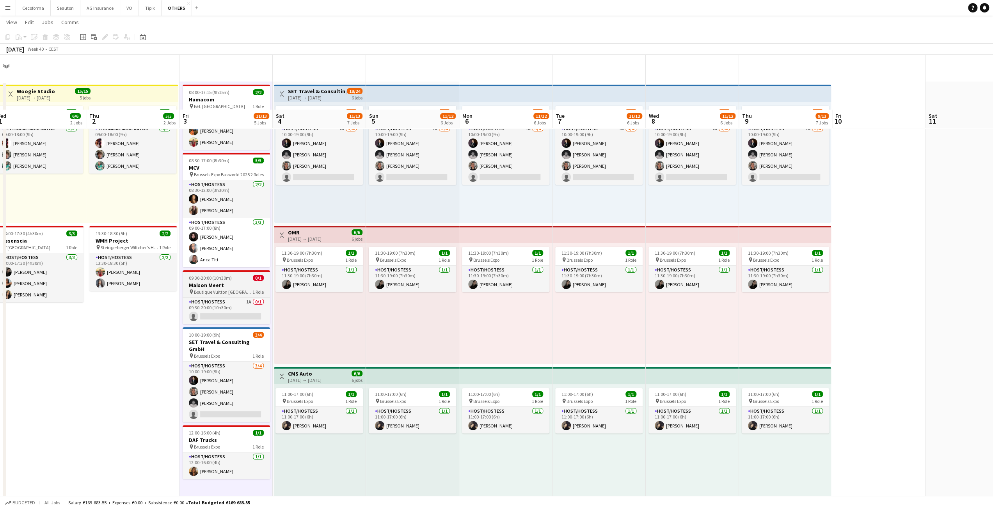
scroll to position [5, 0]
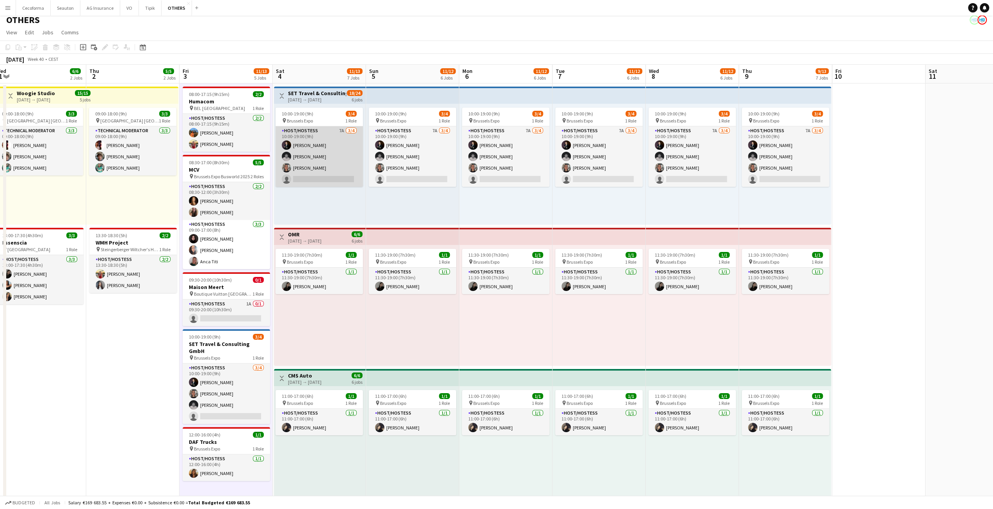
click at [328, 139] on app-card-role "Host/Hostess 7A [DATE] 10:00-19:00 (9h) [PERSON_NAME] [PERSON_NAME] [PERSON_NAM…" at bounding box center [318, 156] width 87 height 60
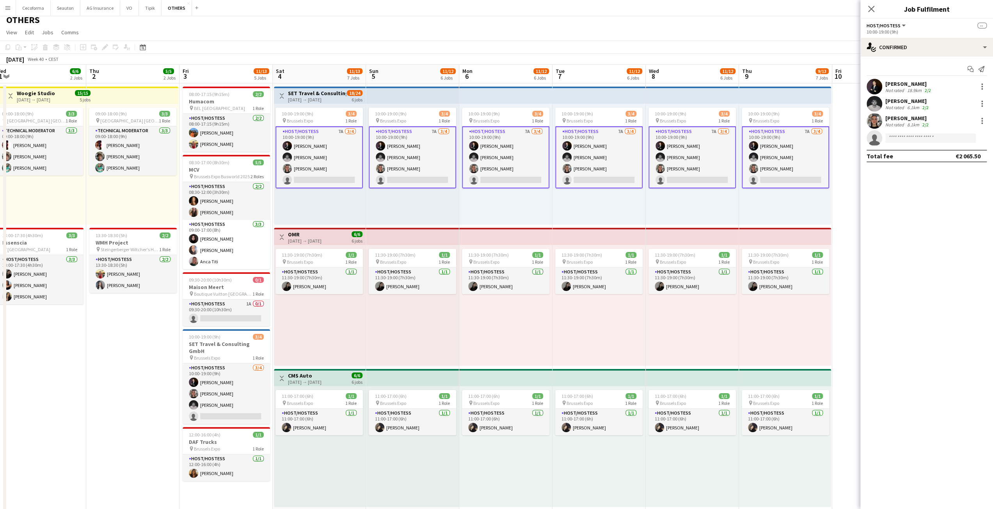
click at [317, 135] on app-card-role "Host/Hostess 7A [DATE] 10:00-19:00 (9h) [PERSON_NAME] [PERSON_NAME] [PERSON_NAM…" at bounding box center [318, 157] width 87 height 62
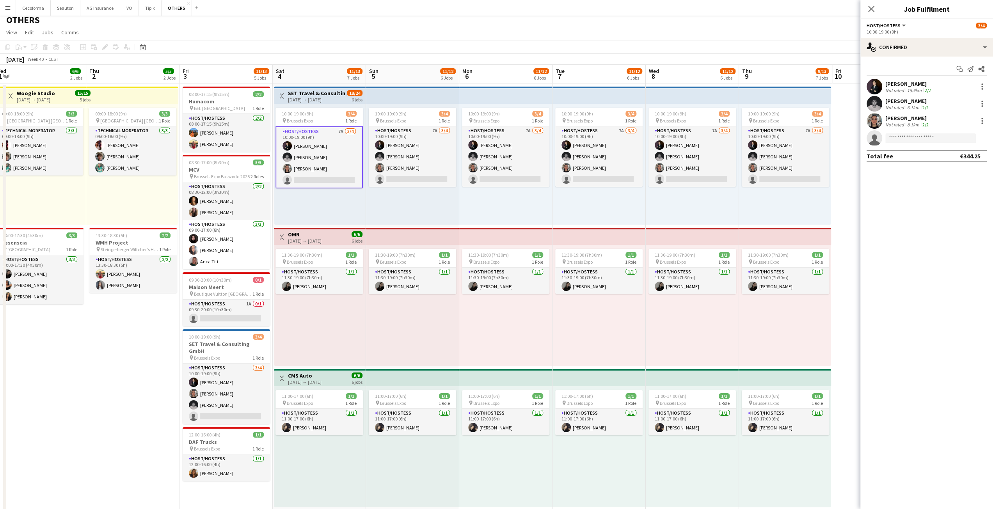
click at [307, 98] on div "[DATE] → [DATE]" at bounding box center [317, 100] width 58 height 6
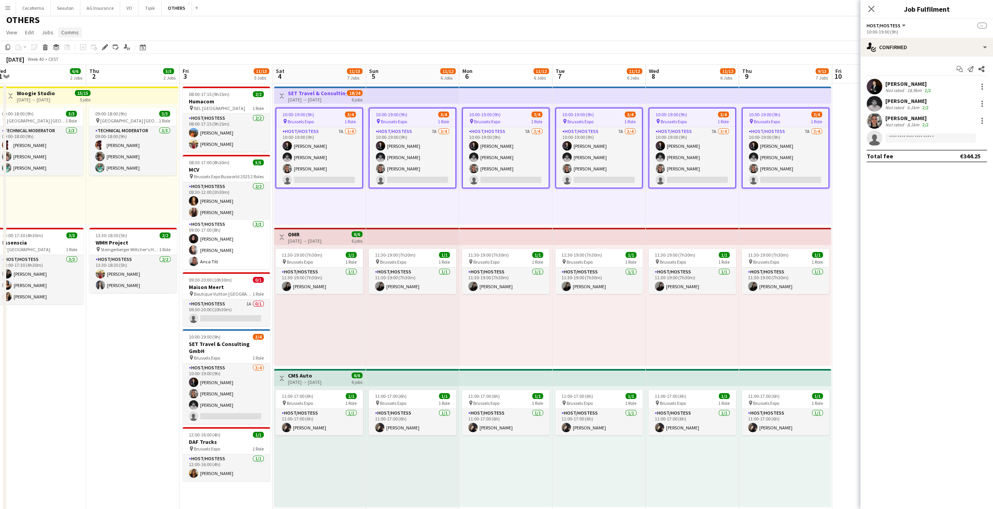
click at [67, 33] on span "Comms" at bounding box center [70, 32] width 18 height 7
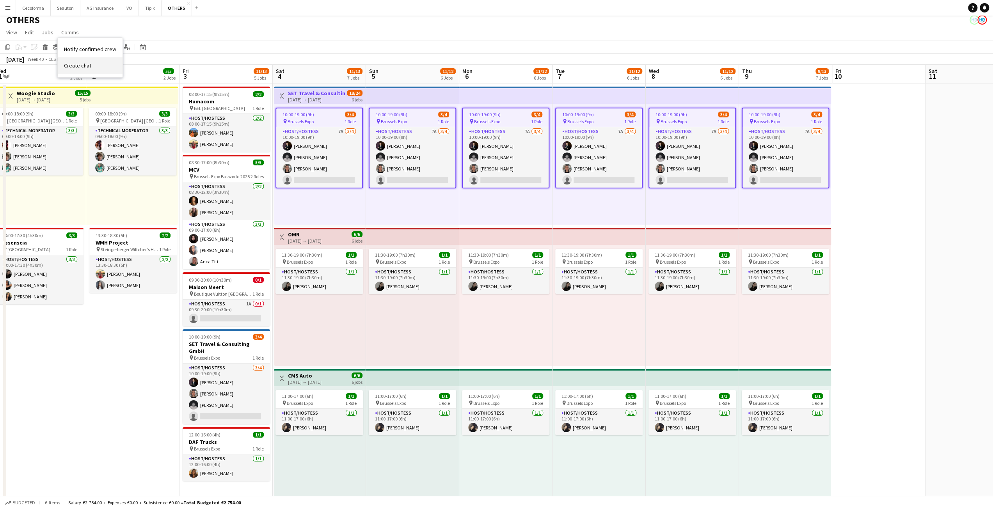
click at [87, 60] on link "Create chat" at bounding box center [90, 65] width 65 height 16
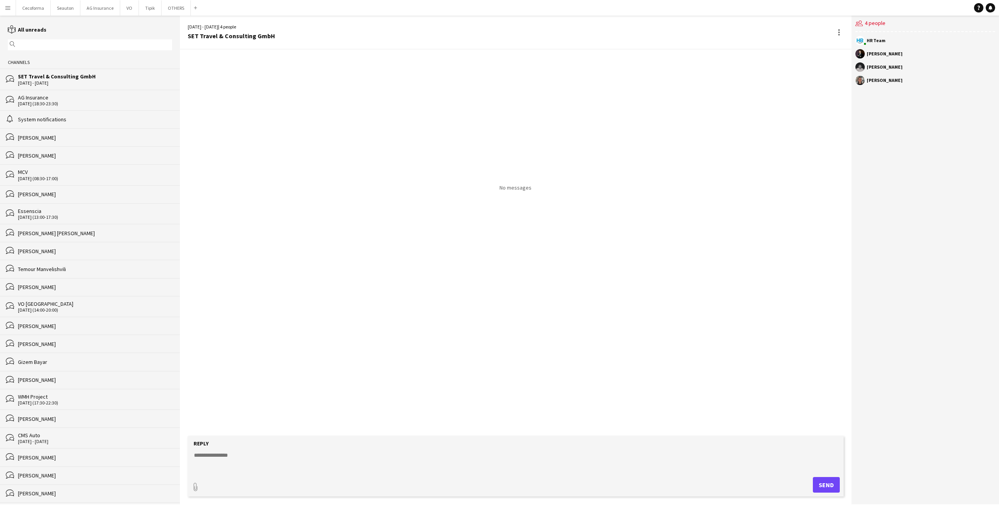
click at [269, 455] on textarea at bounding box center [517, 461] width 648 height 20
type textarea "**********"
click at [831, 484] on button "Send" at bounding box center [826, 485] width 27 height 16
click at [813, 477] on button "Send" at bounding box center [826, 485] width 27 height 16
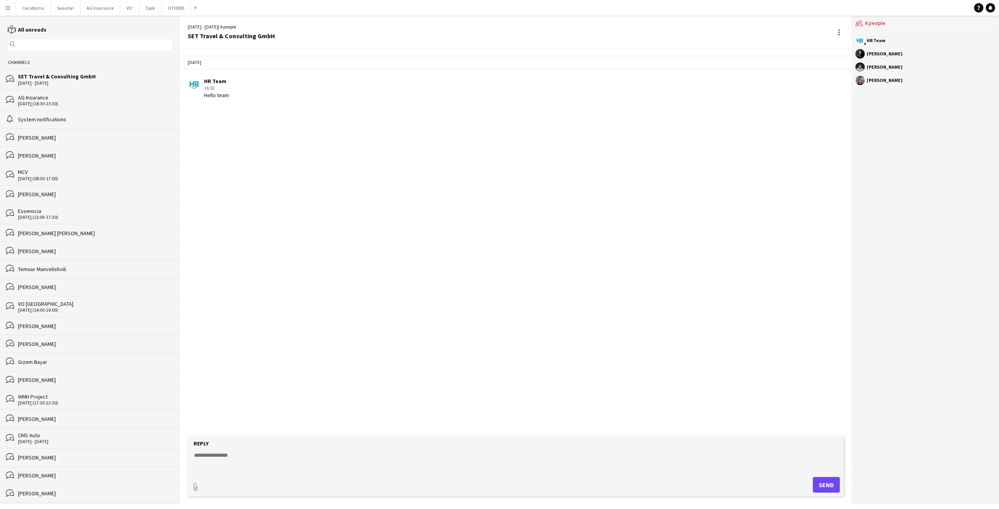
click at [254, 469] on textarea at bounding box center [517, 461] width 648 height 20
type textarea "**********"
click at [817, 483] on button "Send" at bounding box center [826, 485] width 27 height 16
drag, startPoint x: 333, startPoint y: 131, endPoint x: 204, endPoint y: 125, distance: 129.6
click at [204, 125] on div "HR Team 16:53 did you receive any email from the Busworld [DATE]?" at bounding box center [456, 120] width 537 height 21
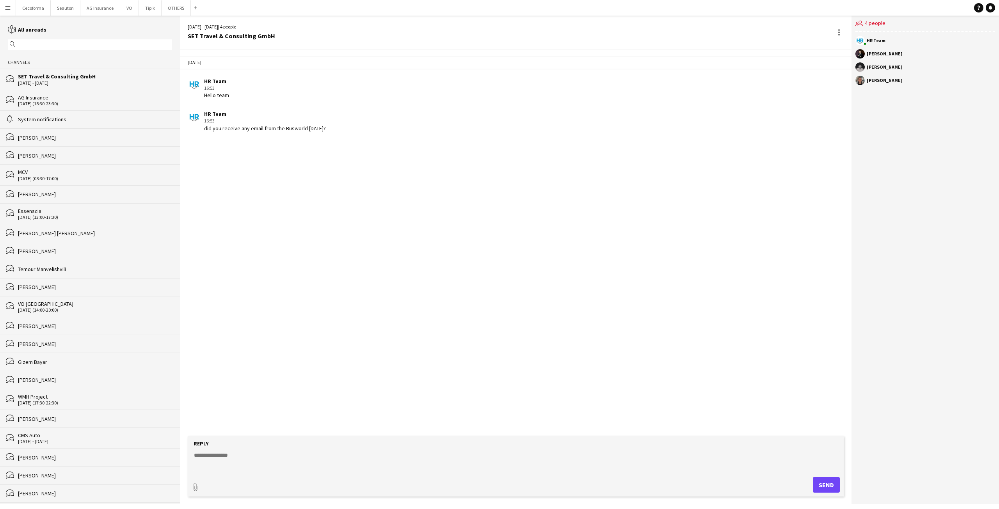
copy div "did you receive any email from the Busworld [DATE]?"
click at [34, 47] on input "text" at bounding box center [93, 44] width 153 height 7
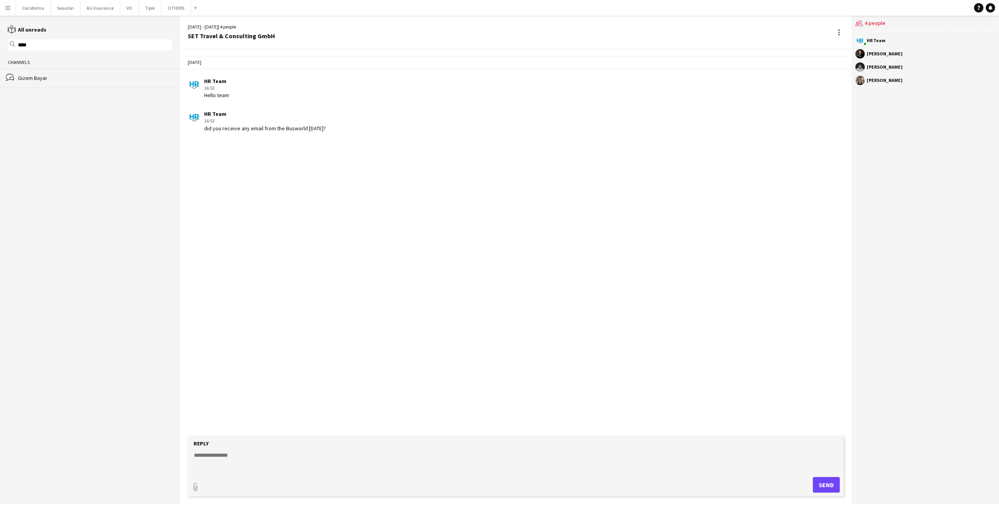
type input "****"
click at [27, 80] on div "Gizem Bayar" at bounding box center [95, 78] width 154 height 7
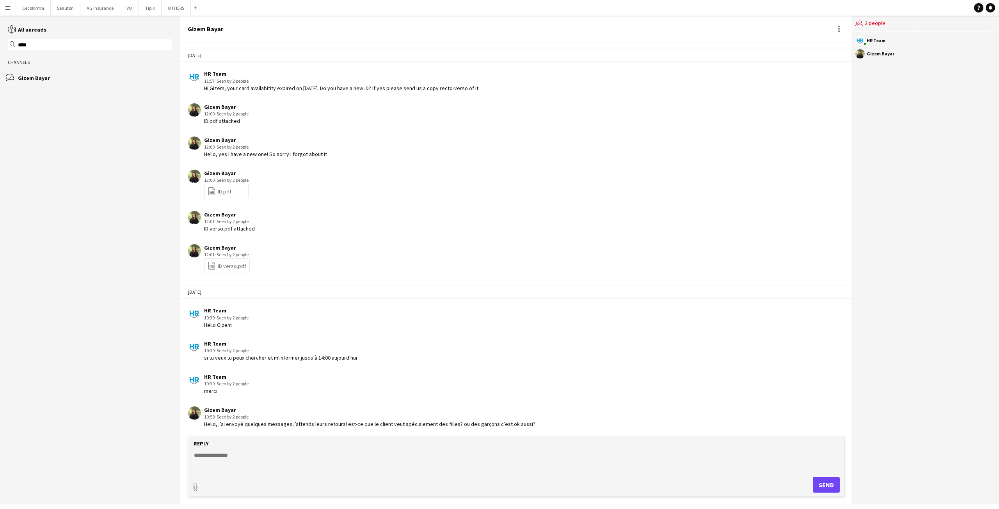
scroll to position [896, 0]
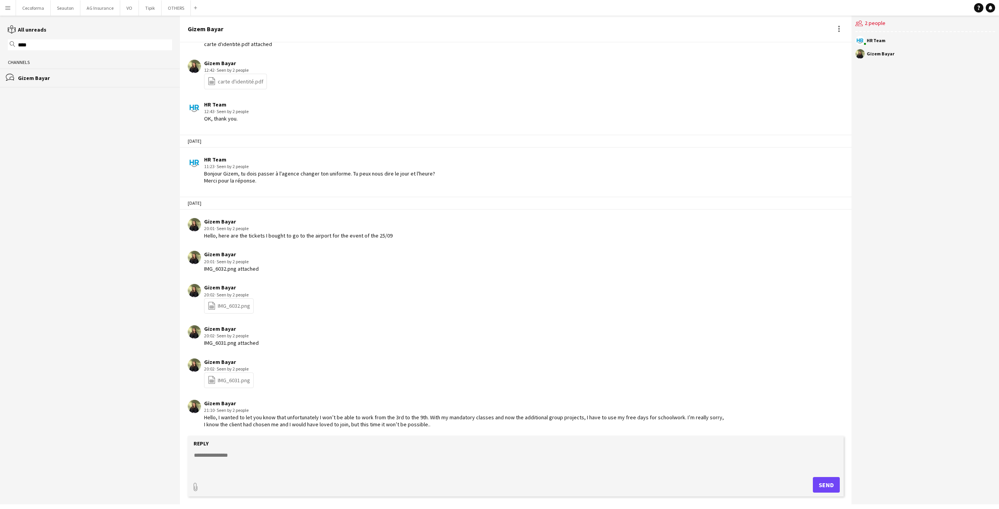
click at [247, 451] on textarea at bounding box center [517, 461] width 648 height 20
paste textarea "**********"
type textarea "**********"
click at [822, 478] on button "Send" at bounding box center [826, 485] width 27 height 16
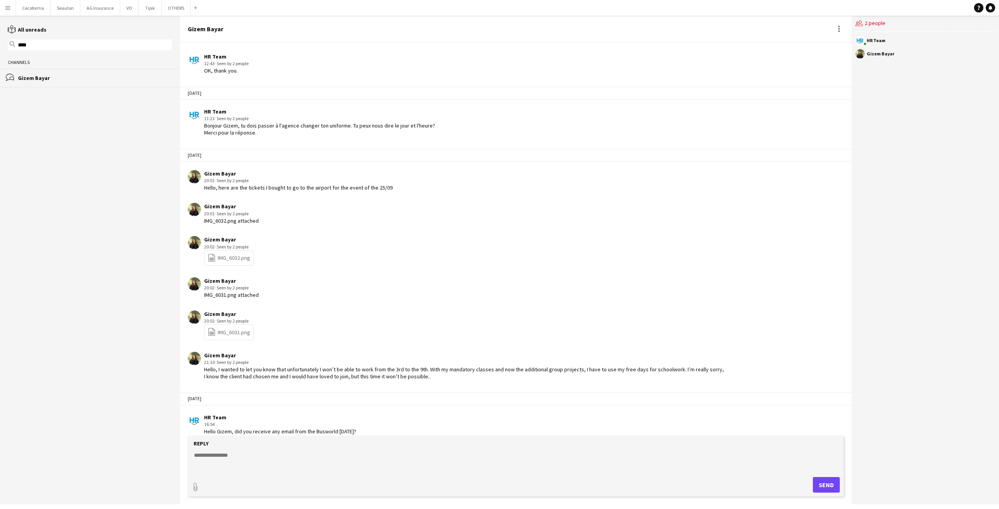
click at [384, 288] on div "Gizem Bayar 20:02 · Seen by 2 people IMG_6031.png attached" at bounding box center [456, 287] width 537 height 21
click at [321, 469] on textarea at bounding box center [517, 461] width 648 height 20
type textarea "**********"
click at [820, 486] on button "Send" at bounding box center [826, 485] width 27 height 16
